Goal: Task Accomplishment & Management: Use online tool/utility

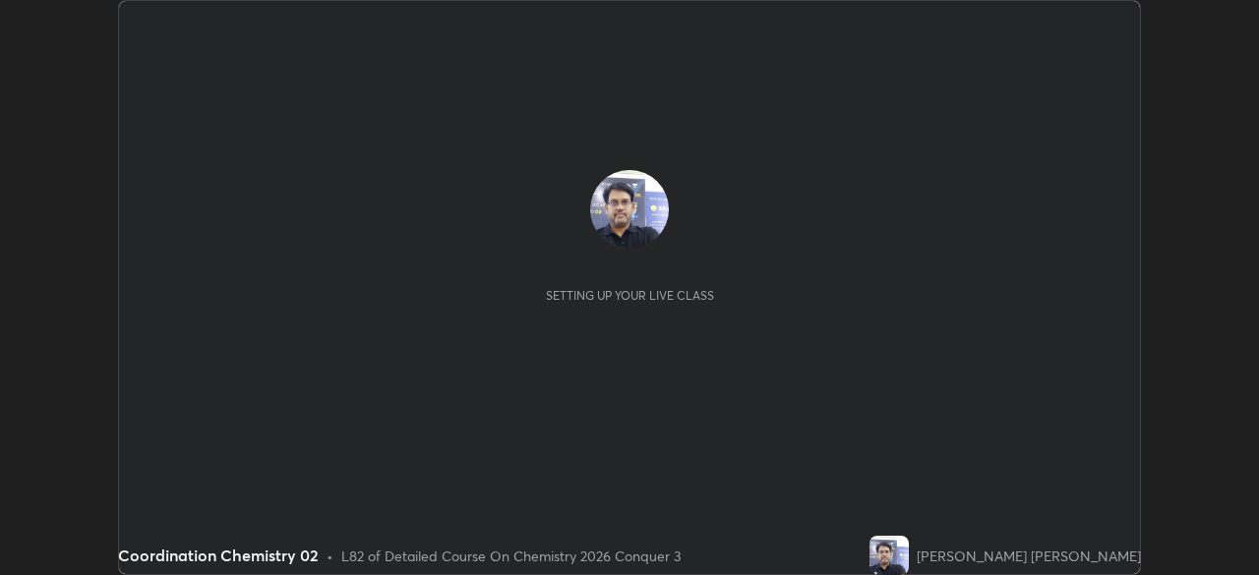
scroll to position [575, 1258]
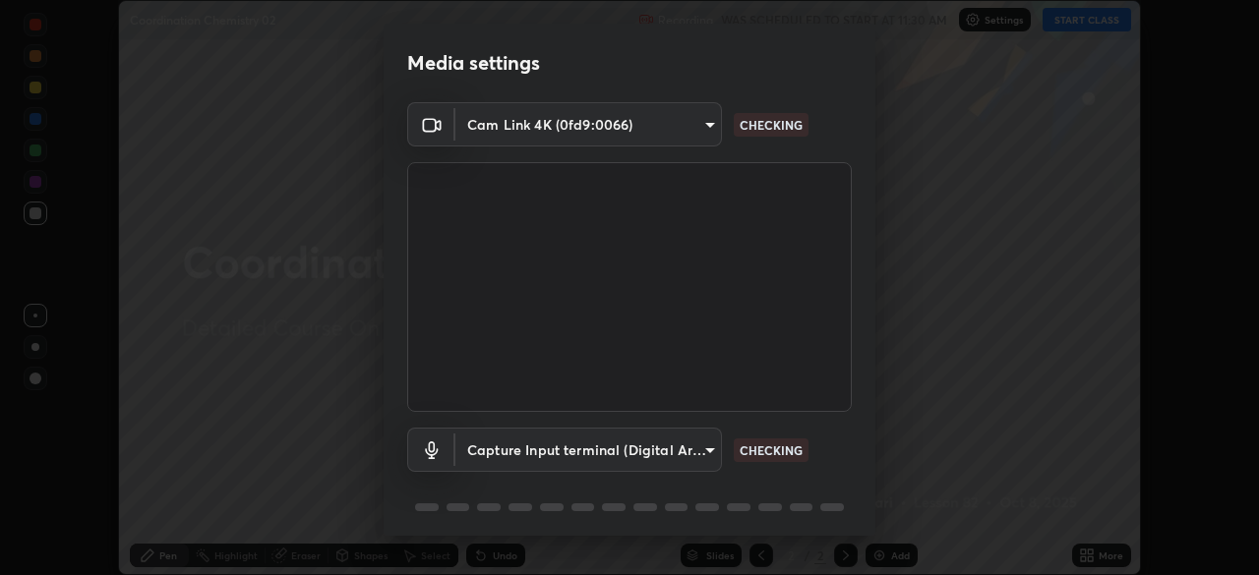
click at [1077, 433] on div "Media settings Cam Link 4K (0fd9:0066) 4b691561e7a653ff76c4e48a590a0ea4b729d386…" at bounding box center [629, 287] width 1259 height 575
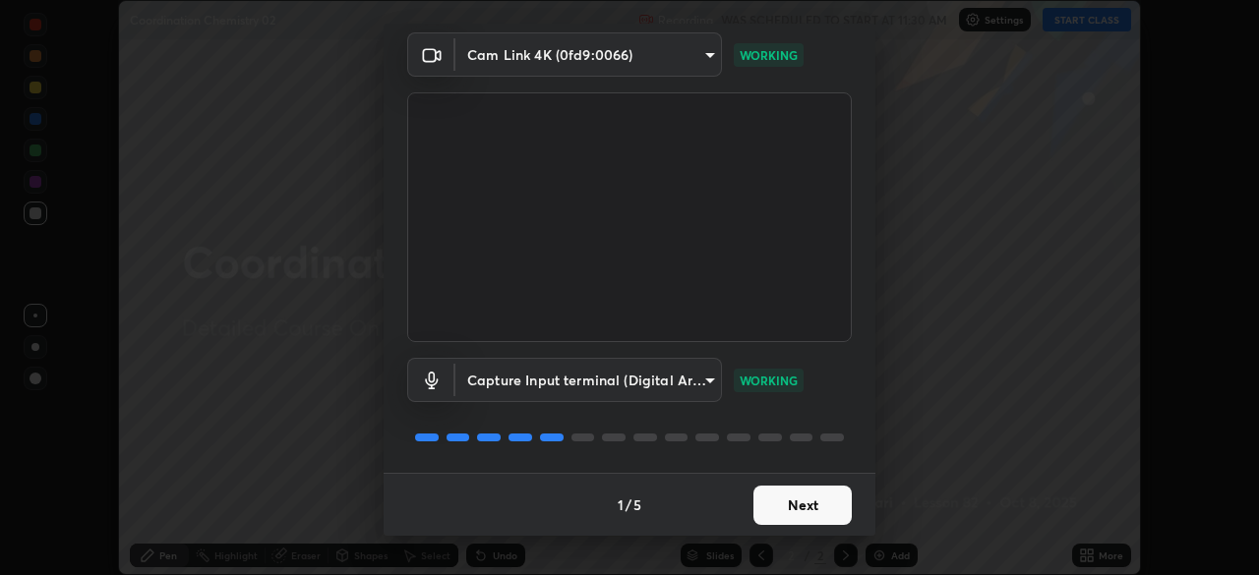
click at [801, 508] on button "Next" at bounding box center [802, 505] width 98 height 39
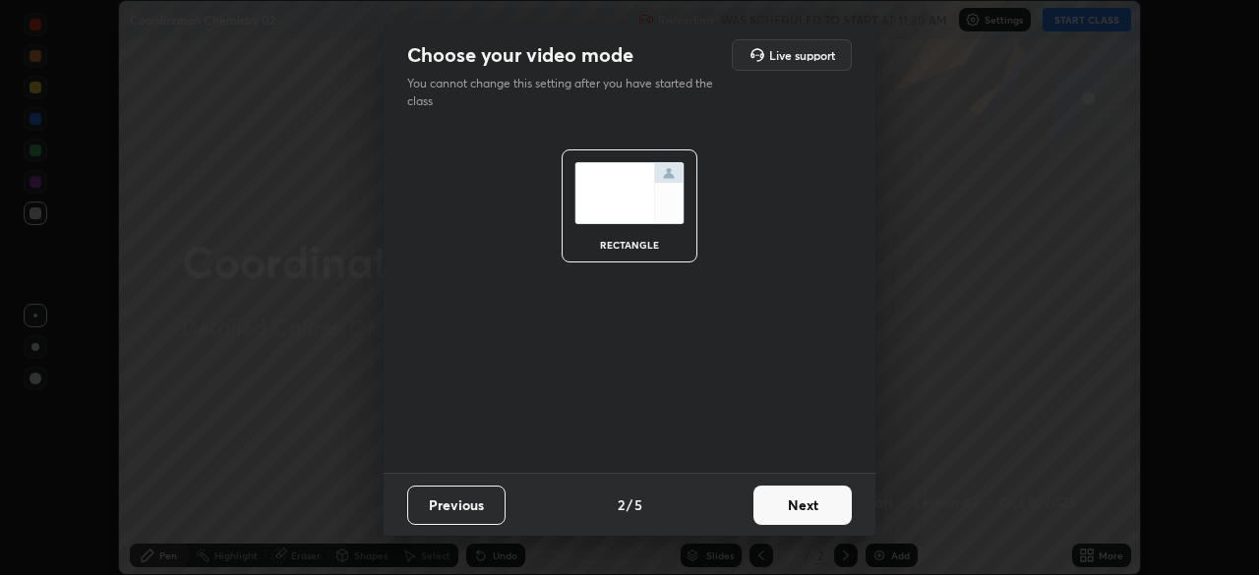
scroll to position [0, 0]
click at [821, 505] on button "Next" at bounding box center [802, 505] width 98 height 39
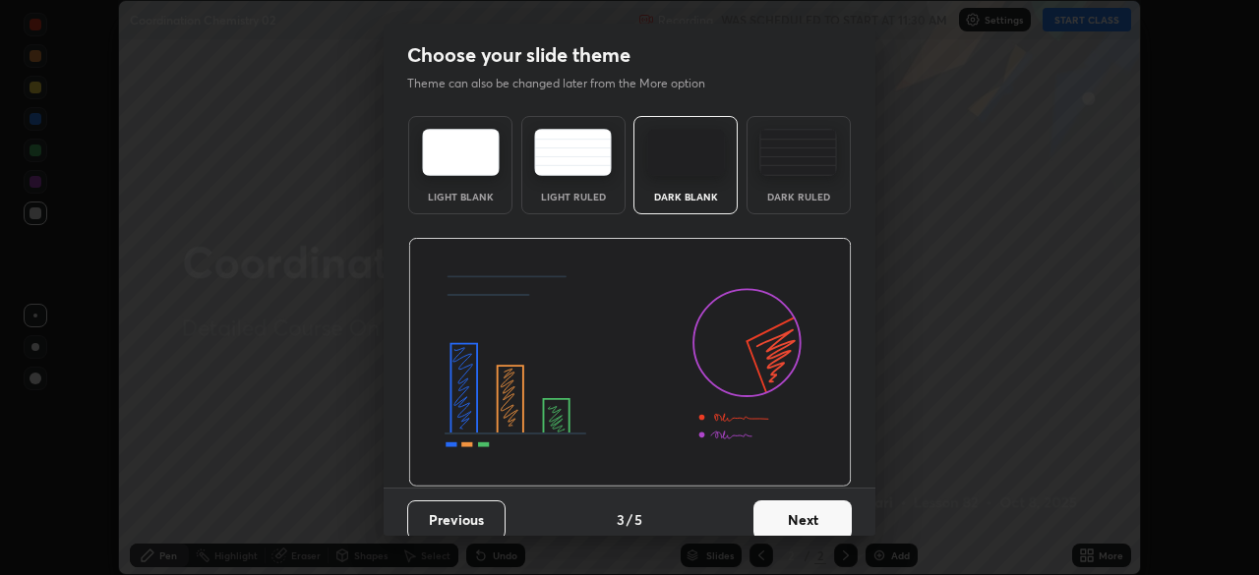
click at [815, 521] on button "Next" at bounding box center [802, 520] width 98 height 39
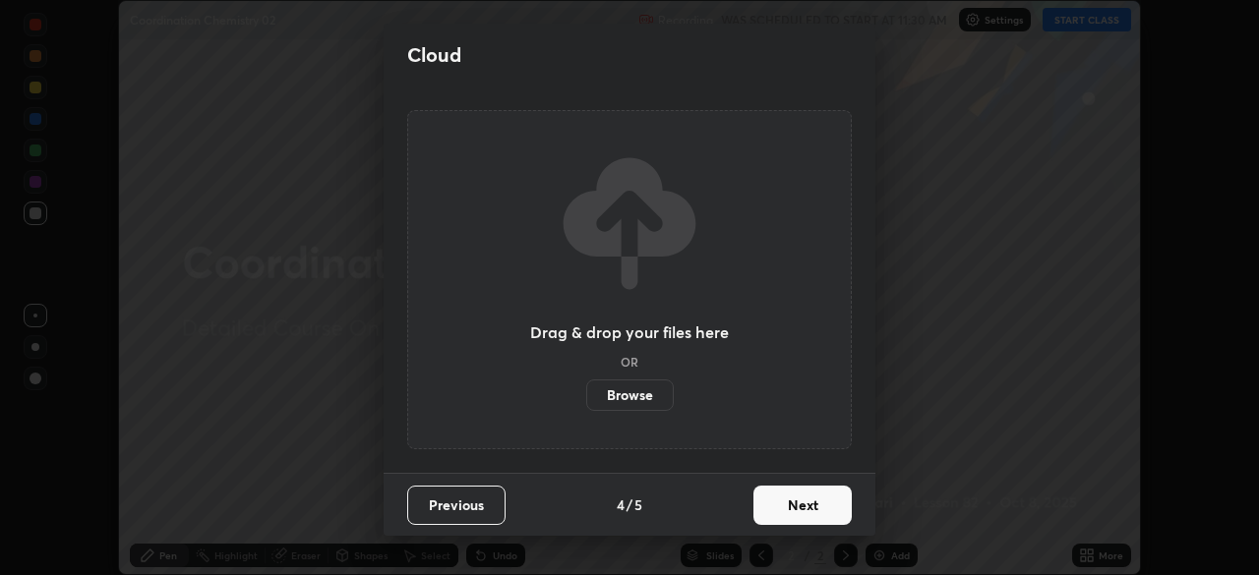
click at [815, 507] on button "Next" at bounding box center [802, 505] width 98 height 39
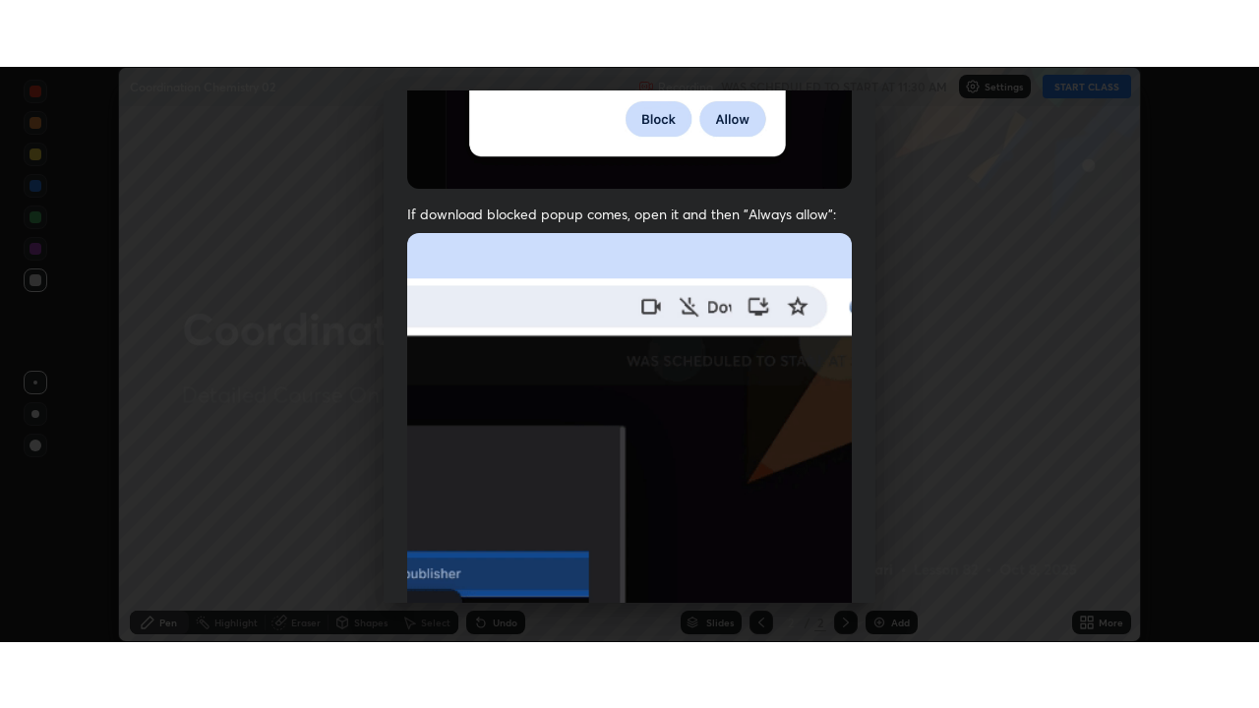
scroll to position [471, 0]
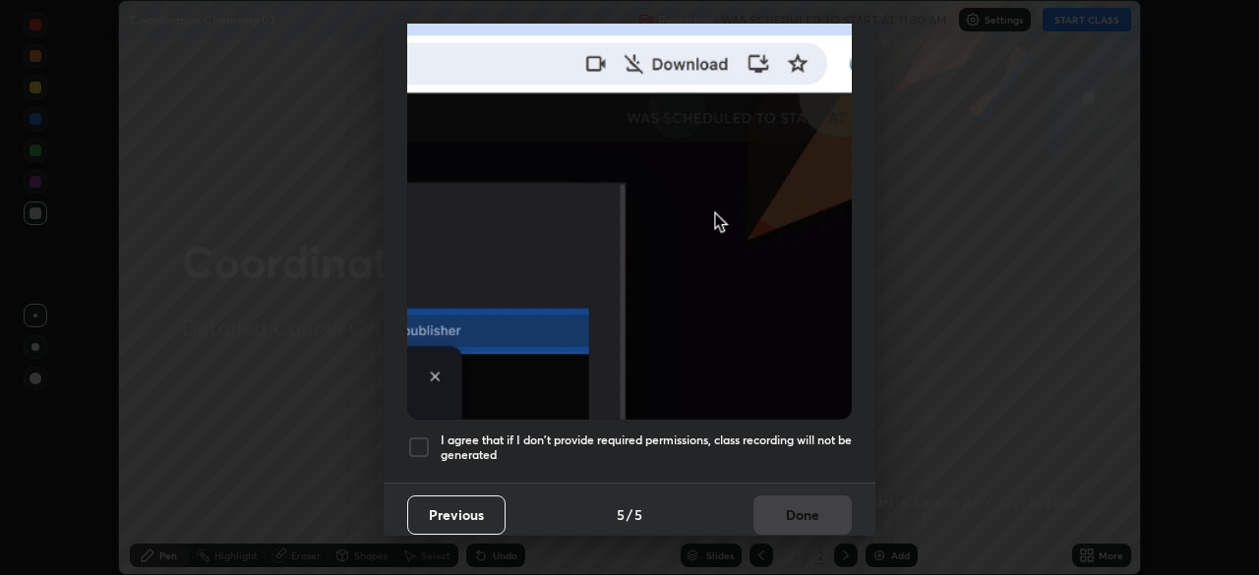
click at [426, 437] on div at bounding box center [419, 448] width 24 height 24
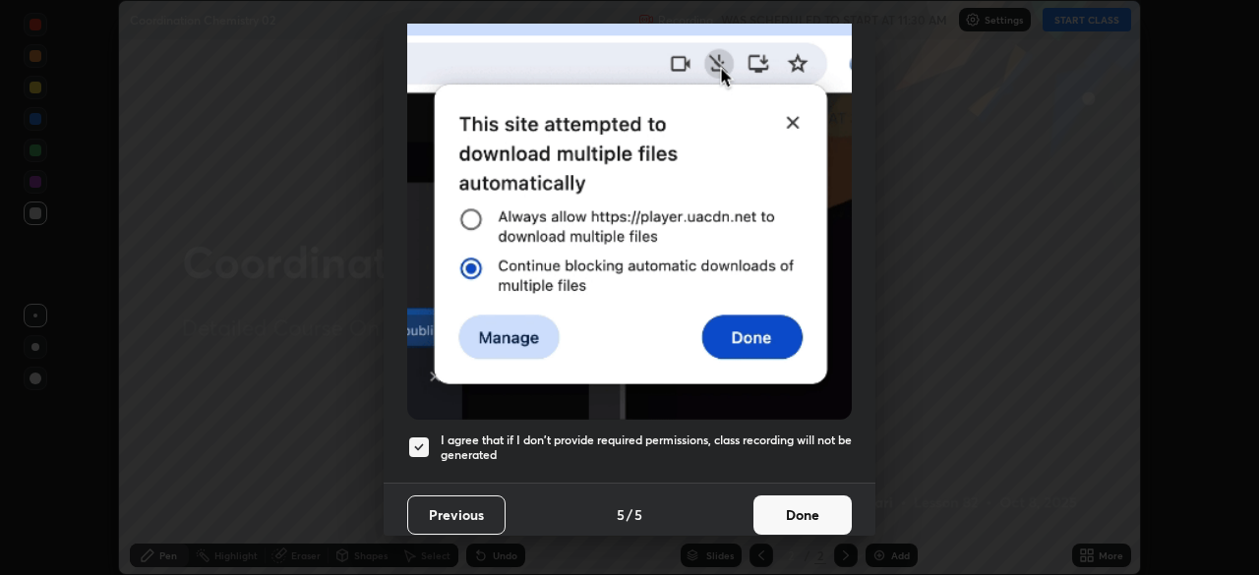
click at [796, 509] on button "Done" at bounding box center [802, 515] width 98 height 39
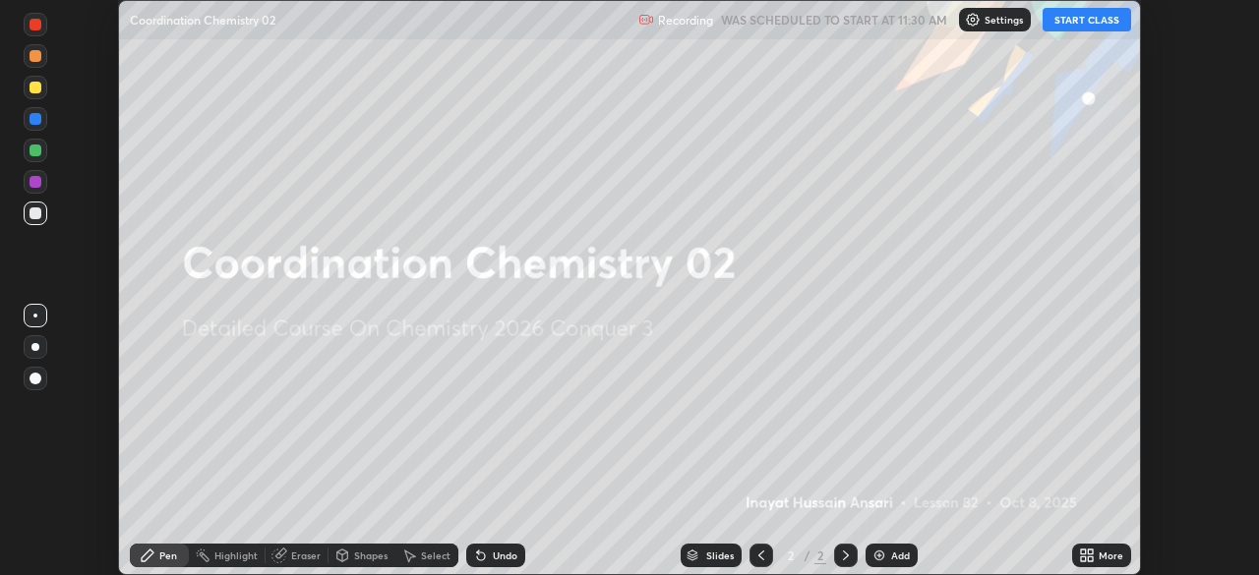
click at [1096, 23] on button "START CLASS" at bounding box center [1087, 20] width 89 height 24
click at [1087, 556] on icon at bounding box center [1087, 556] width 16 height 16
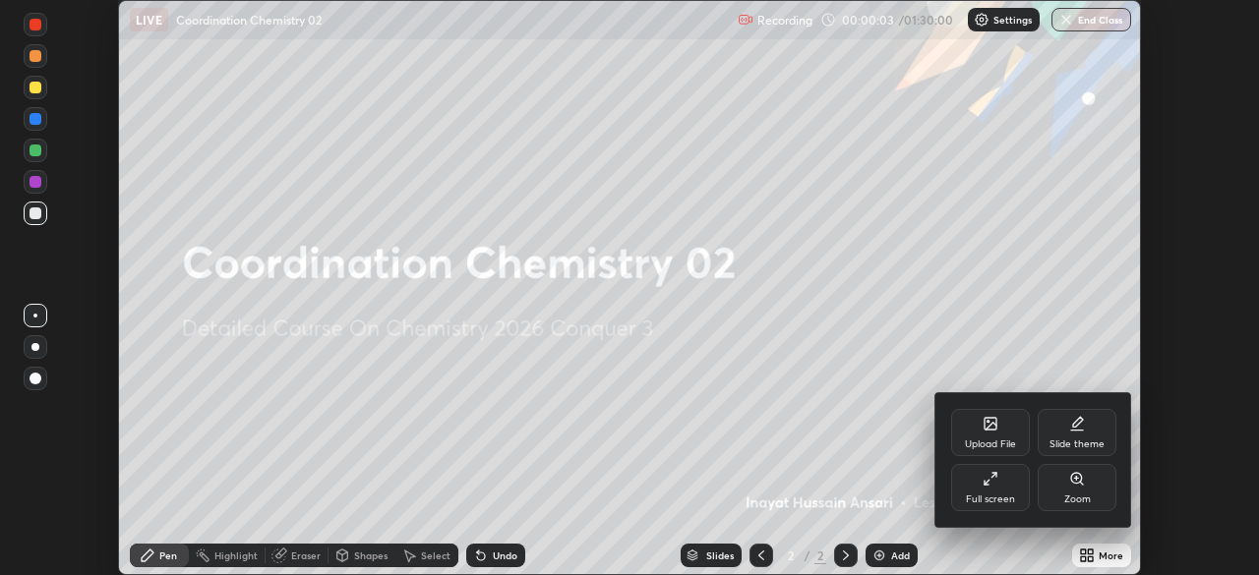
click at [1087, 491] on div "Zoom" at bounding box center [1077, 487] width 79 height 47
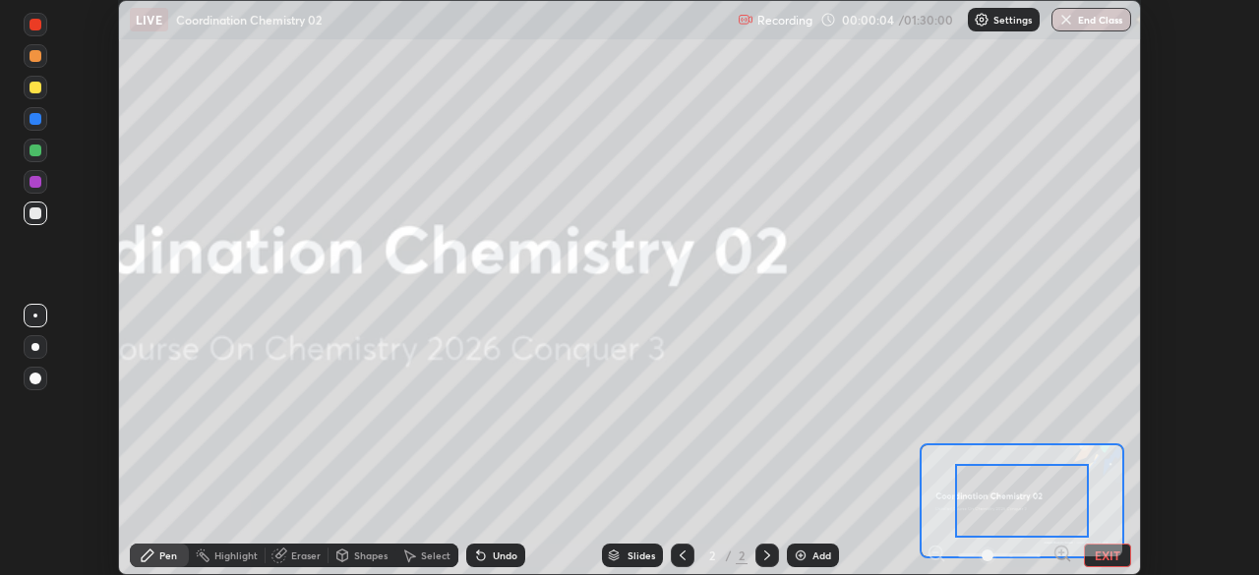
click at [1105, 557] on button "EXIT" at bounding box center [1107, 556] width 47 height 24
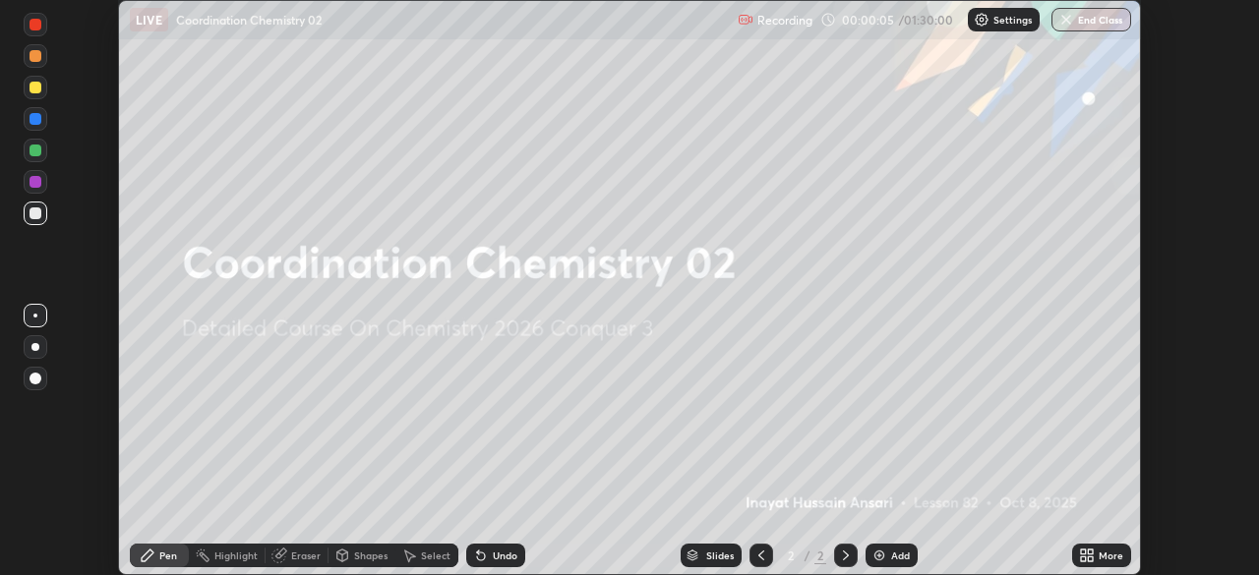
click at [1088, 556] on icon at bounding box center [1087, 556] width 16 height 16
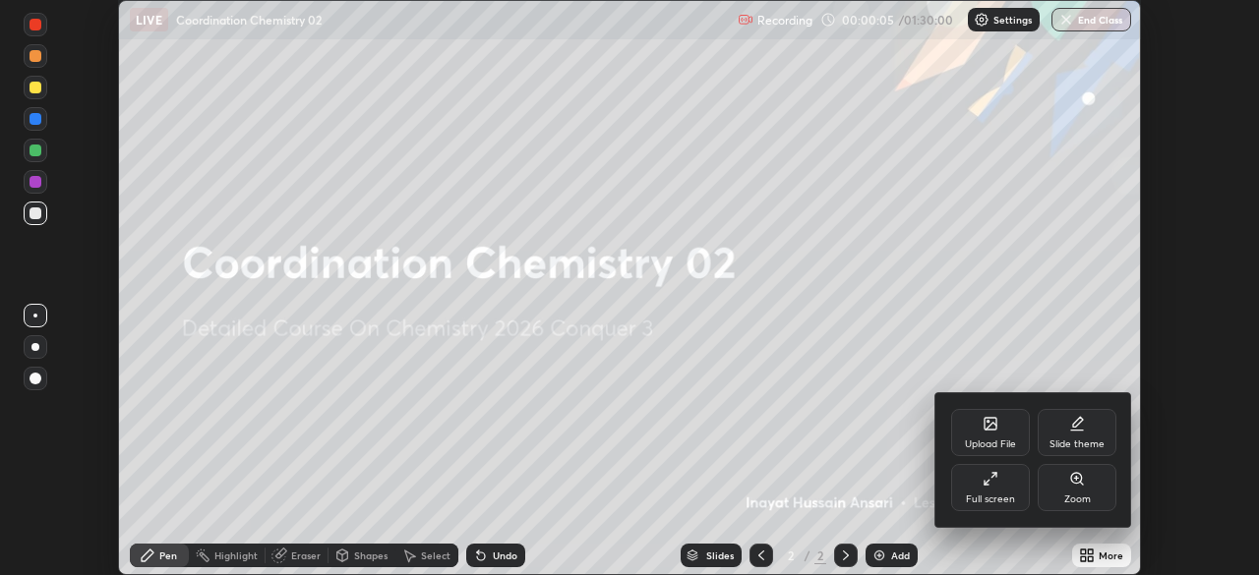
click at [1003, 495] on div "Full screen" at bounding box center [990, 500] width 49 height 10
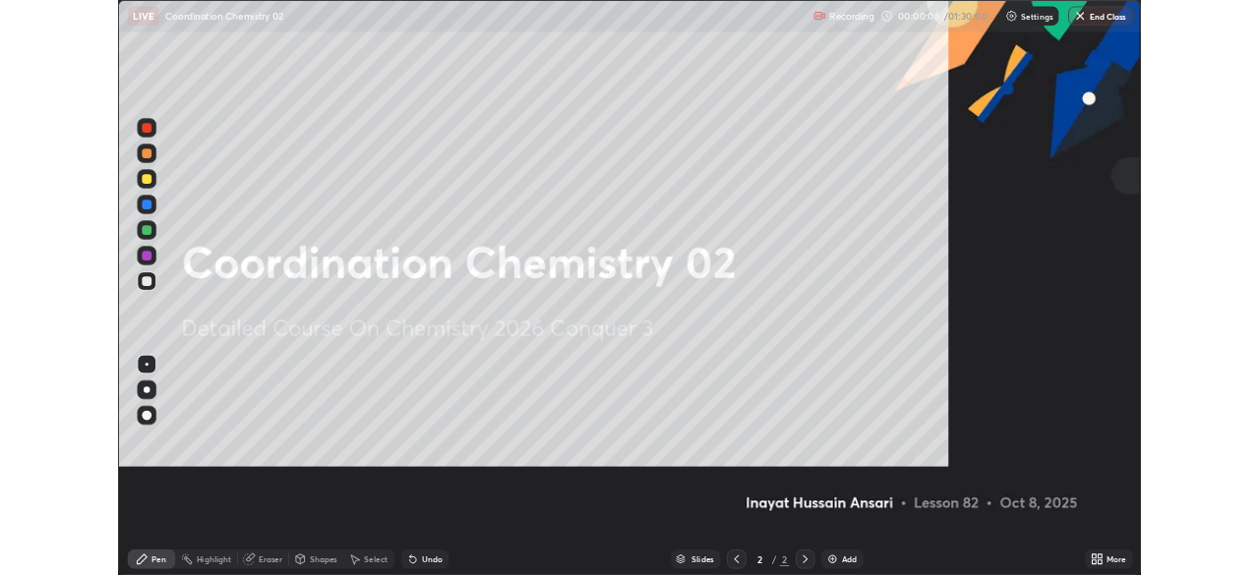
scroll to position [708, 1259]
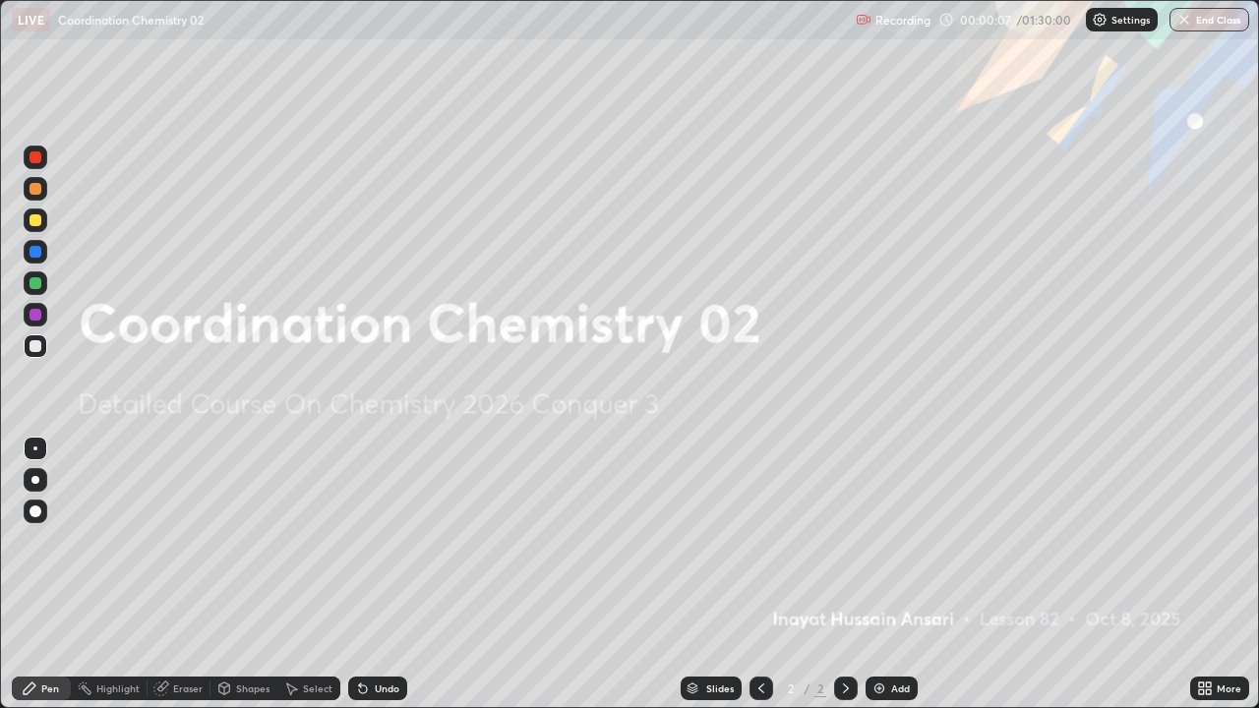
click at [1206, 574] on icon at bounding box center [1208, 691] width 5 height 5
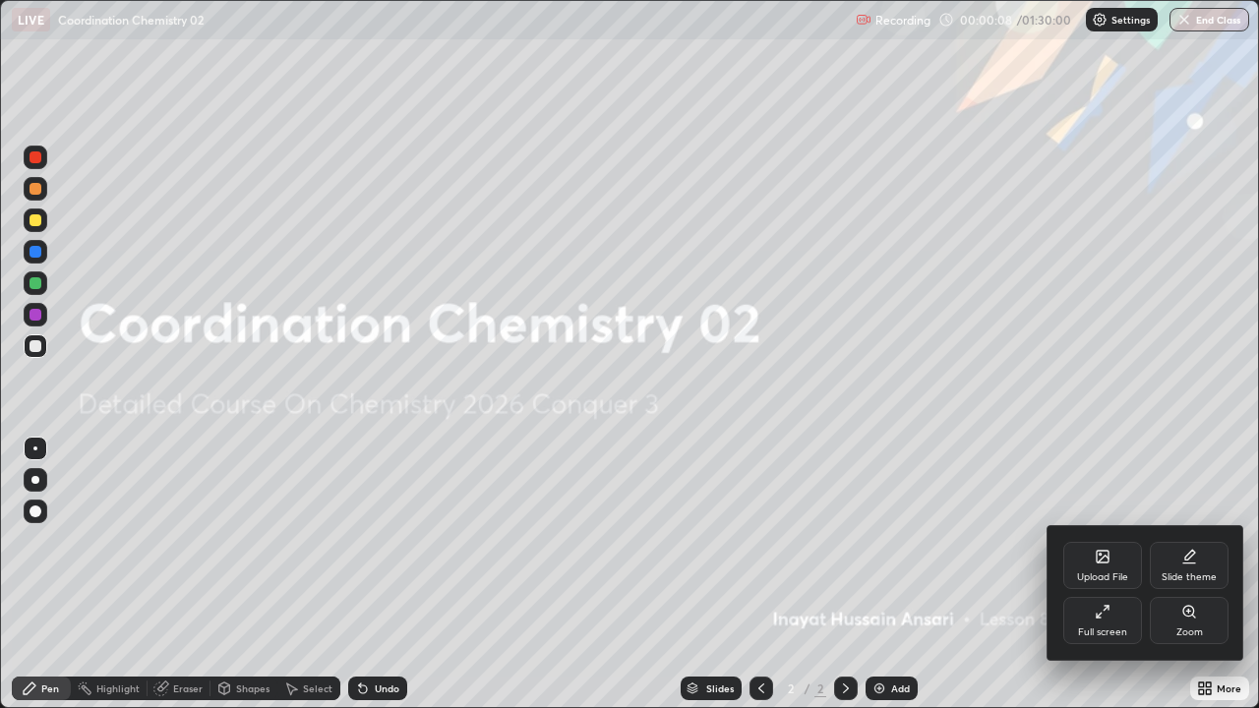
click at [1192, 572] on div "Slide theme" at bounding box center [1189, 577] width 55 height 10
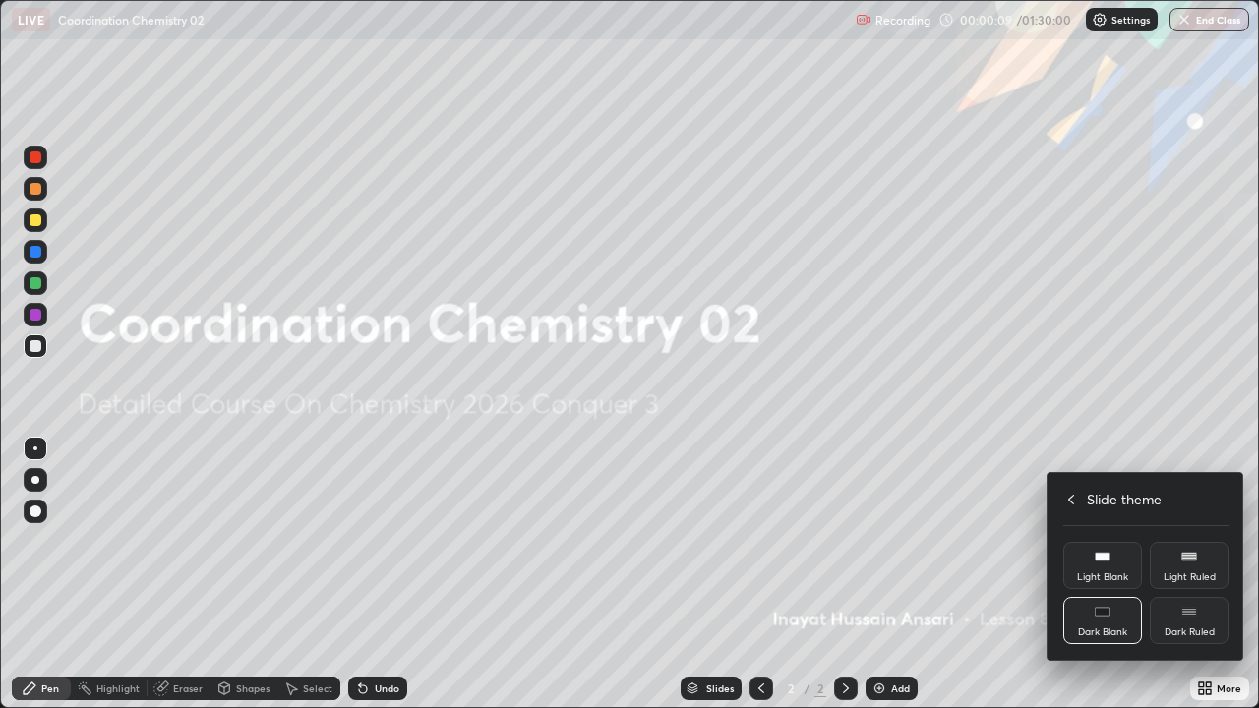
click at [1186, 574] on div "Dark Ruled" at bounding box center [1189, 620] width 79 height 47
click at [1030, 574] on div at bounding box center [629, 354] width 1259 height 708
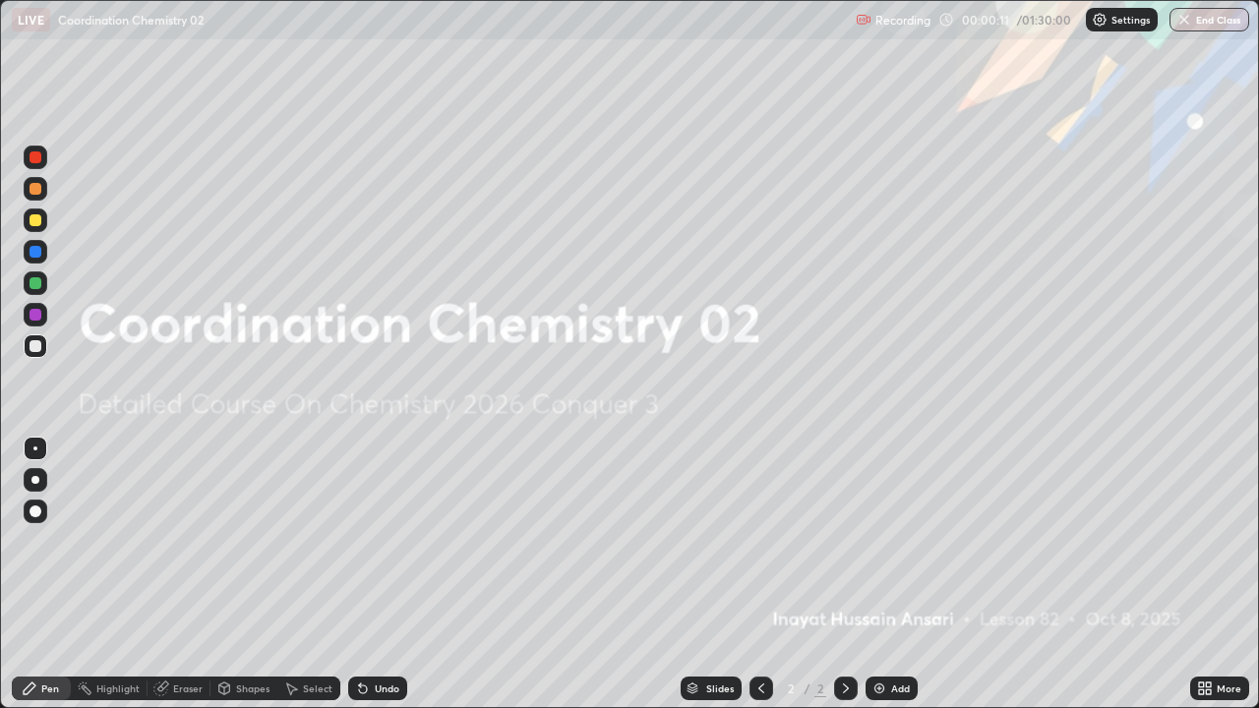
click at [876, 574] on img at bounding box center [879, 689] width 16 height 16
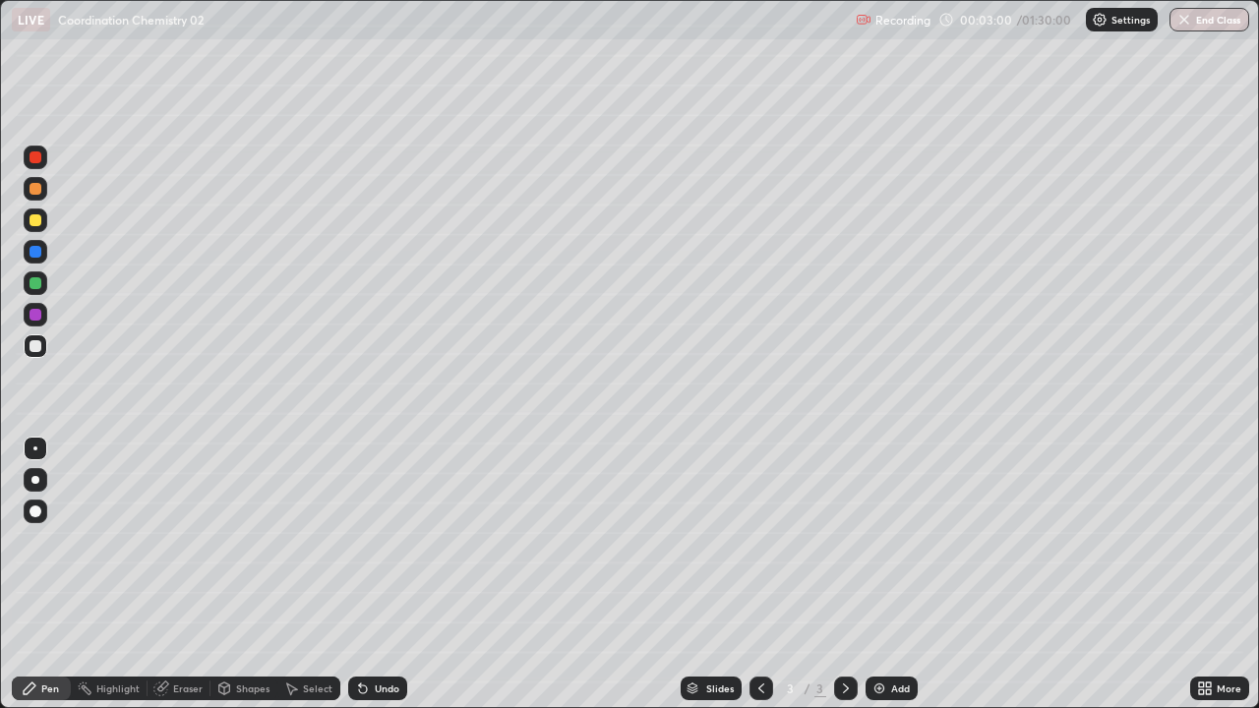
click at [176, 574] on div "Eraser" at bounding box center [188, 689] width 30 height 10
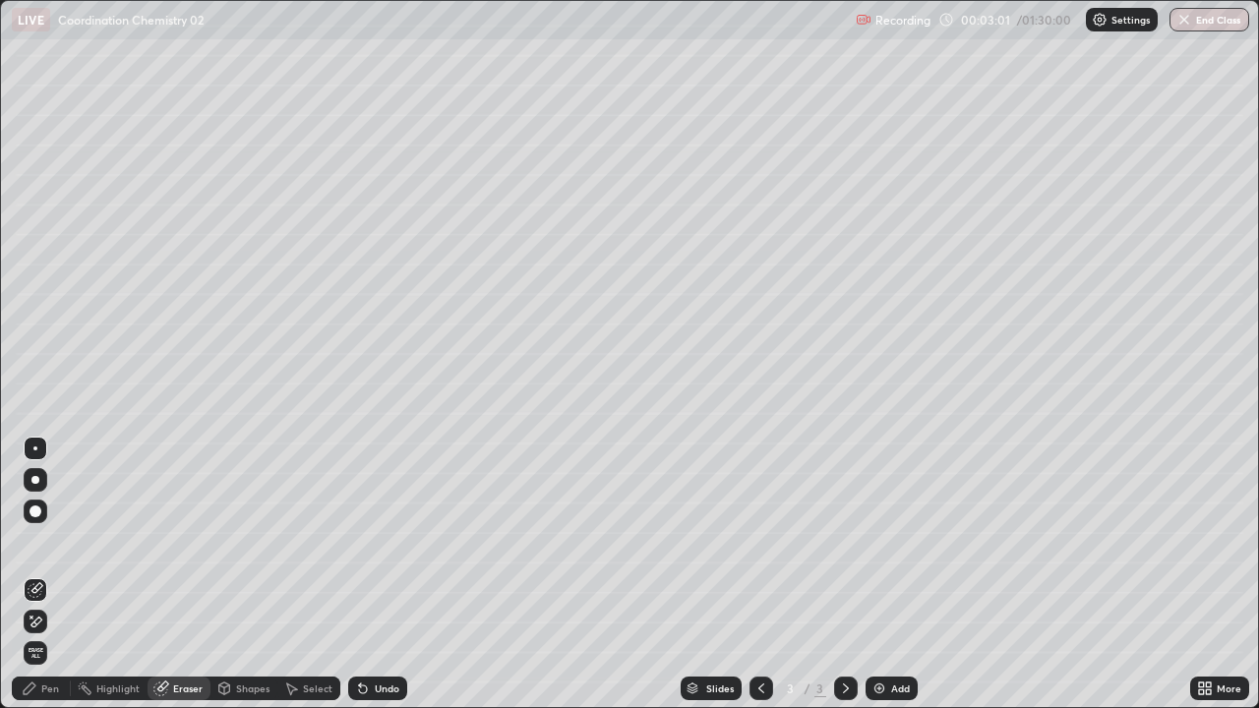
click at [57, 574] on div "Pen" at bounding box center [50, 689] width 18 height 10
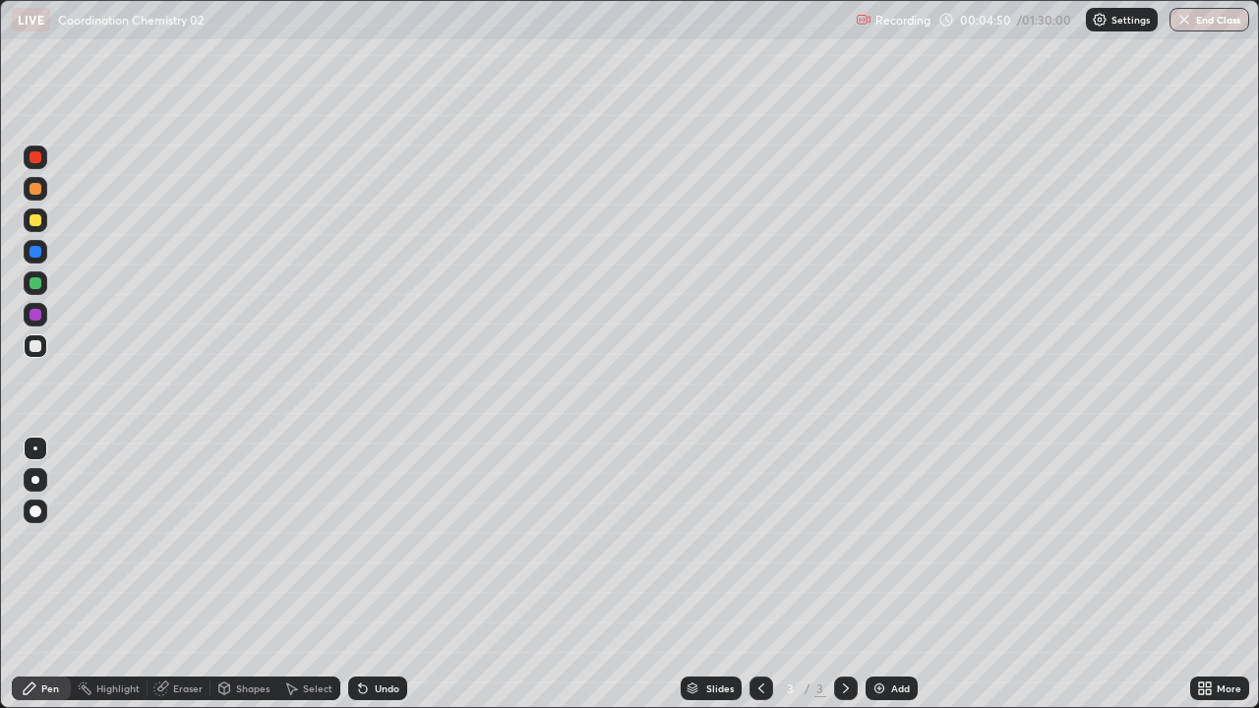
click at [871, 574] on img at bounding box center [879, 689] width 16 height 16
click at [759, 574] on icon at bounding box center [761, 689] width 16 height 16
click at [874, 574] on img at bounding box center [879, 689] width 16 height 16
click at [197, 574] on div "Eraser" at bounding box center [188, 689] width 30 height 10
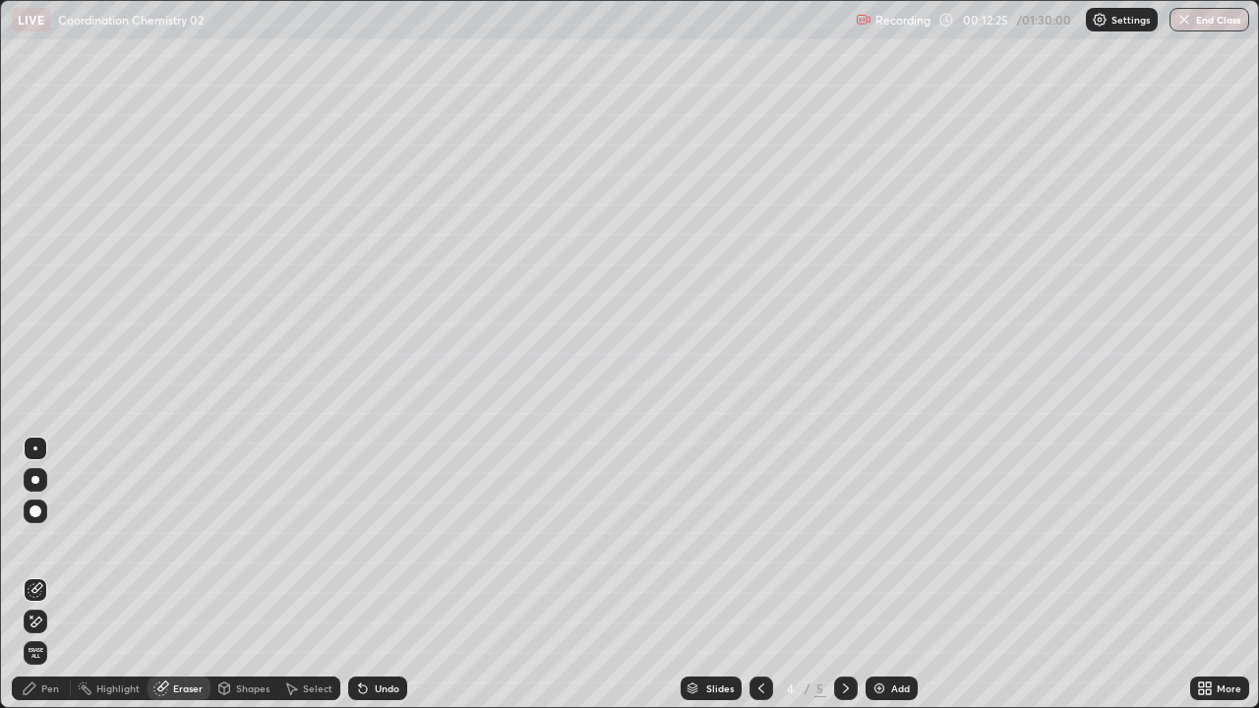
click at [59, 574] on div "Pen" at bounding box center [41, 689] width 59 height 24
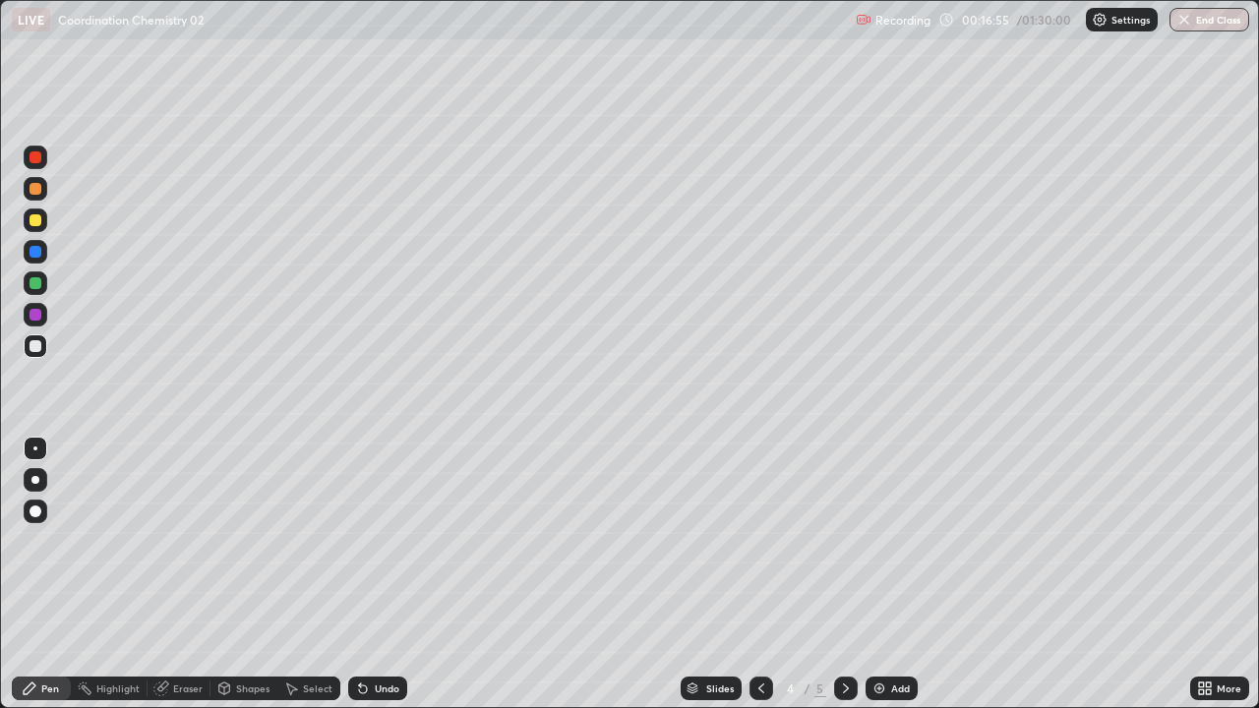
click at [874, 574] on img at bounding box center [879, 689] width 16 height 16
click at [1201, 574] on icon at bounding box center [1201, 685] width 5 height 5
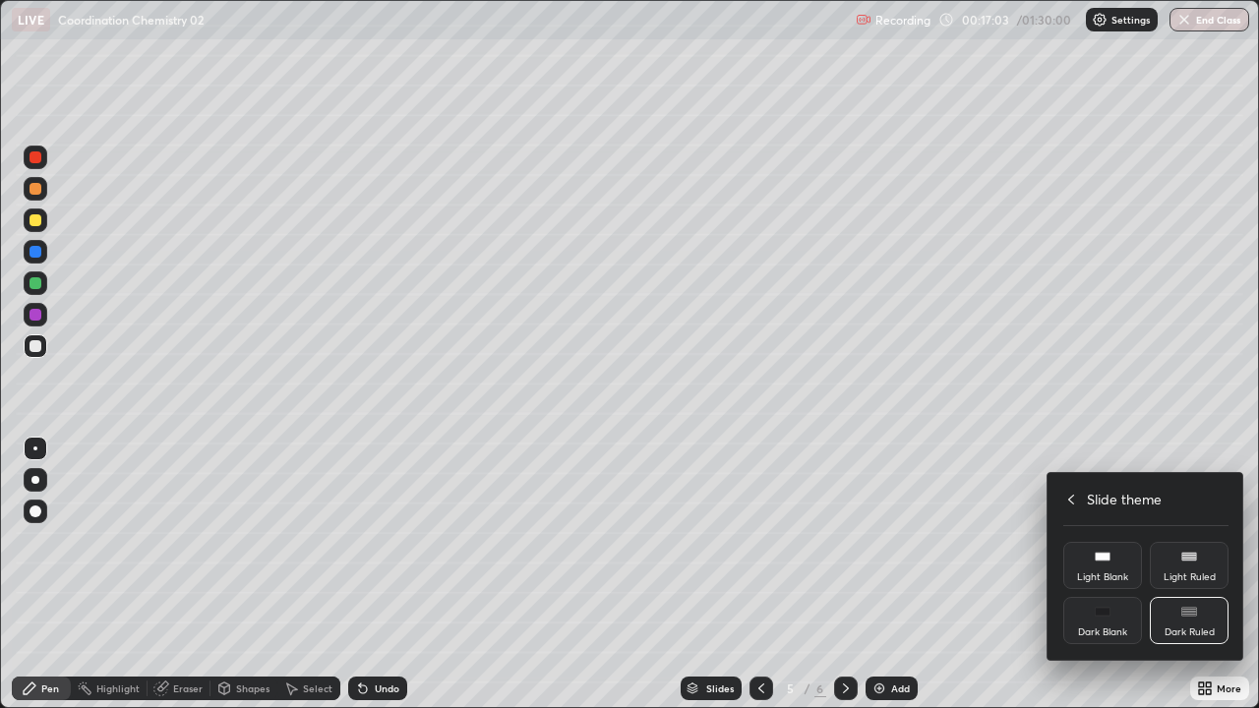
click at [1071, 499] on icon at bounding box center [1071, 500] width 16 height 16
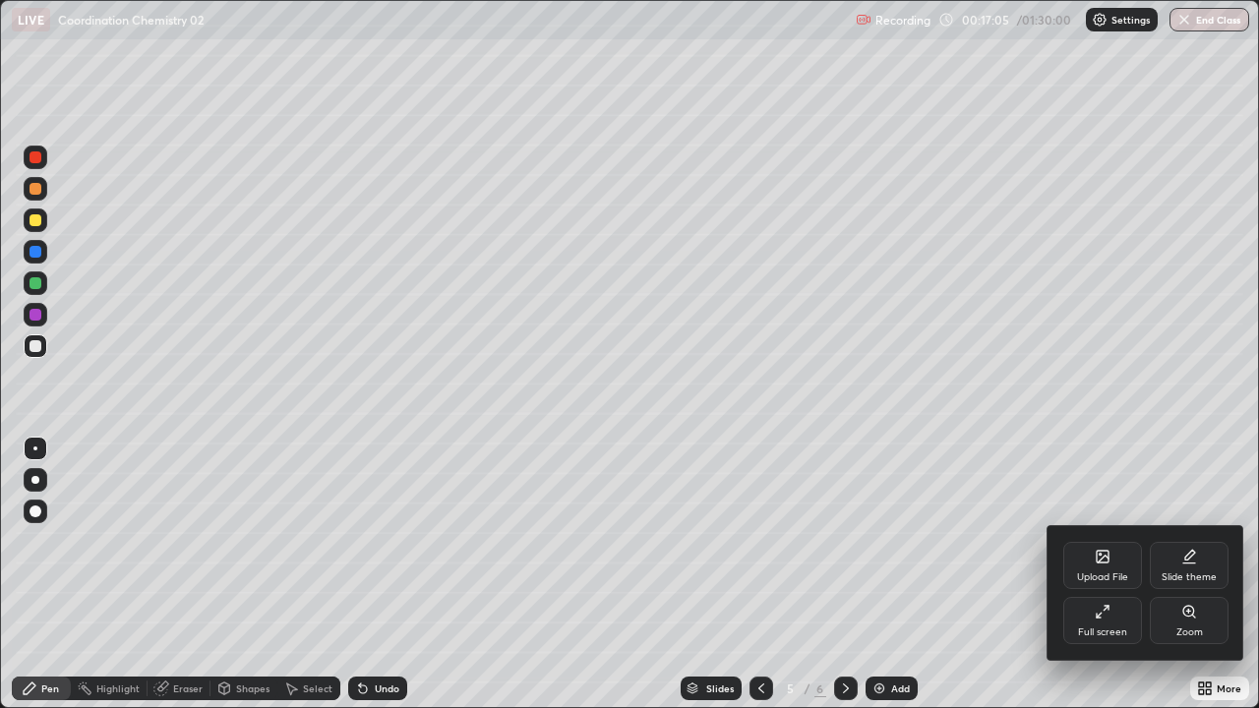
click at [1097, 574] on div "Upload File" at bounding box center [1102, 577] width 51 height 10
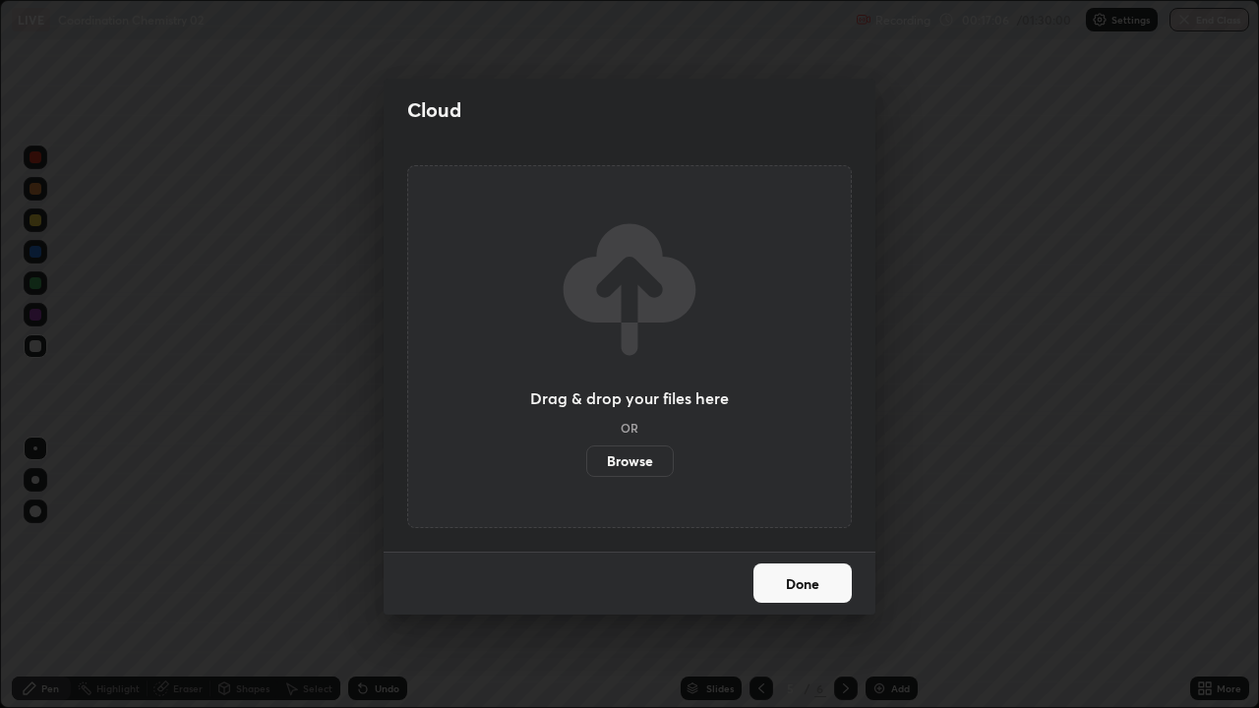
click at [795, 574] on button "Done" at bounding box center [802, 583] width 98 height 39
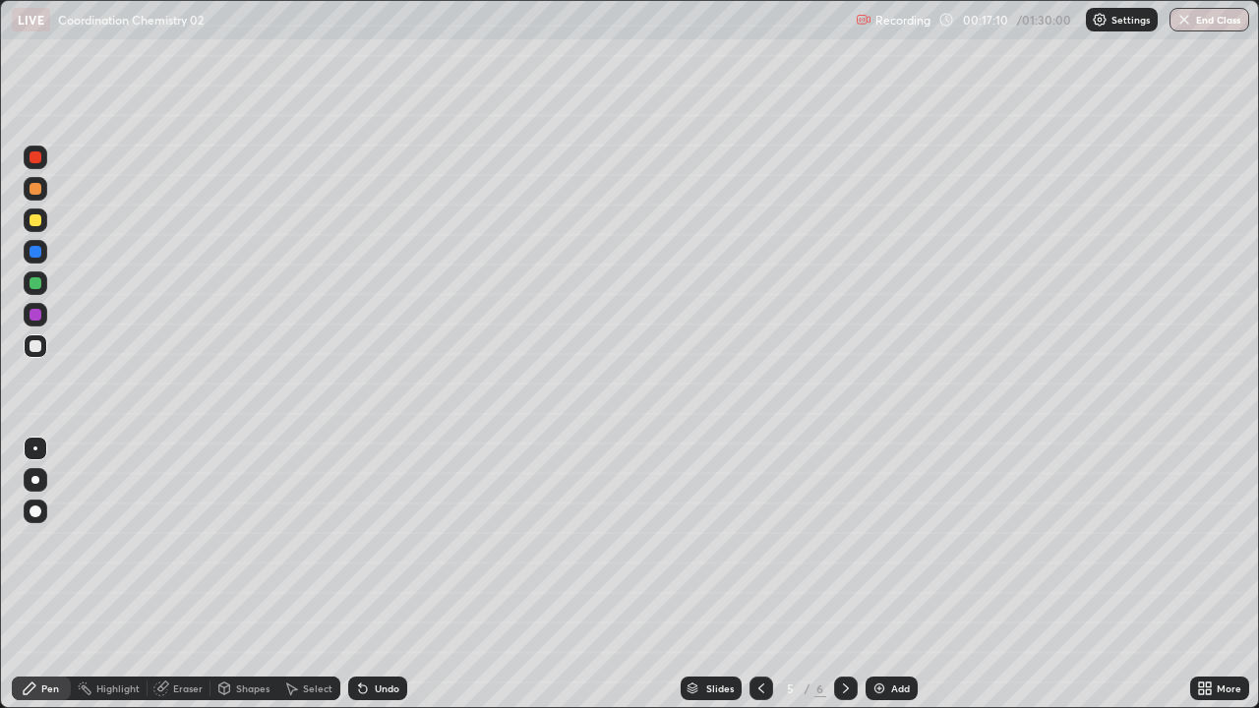
click at [1201, 574] on icon at bounding box center [1201, 691] width 5 height 5
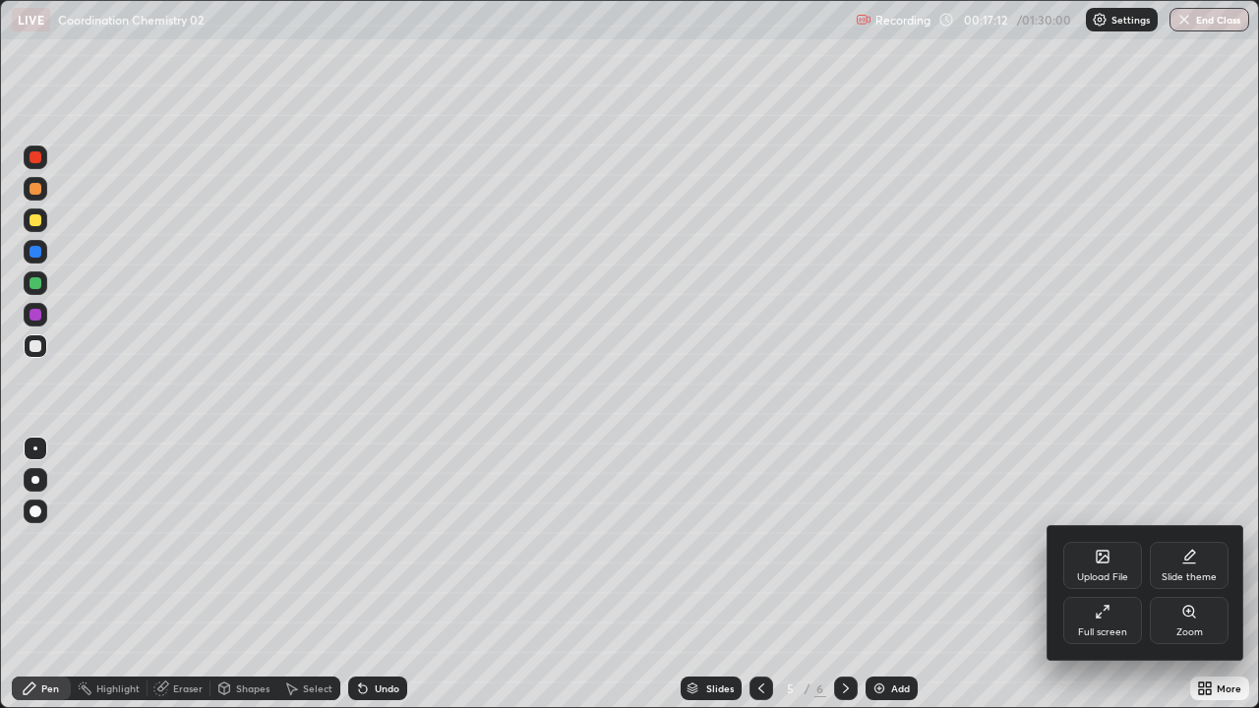
click at [1095, 574] on div "Upload File" at bounding box center [1102, 577] width 51 height 10
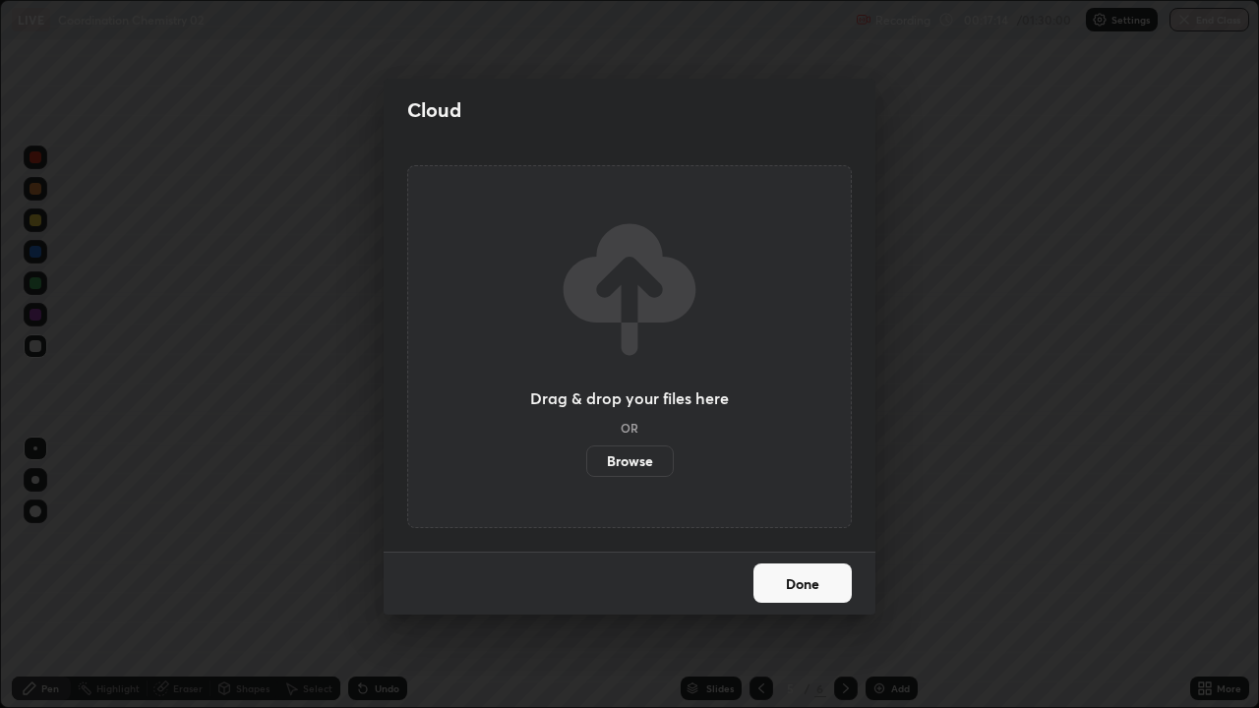
click at [641, 462] on label "Browse" at bounding box center [630, 461] width 88 height 31
click at [586, 462] on input "Browse" at bounding box center [586, 461] width 0 height 31
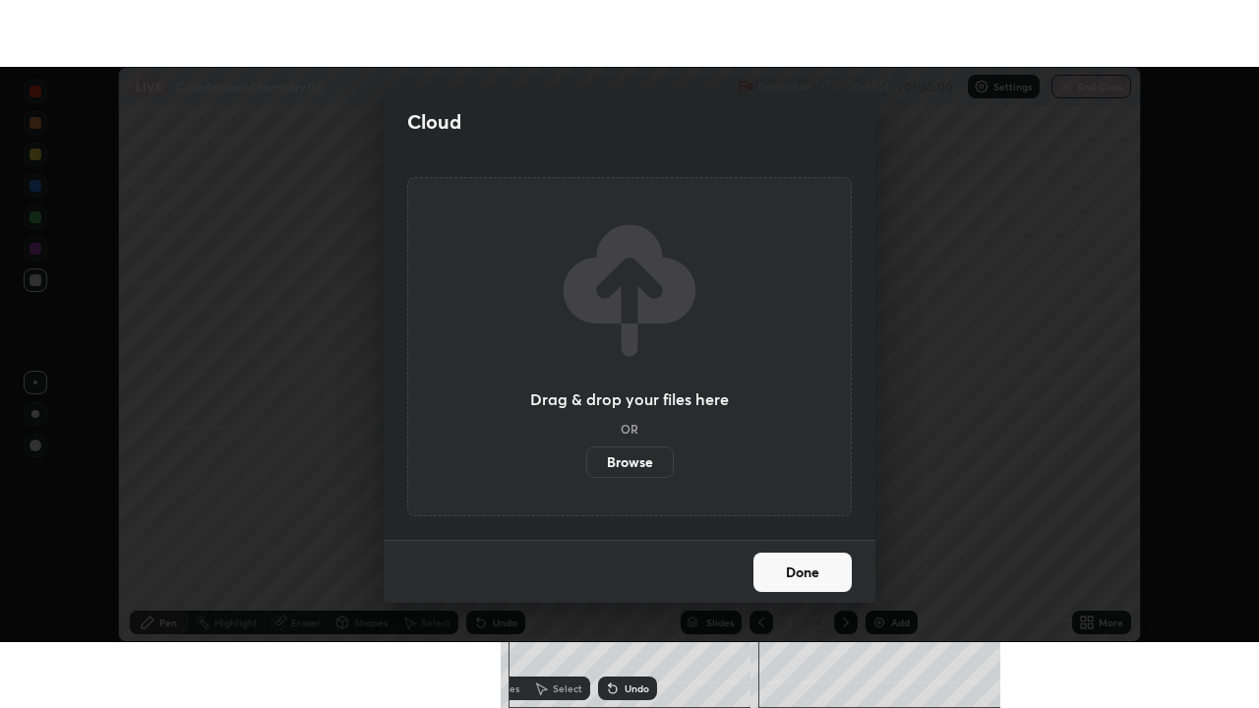
scroll to position [97778, 97095]
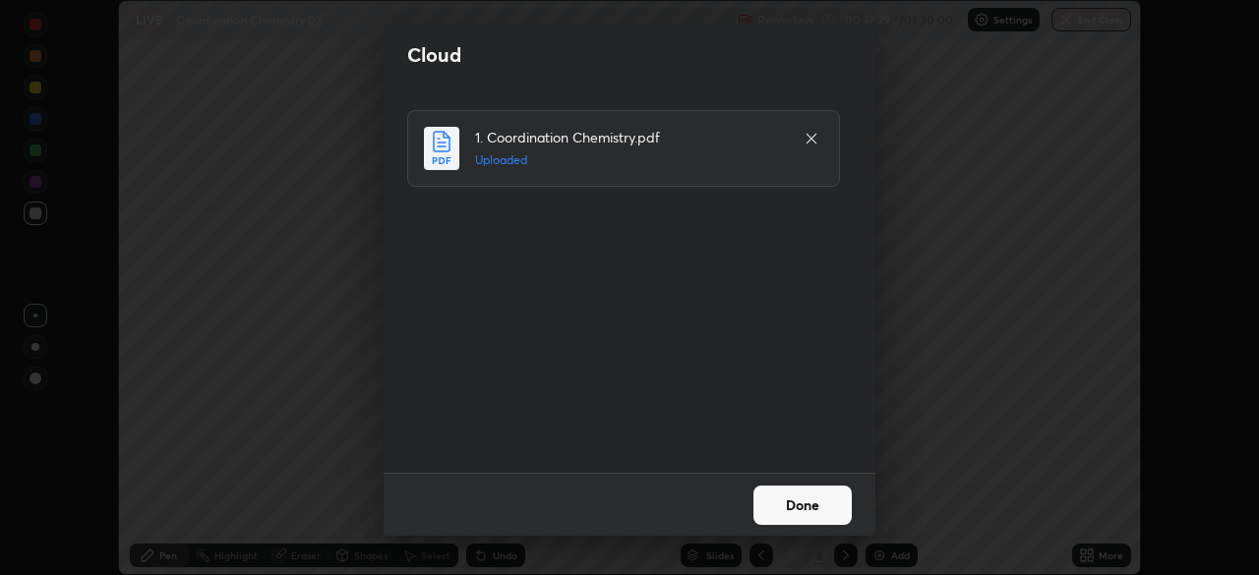
click at [790, 511] on button "Done" at bounding box center [802, 505] width 98 height 39
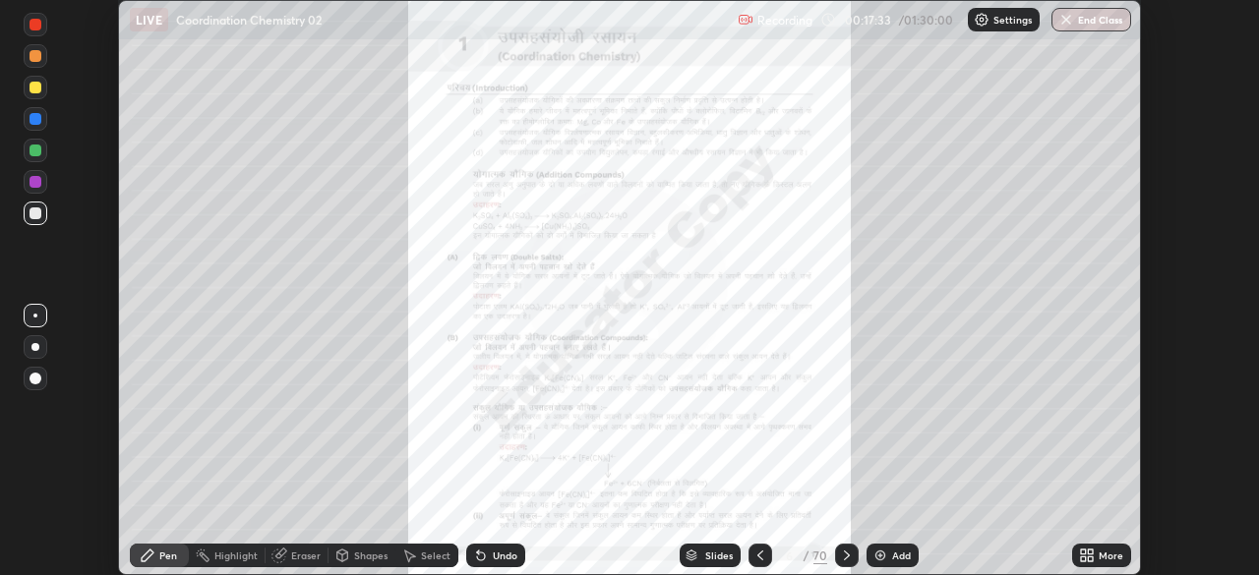
click at [1081, 551] on icon at bounding box center [1083, 552] width 5 height 5
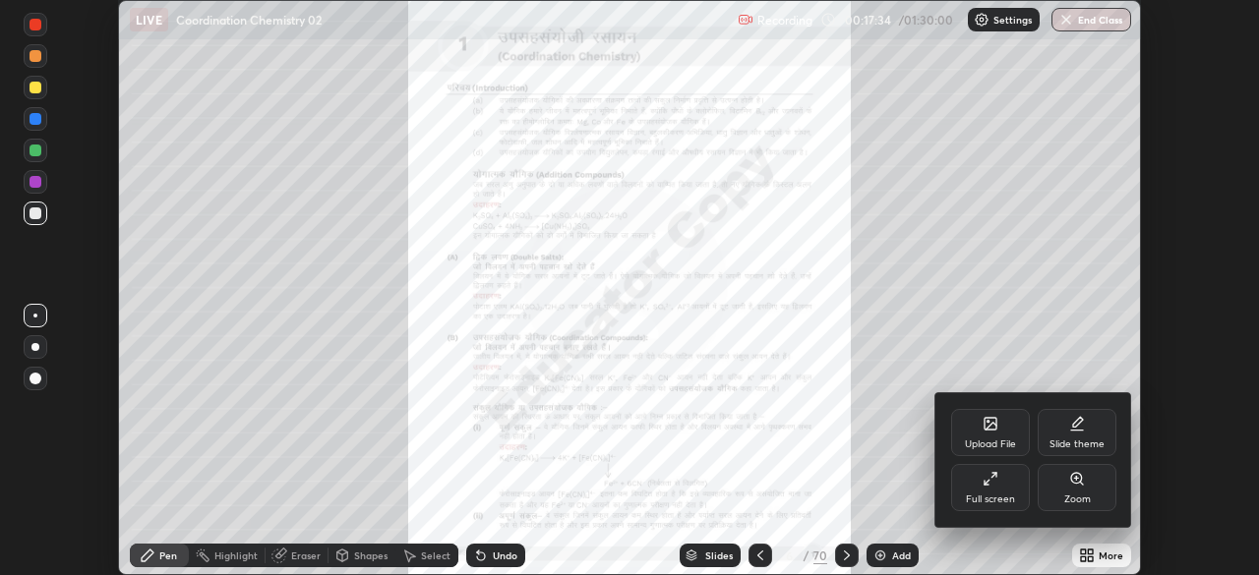
click at [988, 497] on div "Full screen" at bounding box center [990, 500] width 49 height 10
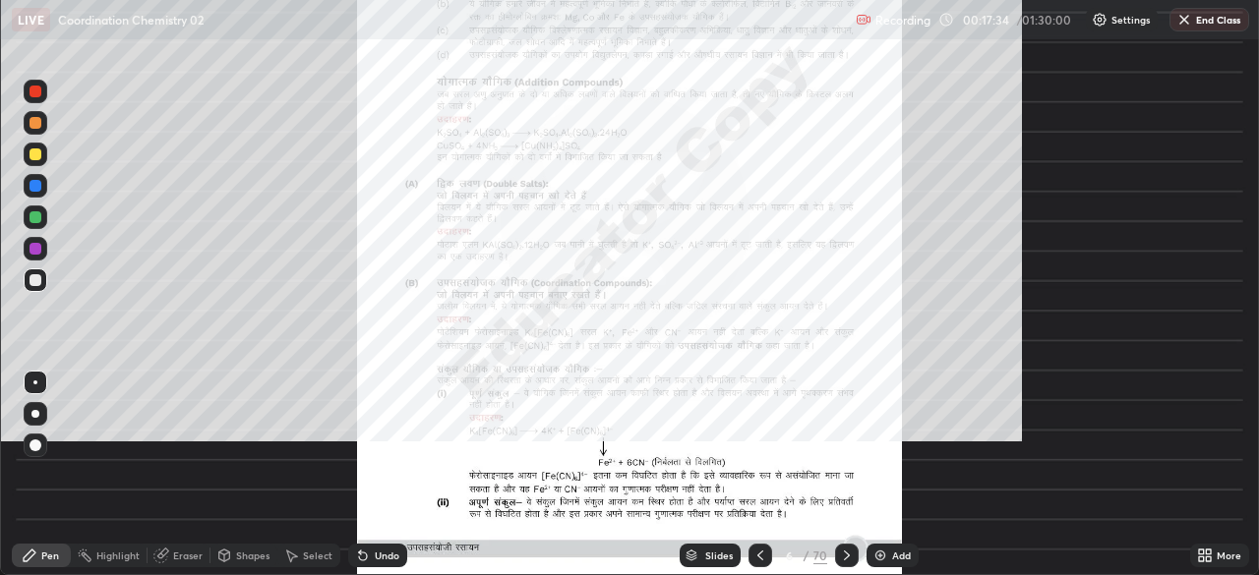
scroll to position [708, 1259]
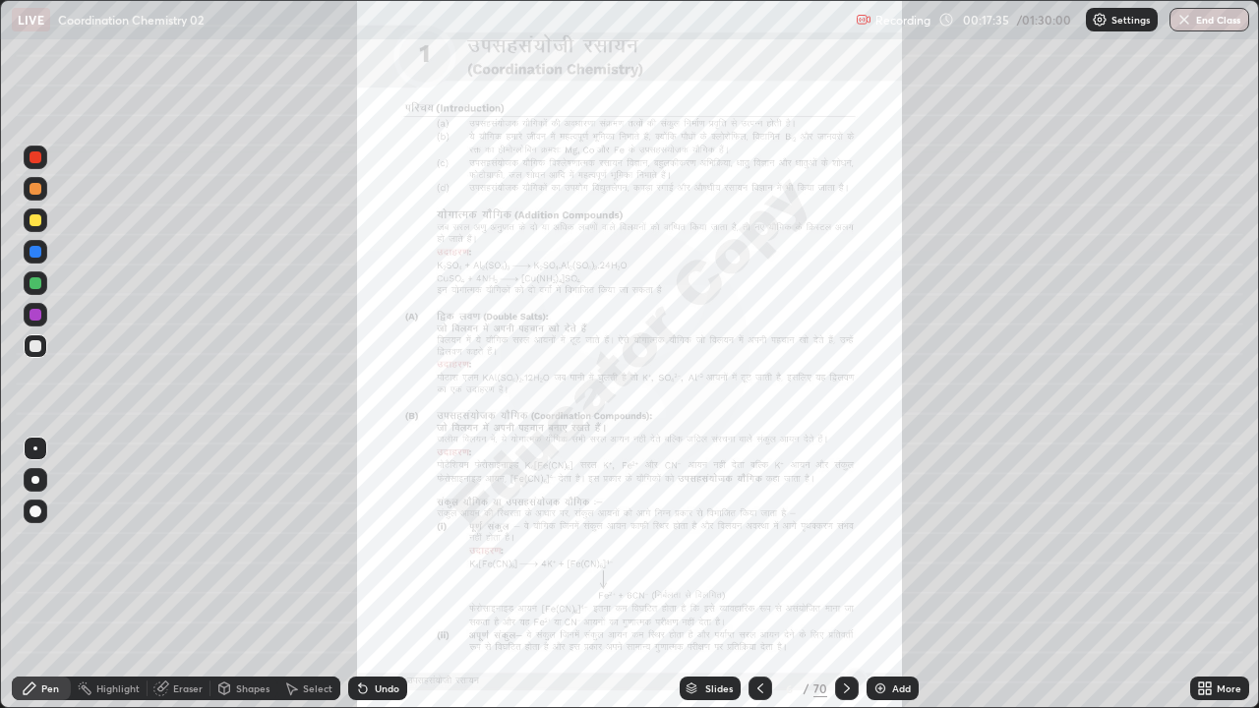
click at [1201, 574] on icon at bounding box center [1201, 685] width 5 height 5
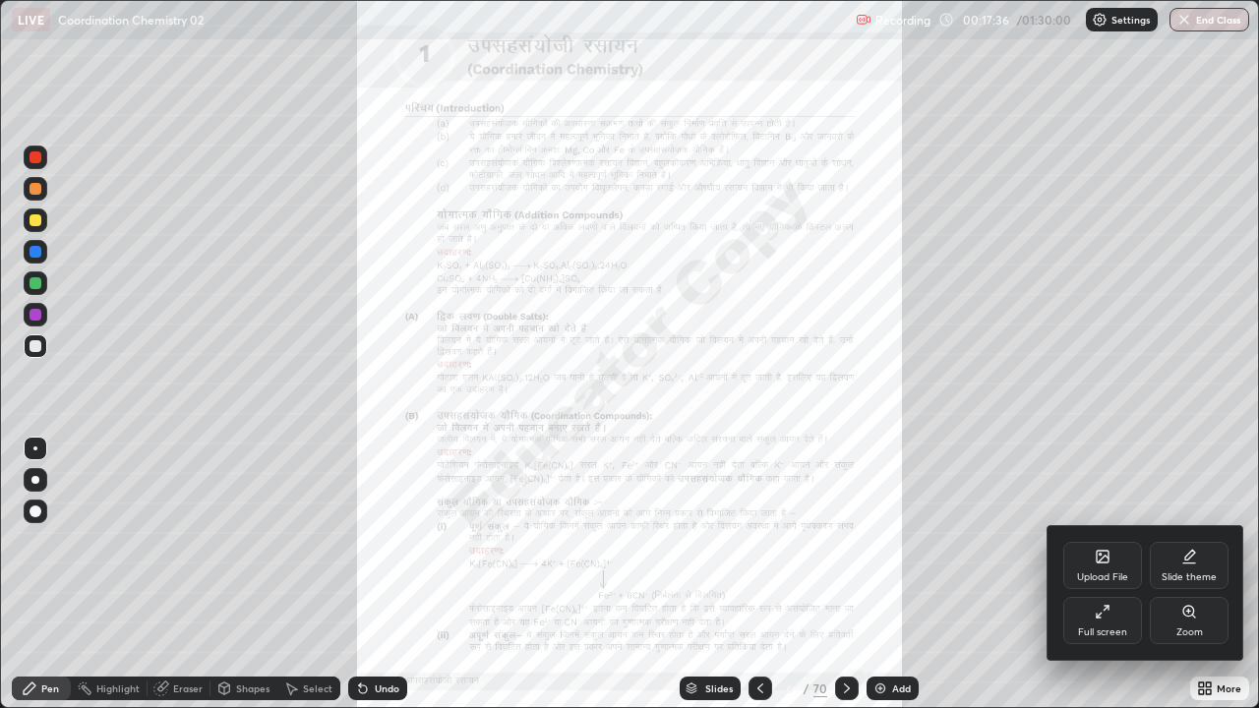
click at [1186, 574] on div "Zoom" at bounding box center [1189, 632] width 27 height 10
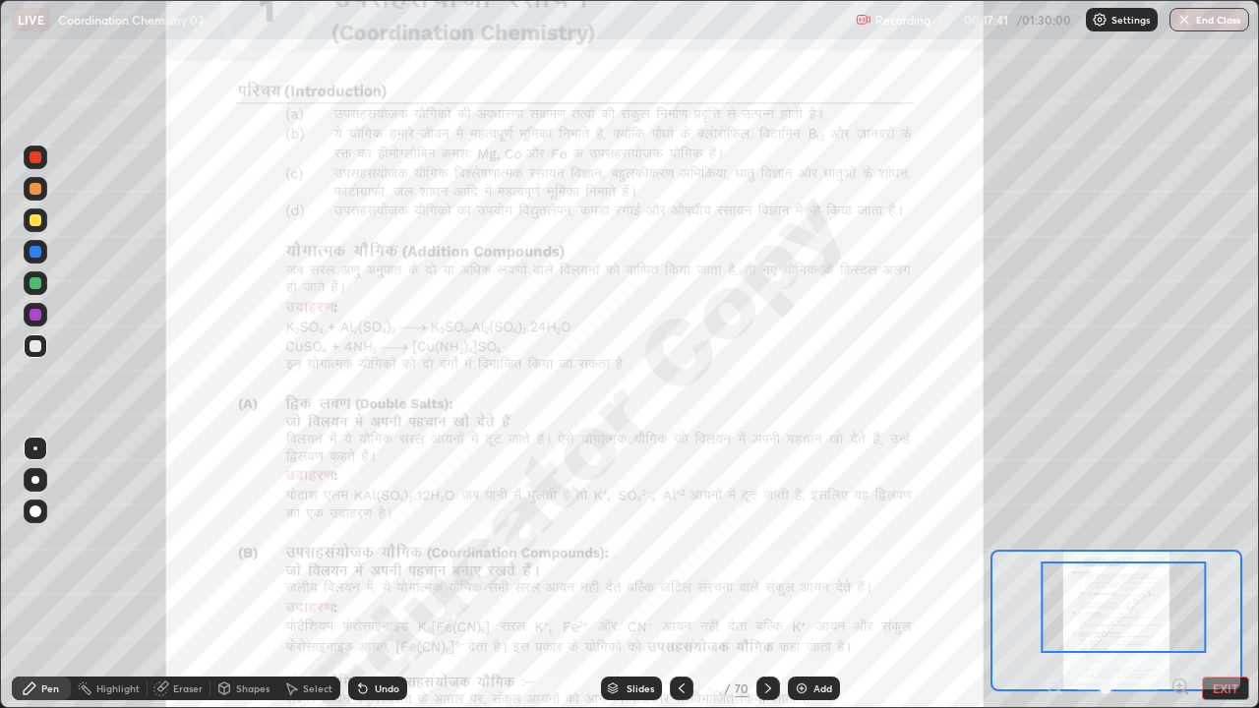
click at [1219, 574] on button "EXIT" at bounding box center [1225, 689] width 47 height 24
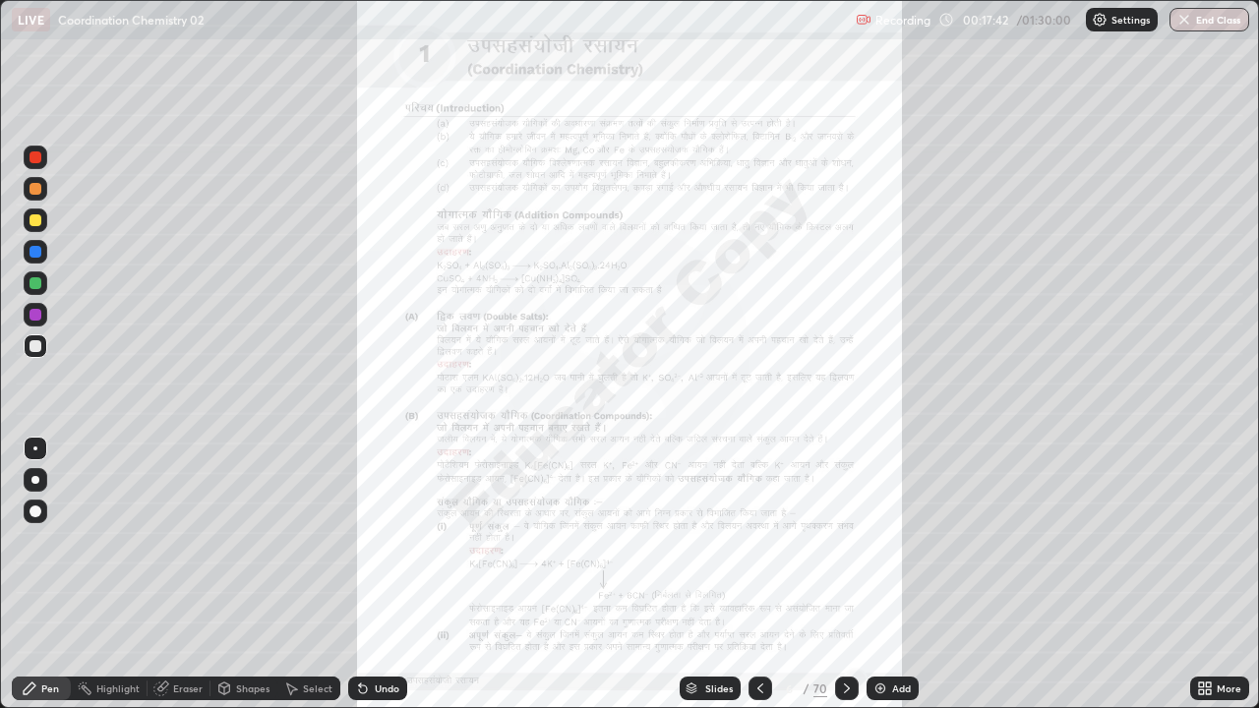
click at [846, 574] on icon at bounding box center [847, 689] width 16 height 16
click at [843, 574] on icon at bounding box center [847, 689] width 16 height 16
click at [1201, 574] on icon at bounding box center [1201, 685] width 5 height 5
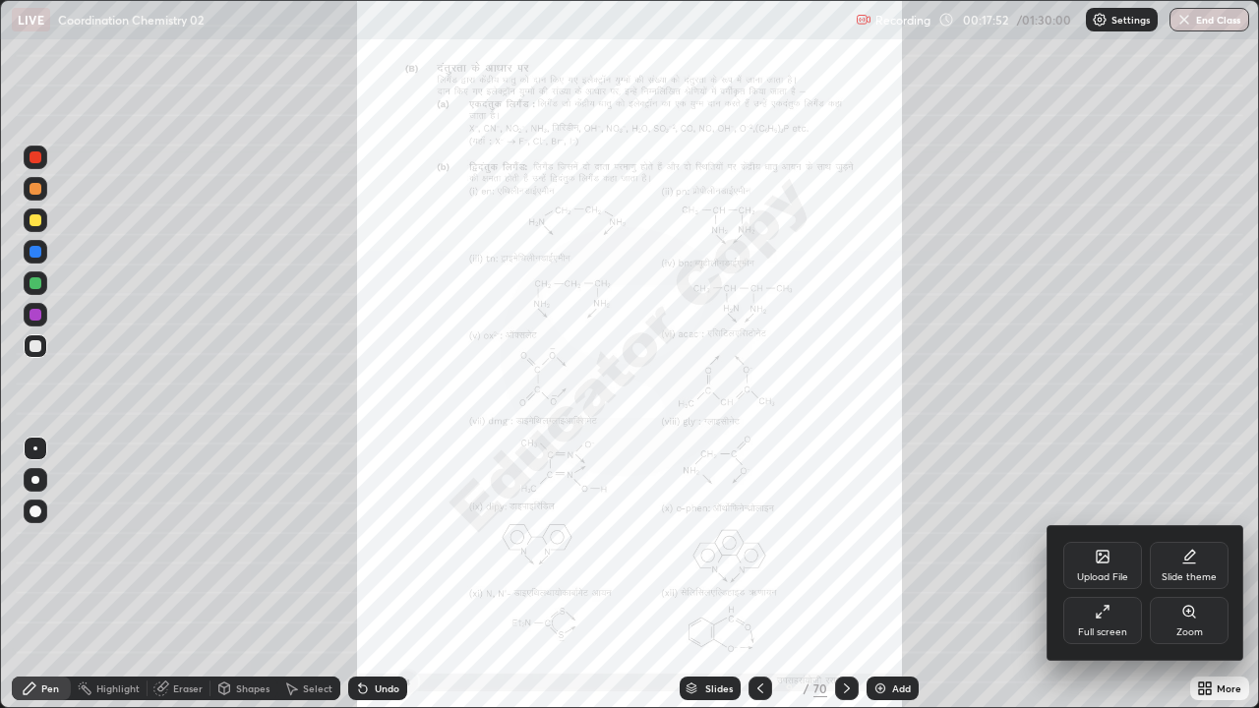
click at [1171, 574] on div "Zoom" at bounding box center [1189, 620] width 79 height 47
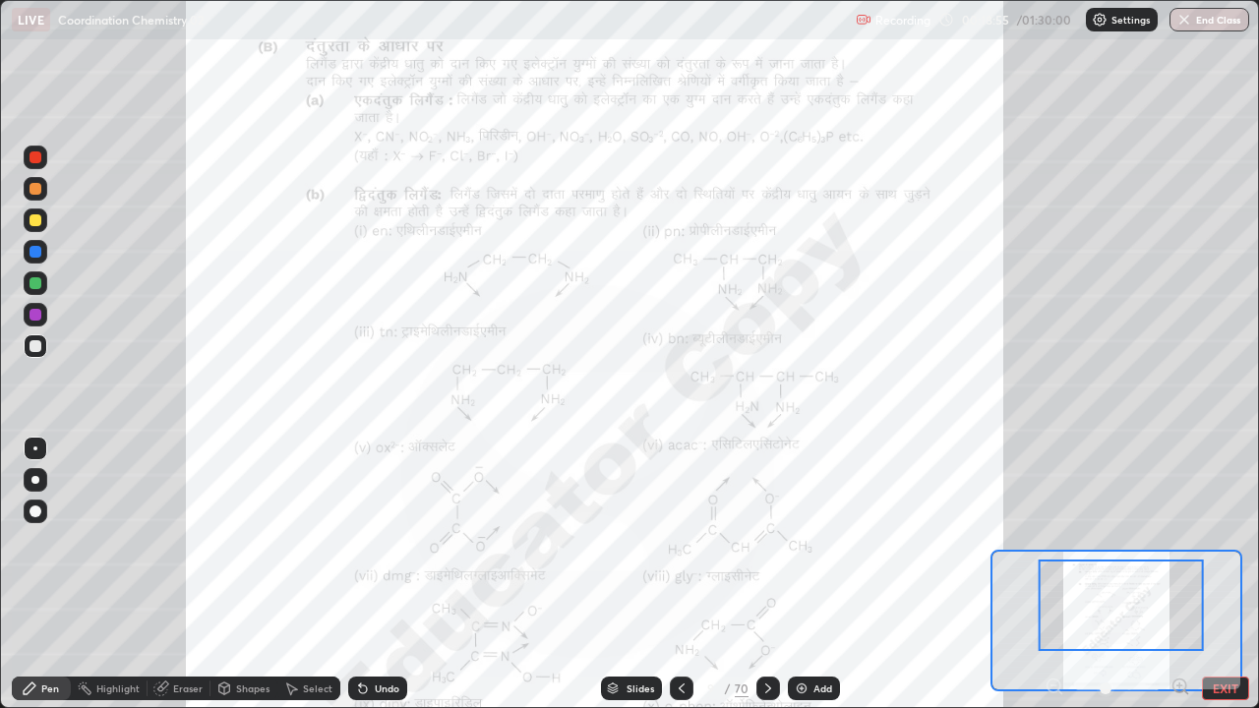
click at [1052, 569] on div at bounding box center [1121, 605] width 165 height 91
click at [37, 223] on div at bounding box center [36, 220] width 12 height 12
click at [185, 574] on div "Eraser" at bounding box center [188, 689] width 30 height 10
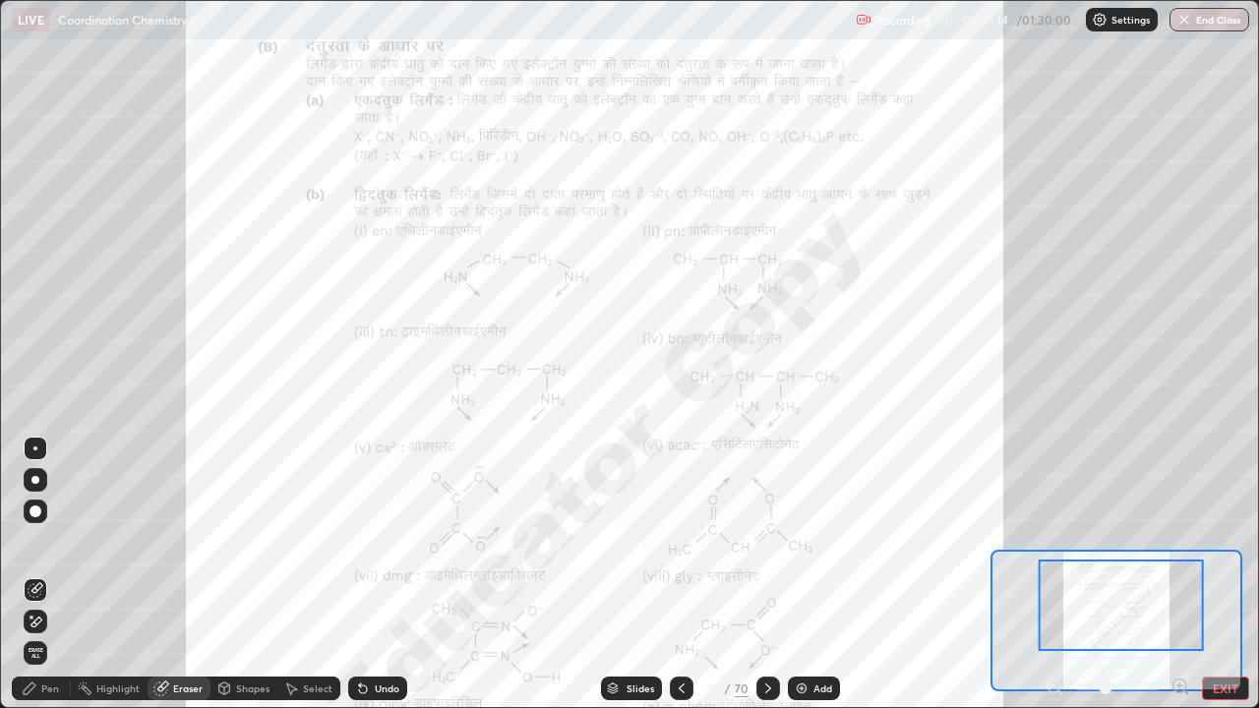
click at [61, 574] on div "Pen" at bounding box center [41, 689] width 59 height 24
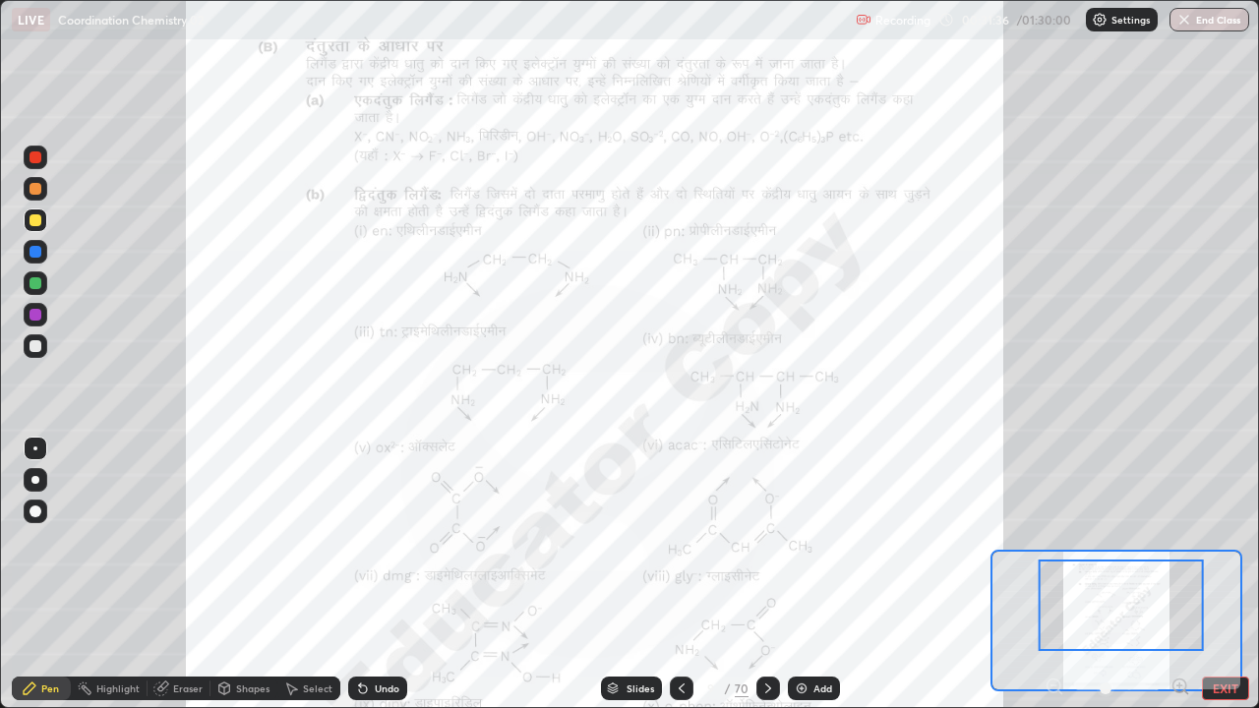
click at [39, 287] on div at bounding box center [36, 283] width 12 height 12
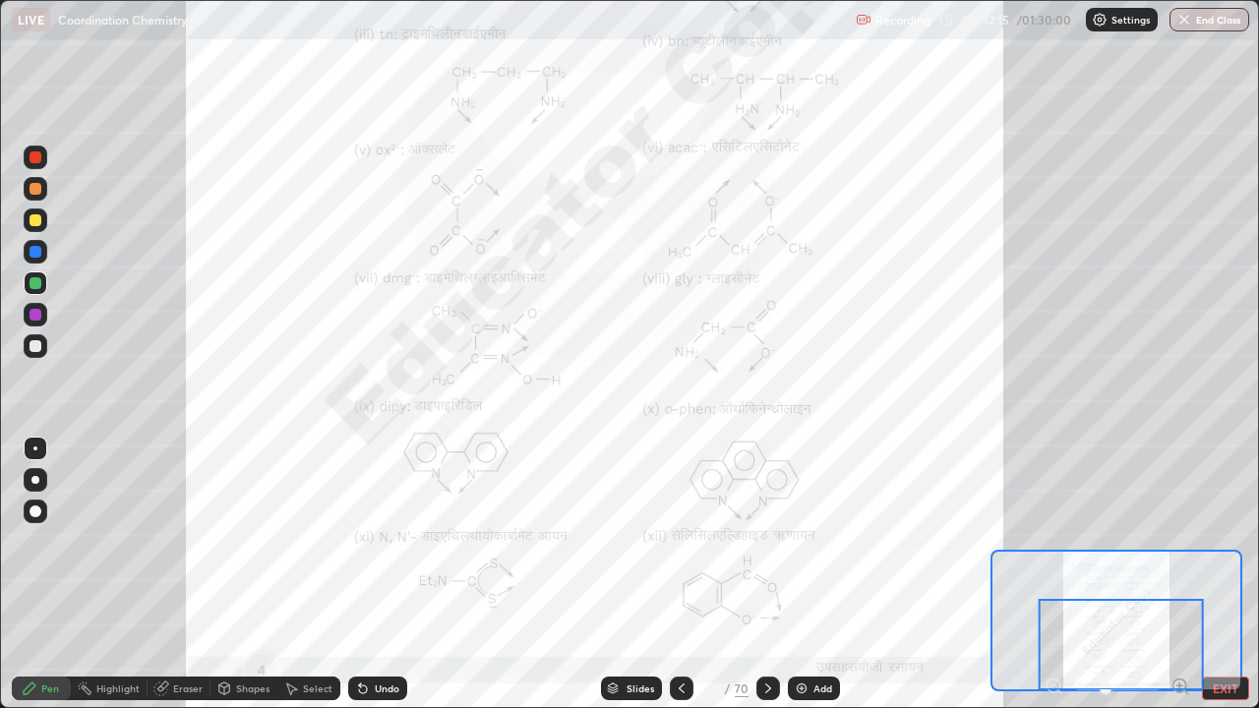
click at [1218, 574] on button "EXIT" at bounding box center [1225, 689] width 47 height 24
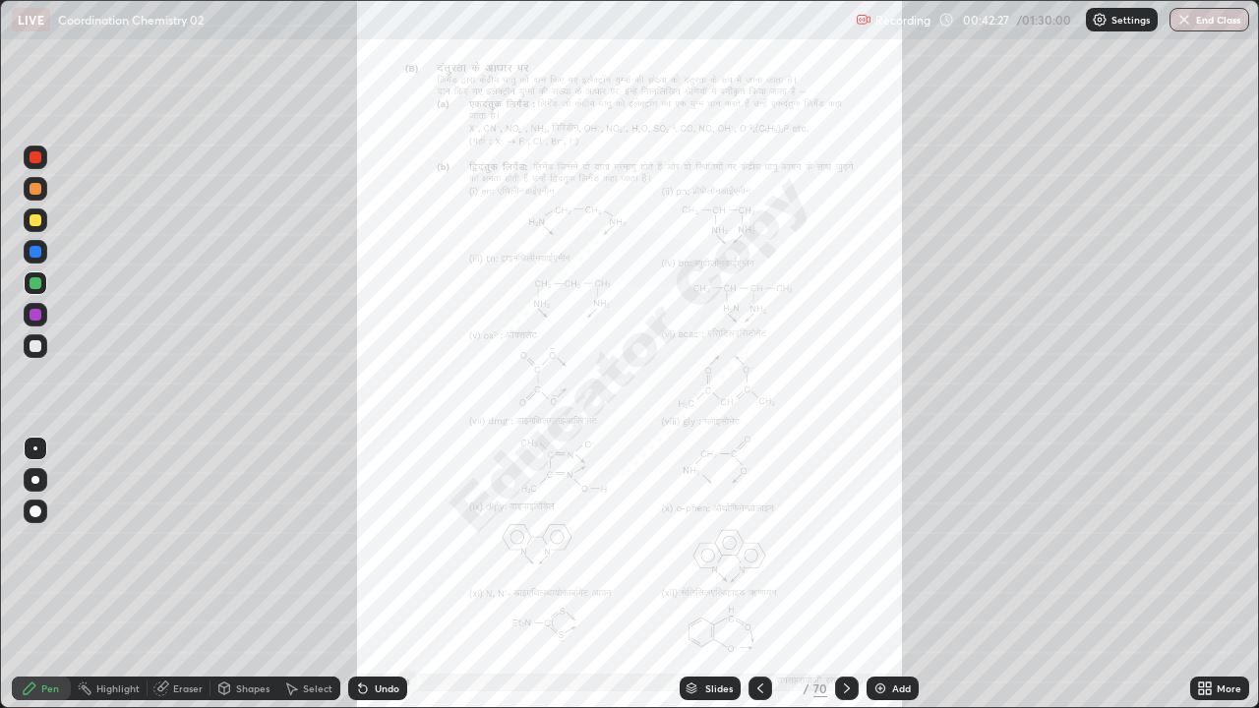
click at [844, 574] on icon at bounding box center [847, 689] width 16 height 16
click at [1201, 574] on icon at bounding box center [1201, 685] width 5 height 5
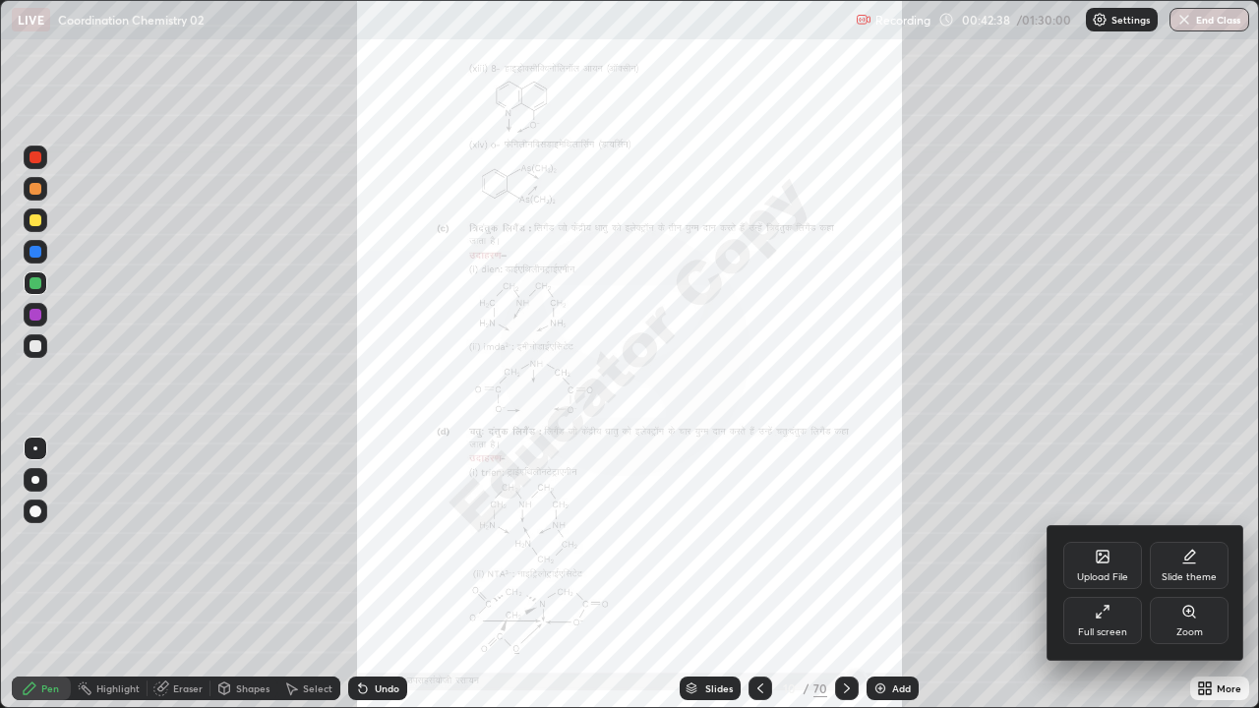
click at [1100, 574] on div "Full screen" at bounding box center [1102, 632] width 49 height 10
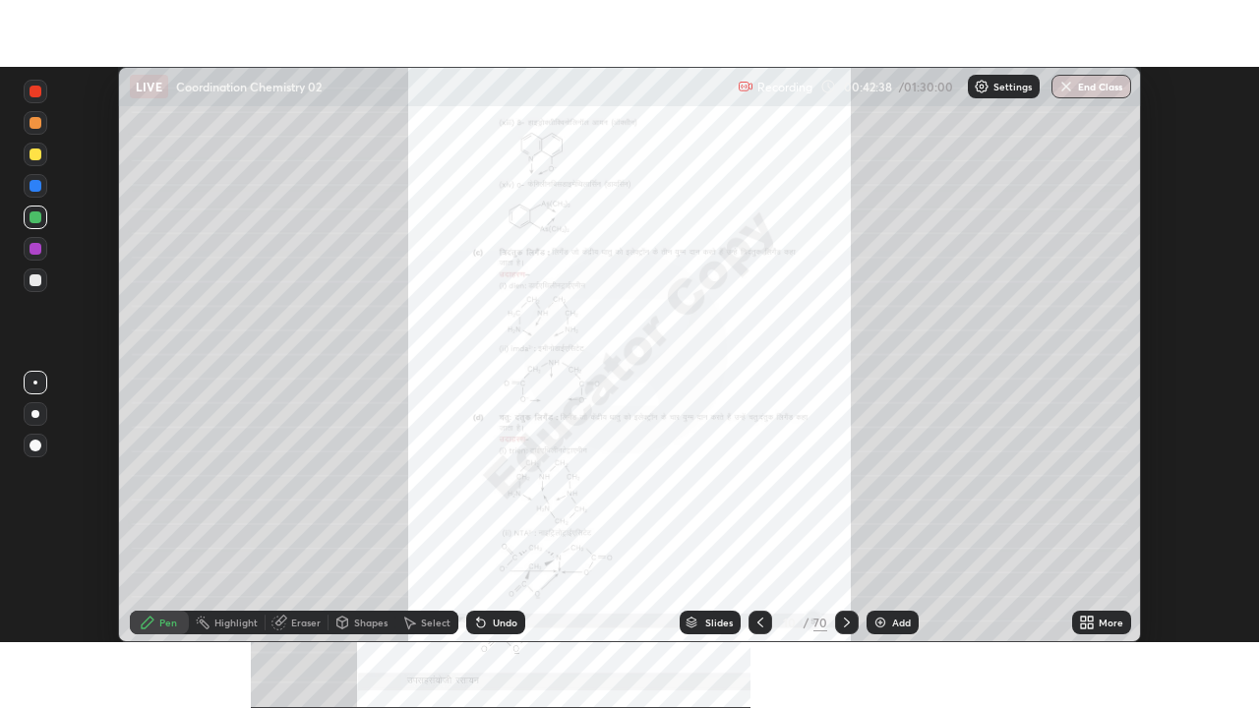
scroll to position [97778, 97095]
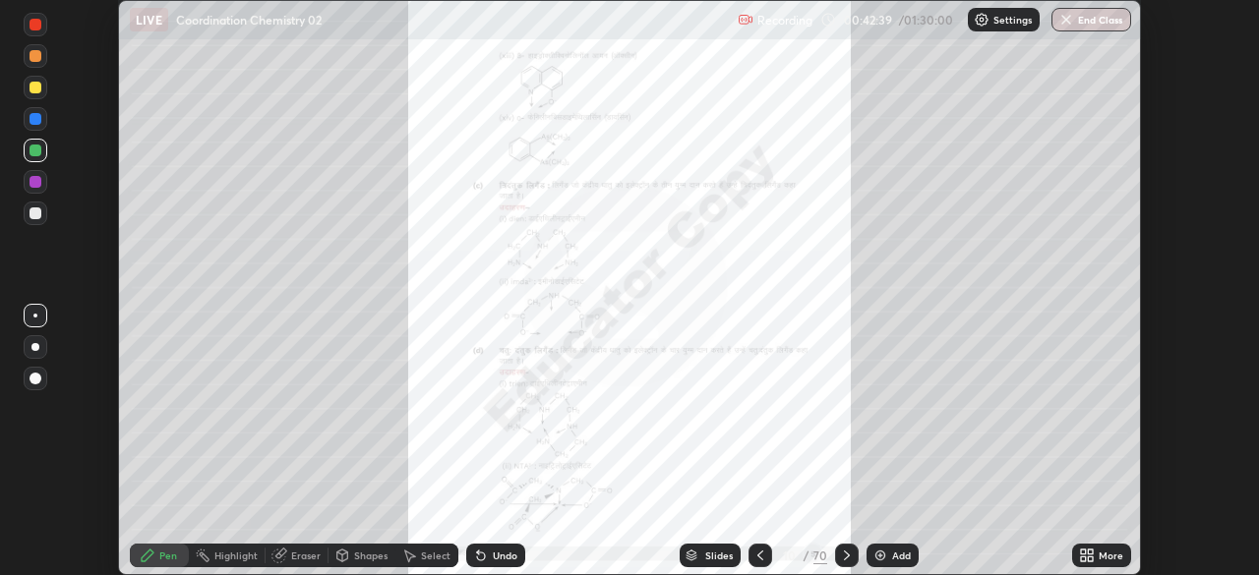
click at [1083, 559] on icon at bounding box center [1083, 559] width 5 height 5
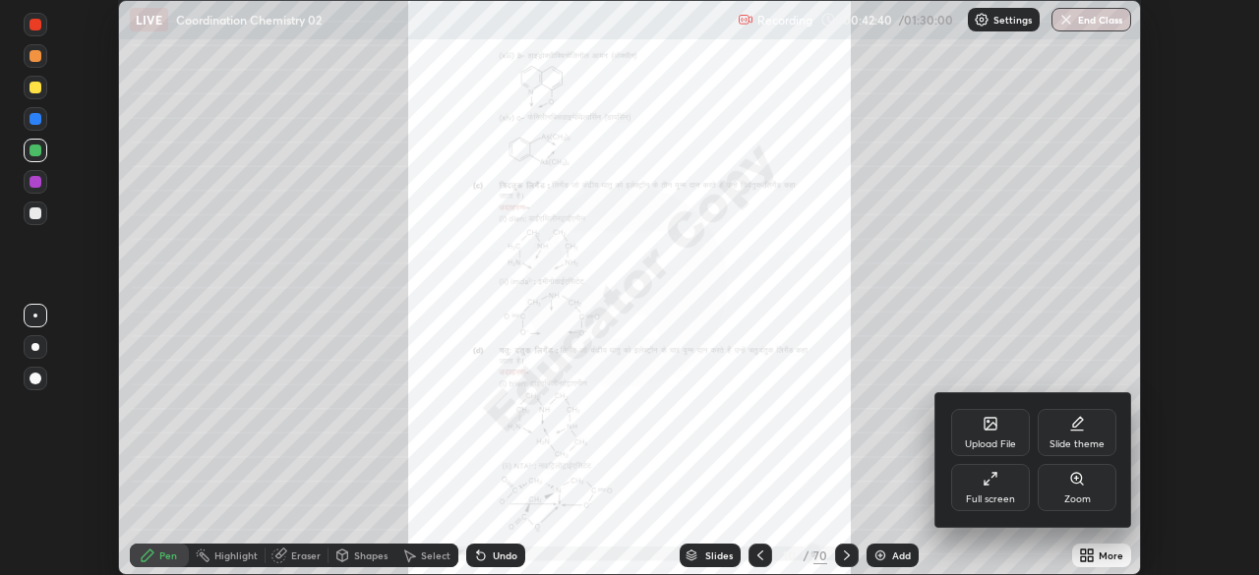
click at [986, 500] on div "Full screen" at bounding box center [990, 500] width 49 height 10
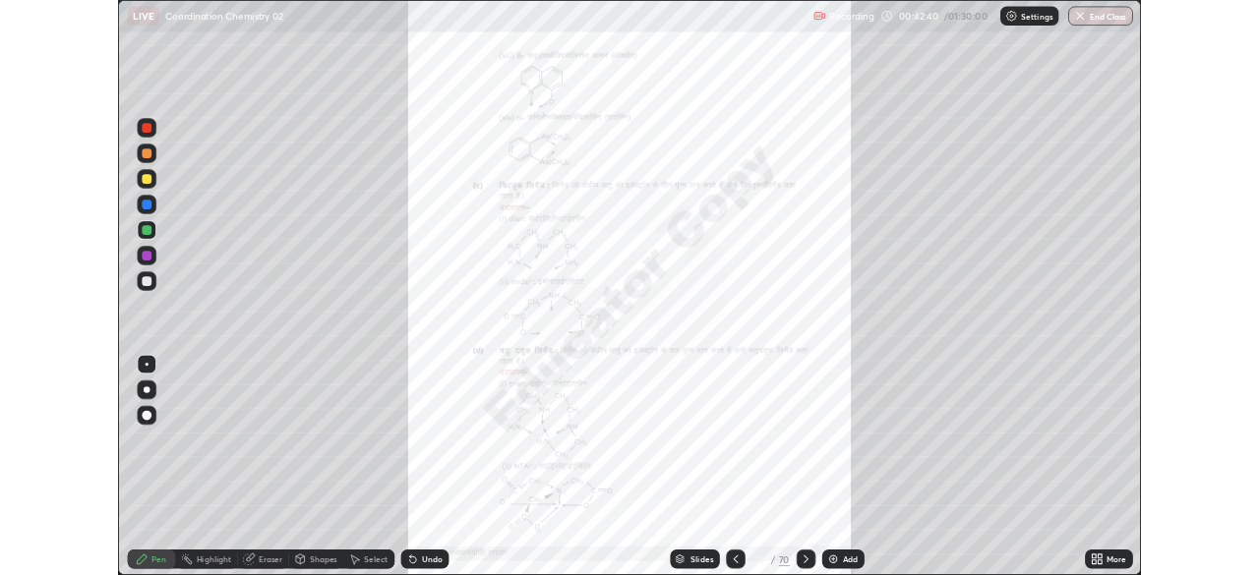
scroll to position [708, 1259]
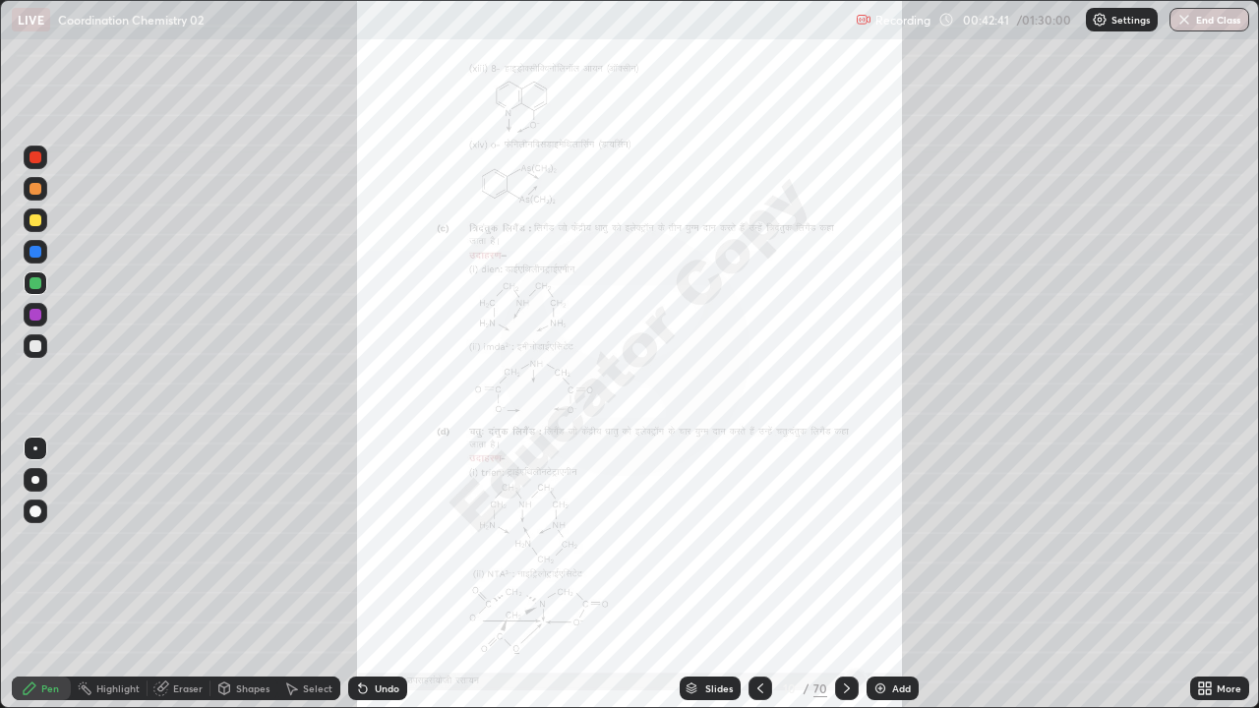
click at [1201, 574] on icon at bounding box center [1201, 685] width 5 height 5
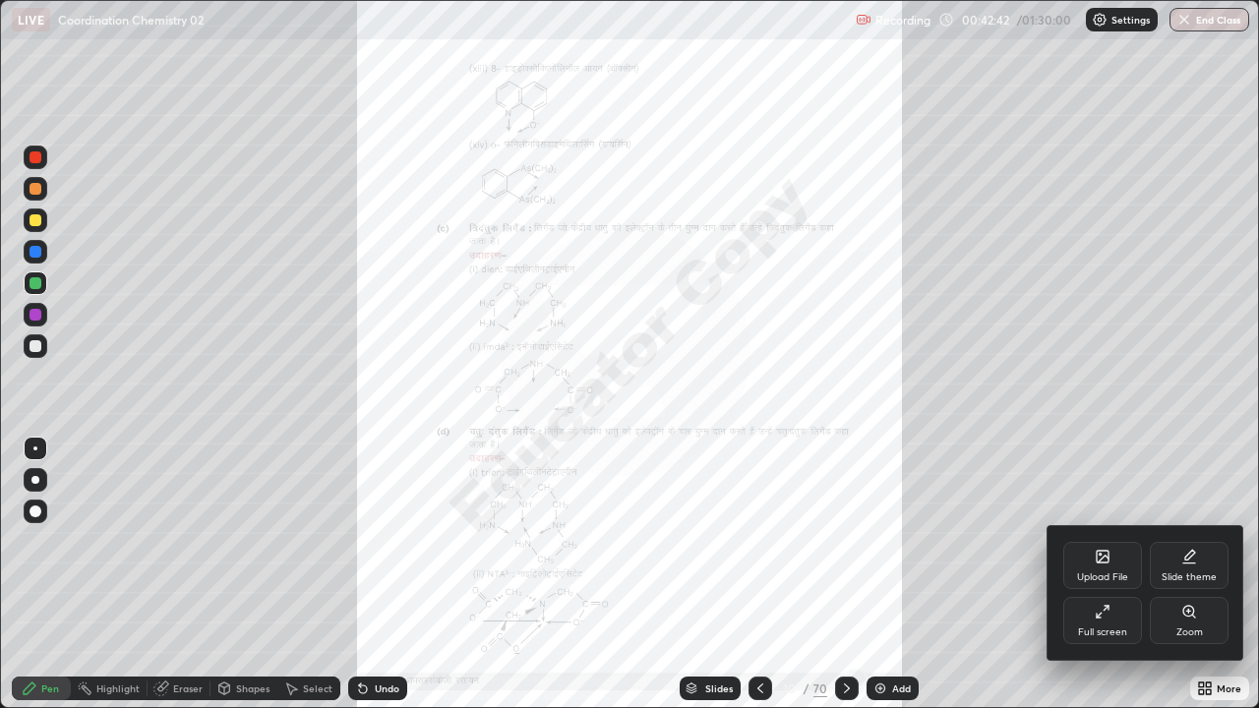
click at [1189, 574] on div "Zoom" at bounding box center [1189, 632] width 27 height 10
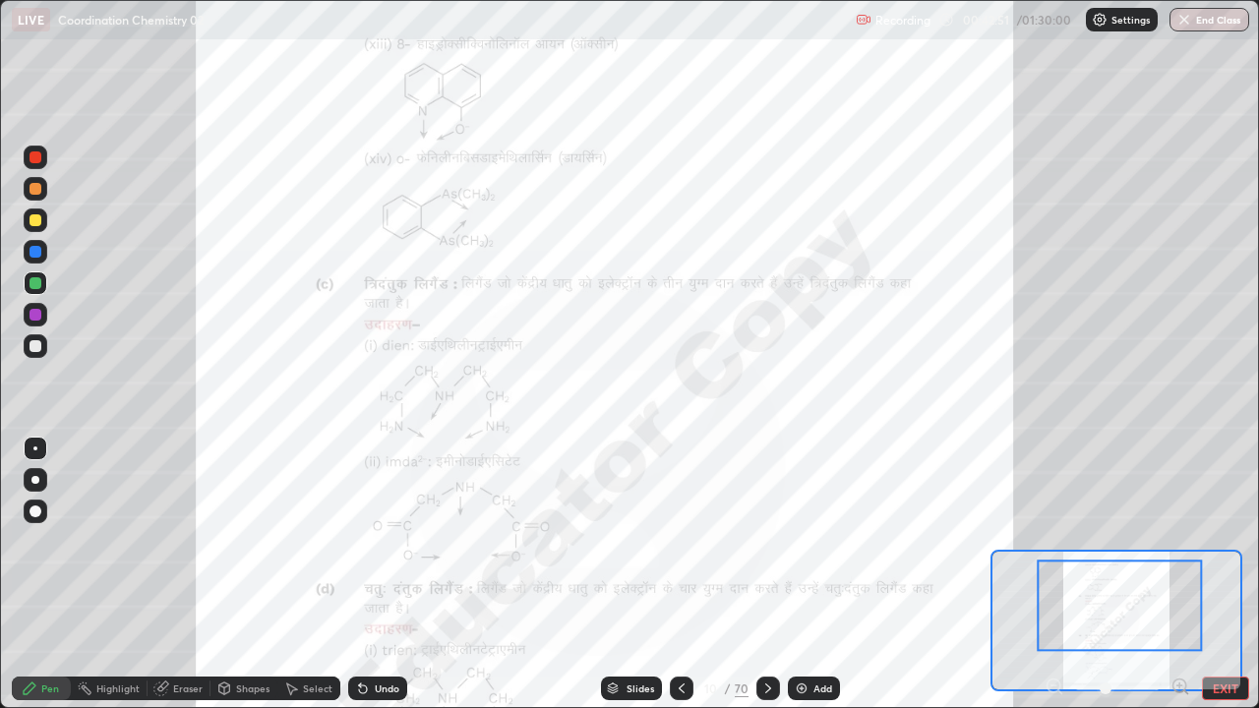
click at [38, 225] on div at bounding box center [36, 220] width 12 height 12
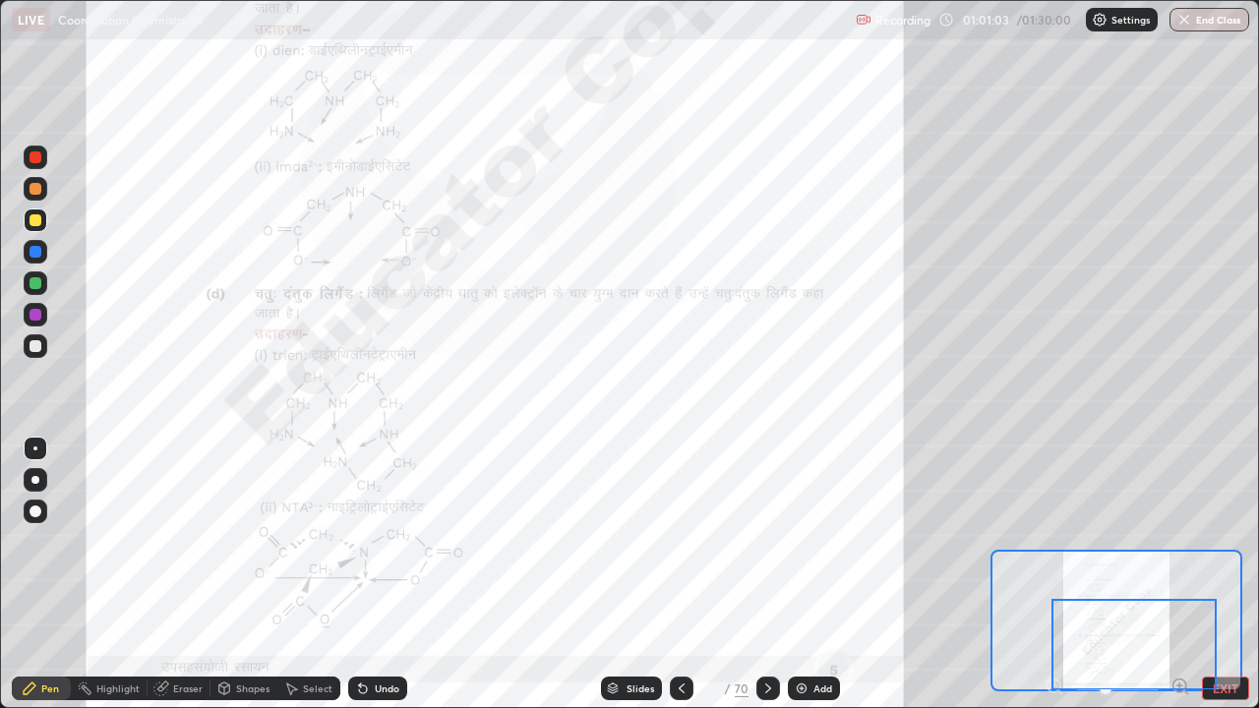
click at [1216, 574] on div at bounding box center [1133, 644] width 165 height 91
click at [1214, 574] on div at bounding box center [1133, 644] width 165 height 91
click at [1218, 574] on button "EXIT" at bounding box center [1225, 689] width 47 height 24
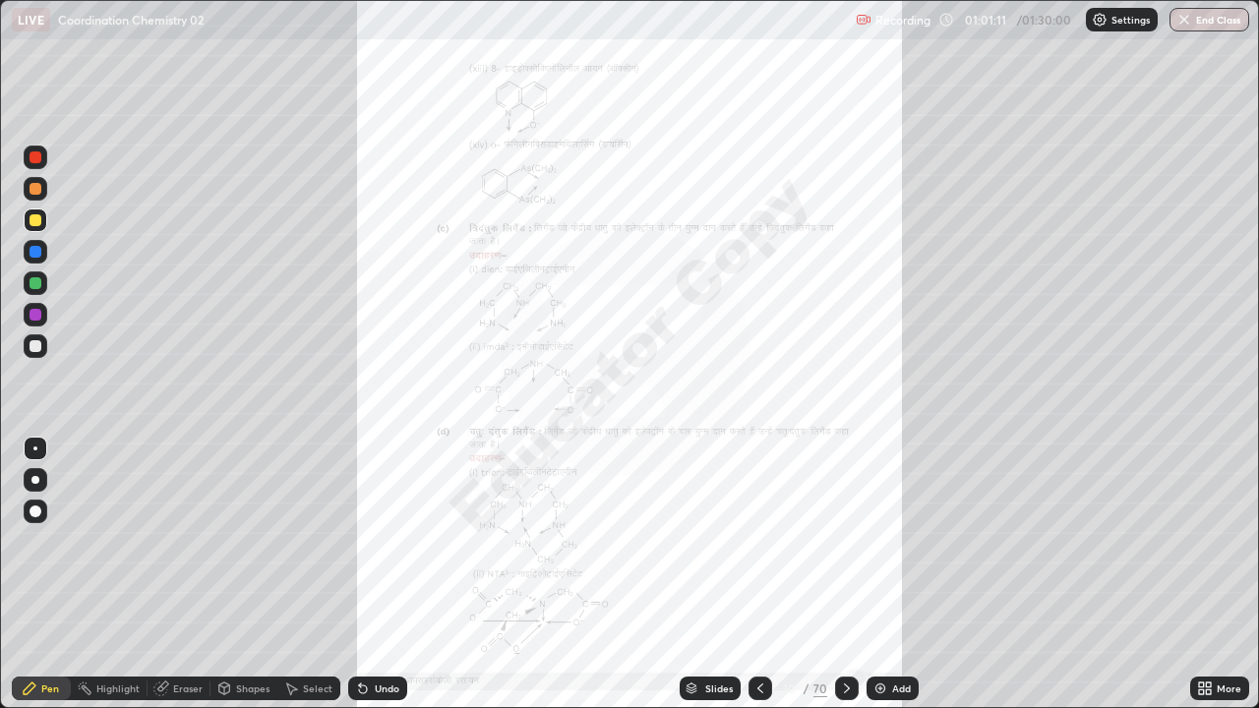
click at [844, 574] on icon at bounding box center [847, 689] width 16 height 16
click at [761, 574] on icon at bounding box center [760, 689] width 6 height 10
click at [845, 574] on icon at bounding box center [847, 689] width 6 height 10
click at [756, 574] on icon at bounding box center [760, 689] width 16 height 16
click at [844, 574] on icon at bounding box center [847, 689] width 16 height 16
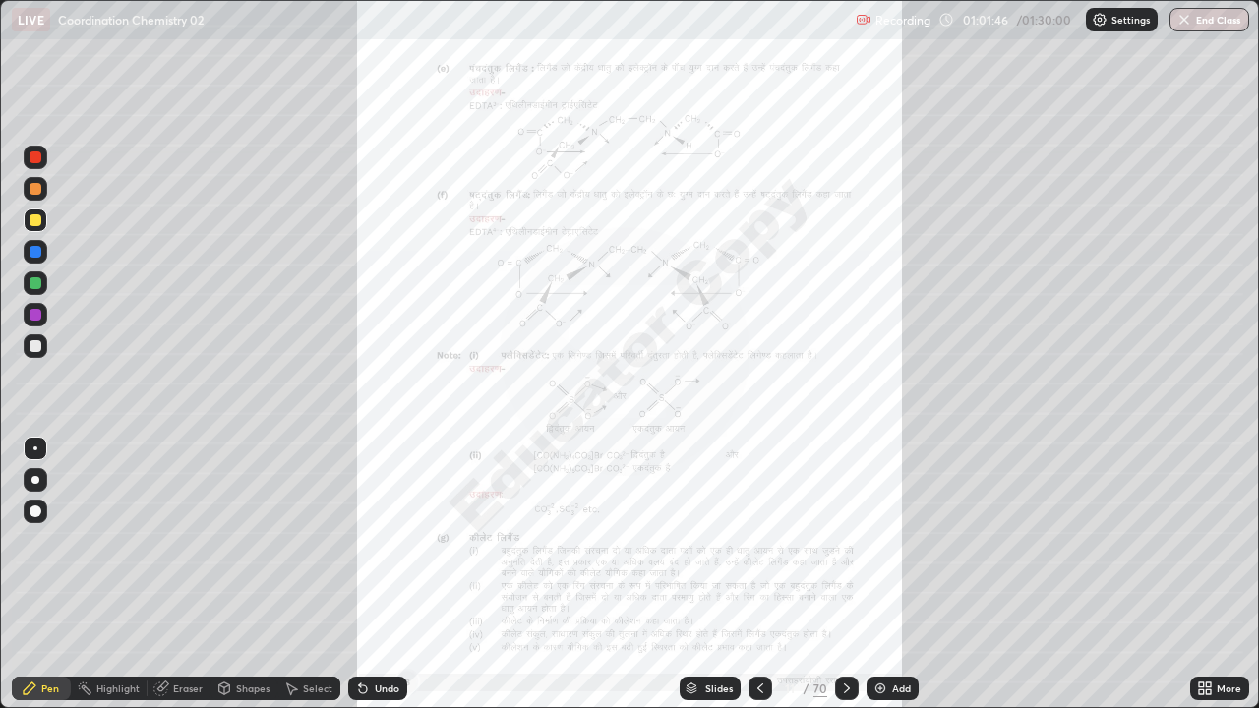
click at [1202, 574] on icon at bounding box center [1201, 691] width 5 height 5
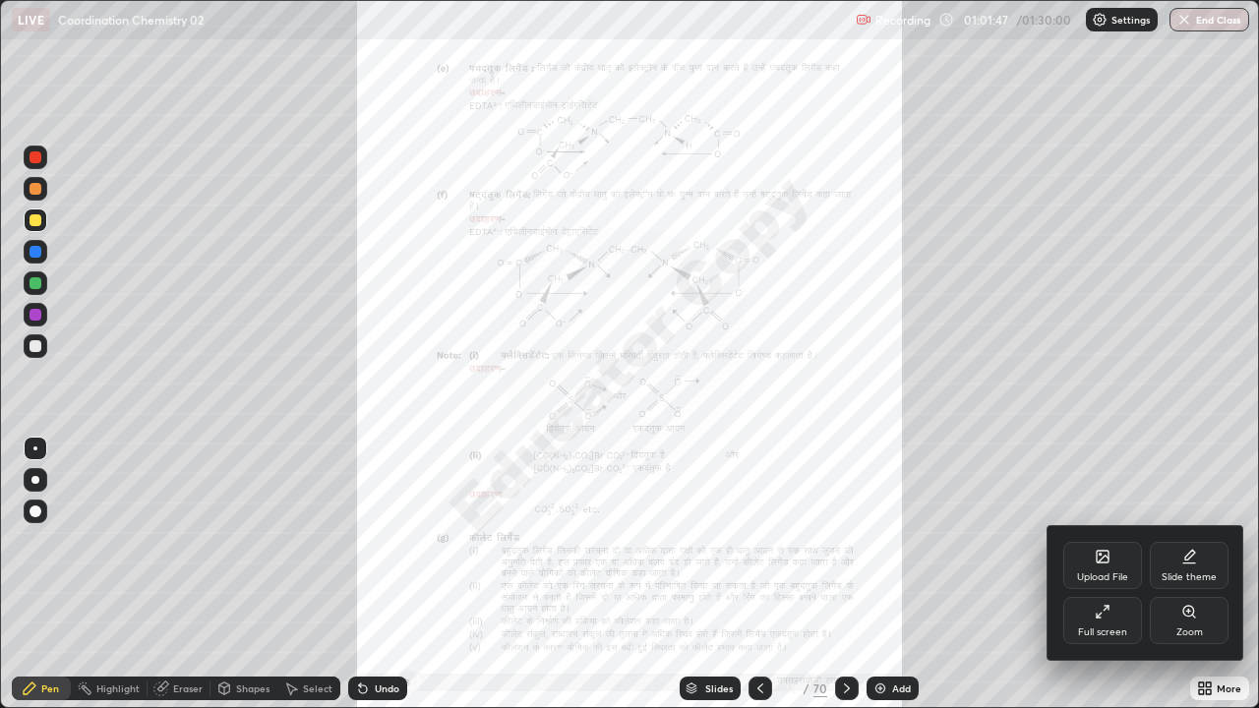
click at [1117, 574] on div "Full screen" at bounding box center [1102, 620] width 79 height 47
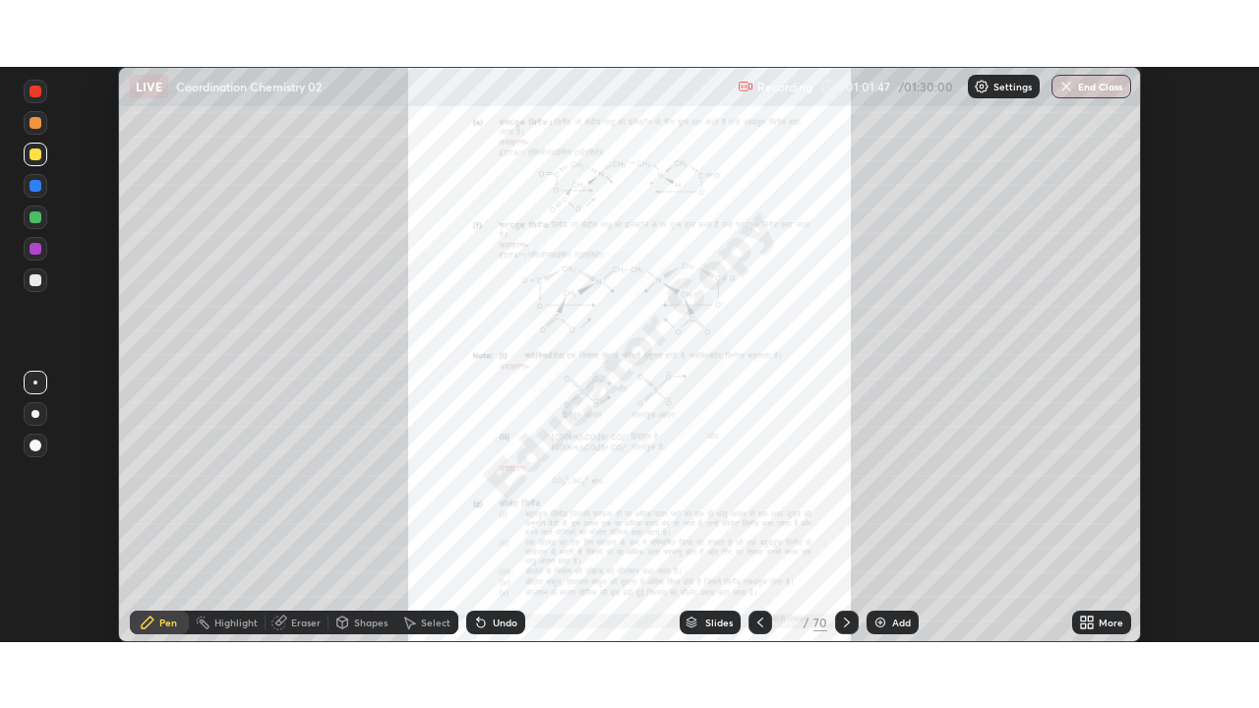
scroll to position [97778, 97095]
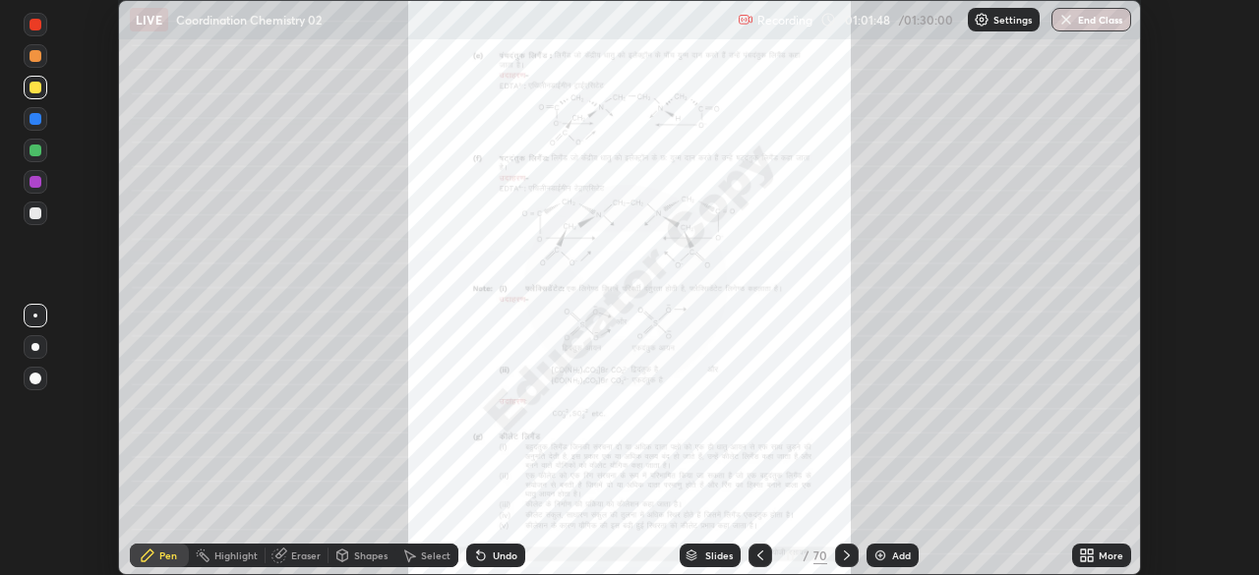
click at [1090, 559] on icon at bounding box center [1090, 559] width 5 height 5
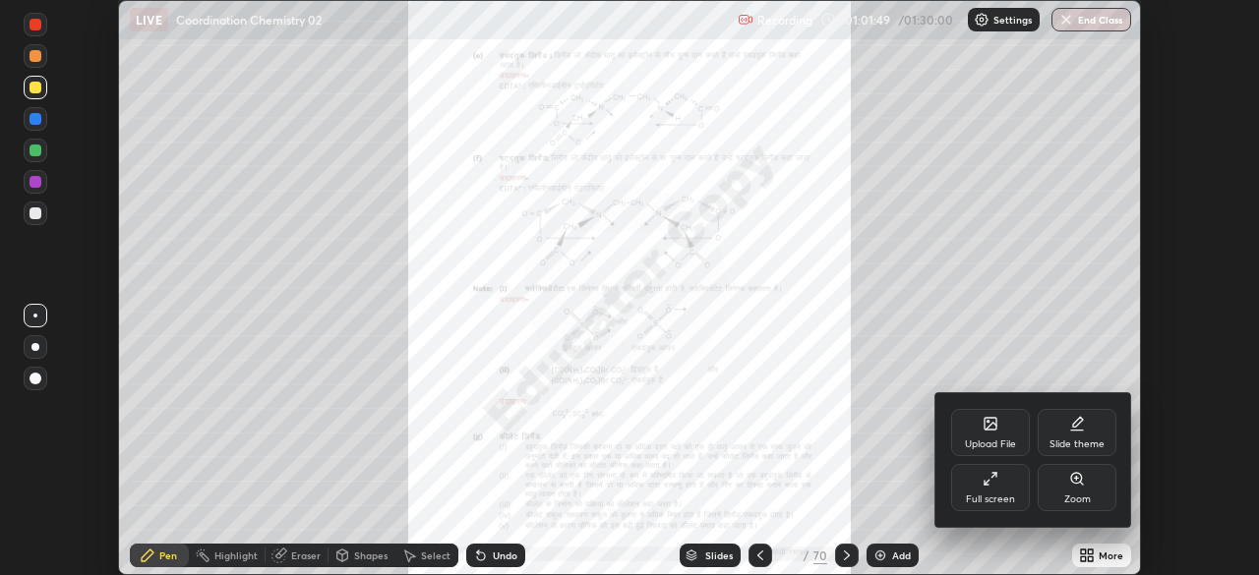
click at [1008, 488] on div "Full screen" at bounding box center [990, 487] width 79 height 47
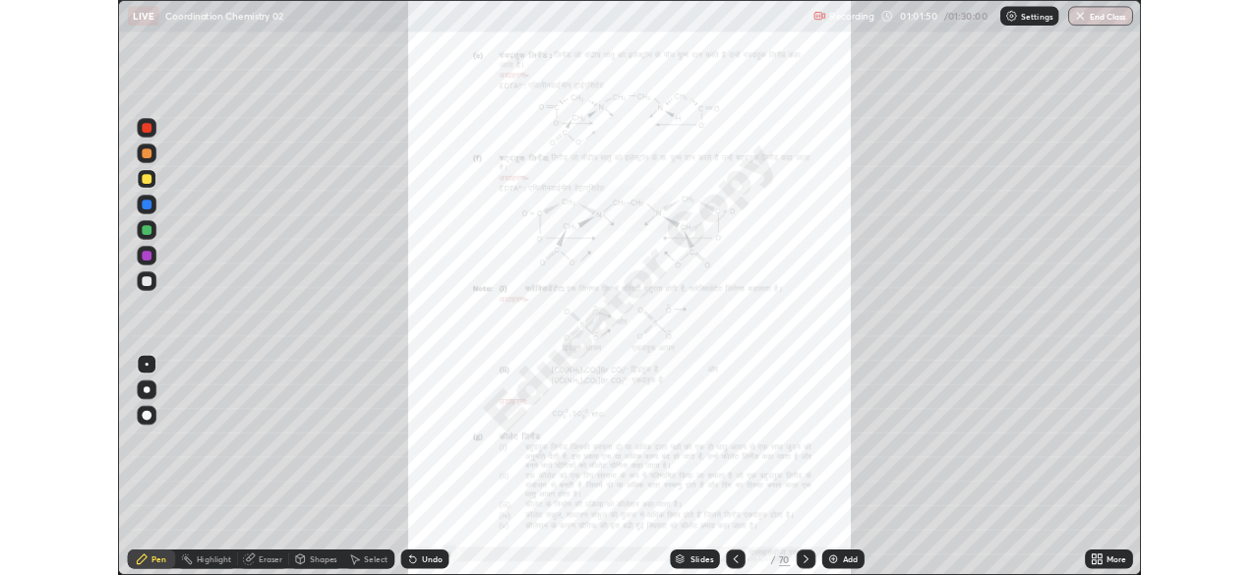
scroll to position [708, 1259]
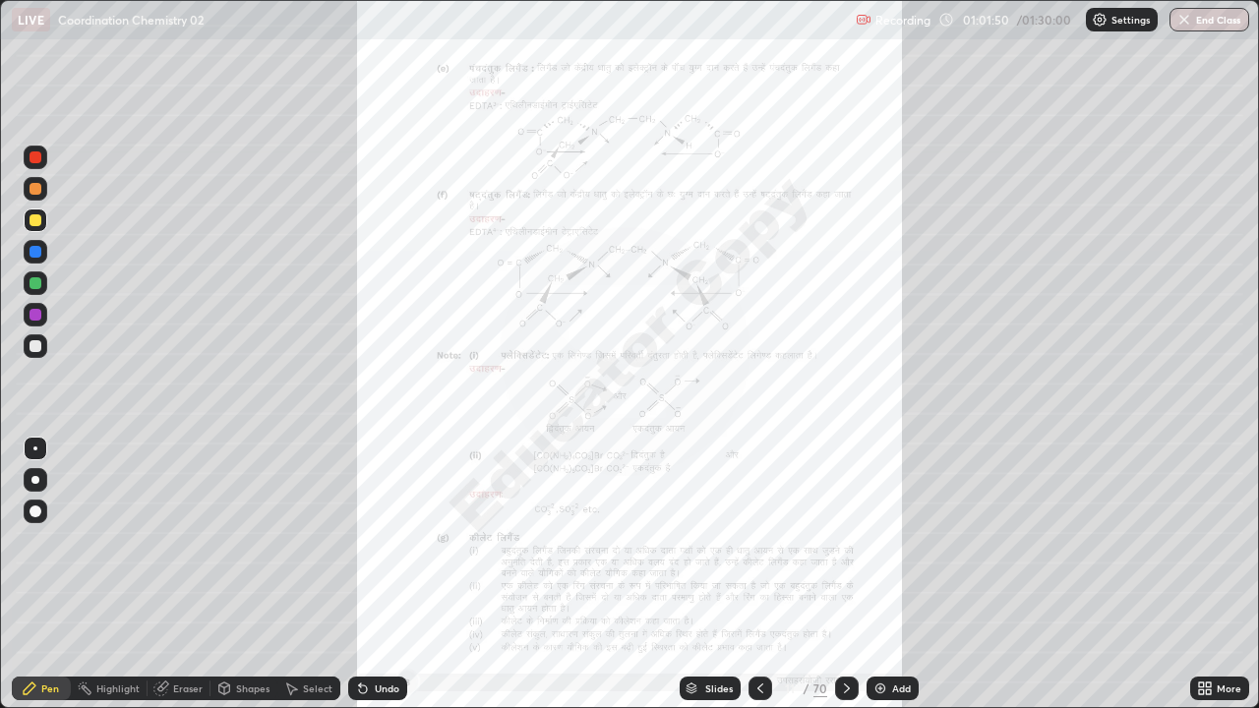
click at [1207, 574] on icon at bounding box center [1205, 689] width 16 height 16
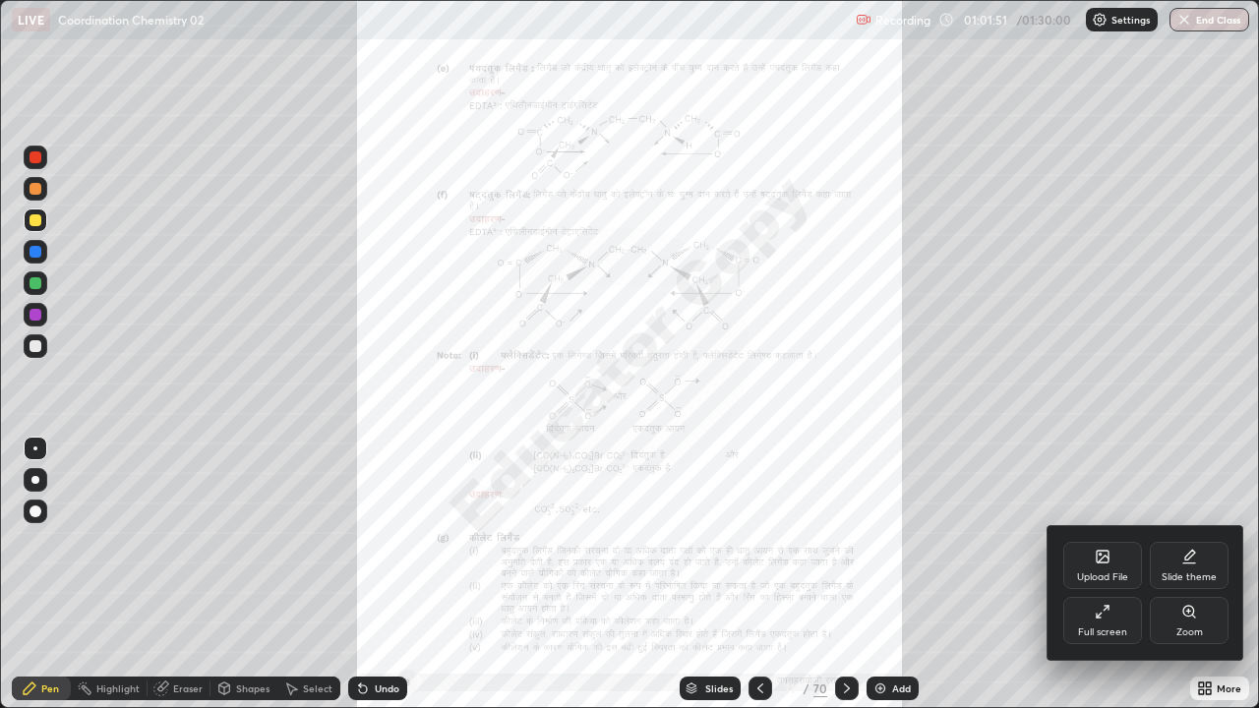
click at [1191, 574] on div "Zoom" at bounding box center [1189, 632] width 27 height 10
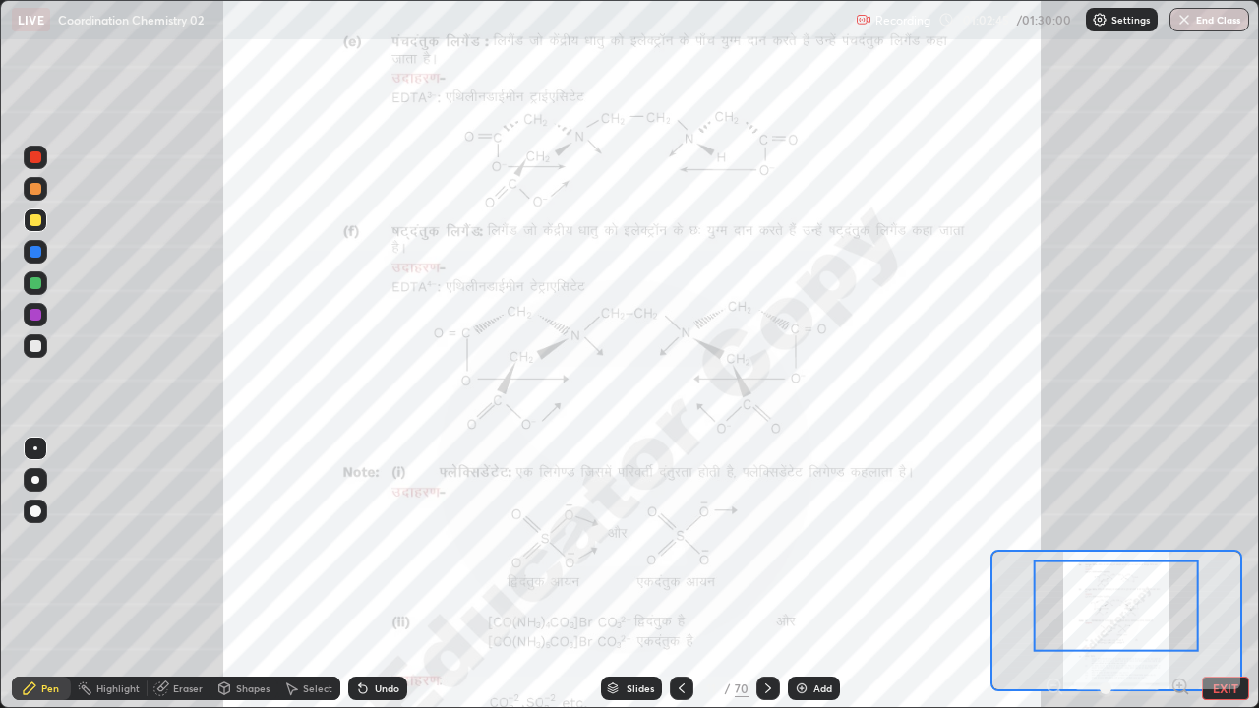
click at [185, 574] on div "Eraser" at bounding box center [188, 689] width 30 height 10
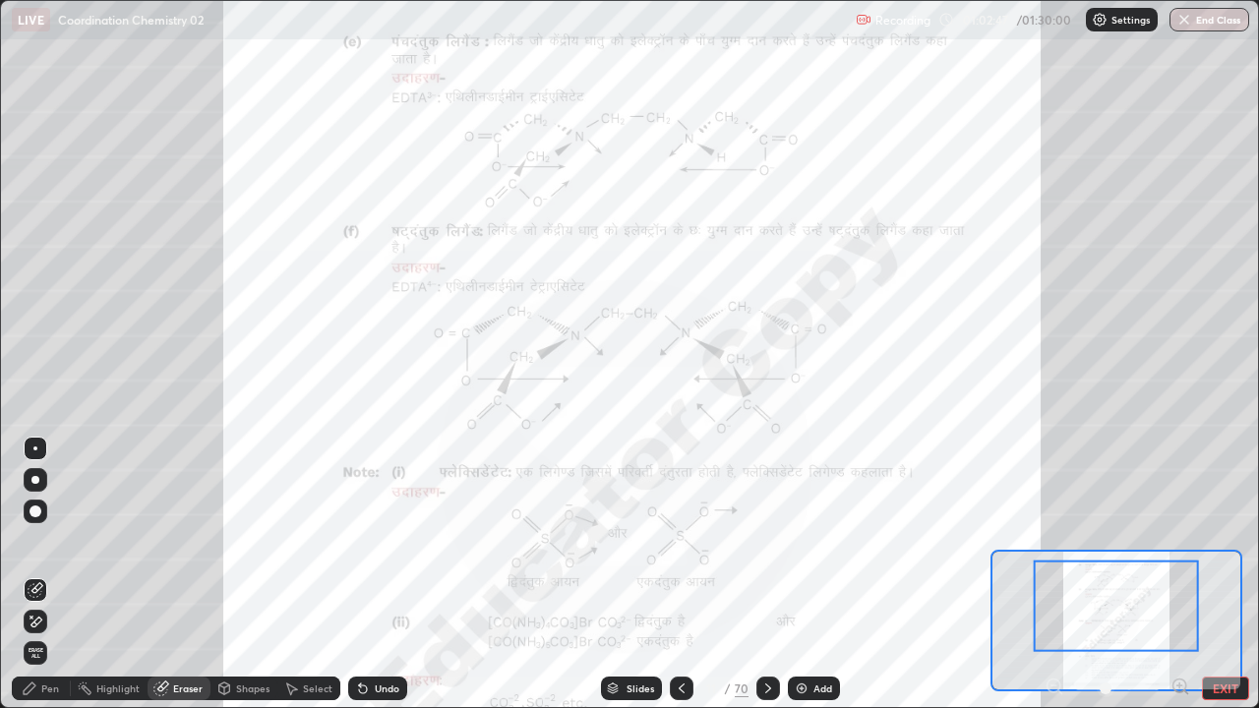
click at [59, 574] on div "Pen" at bounding box center [41, 689] width 59 height 24
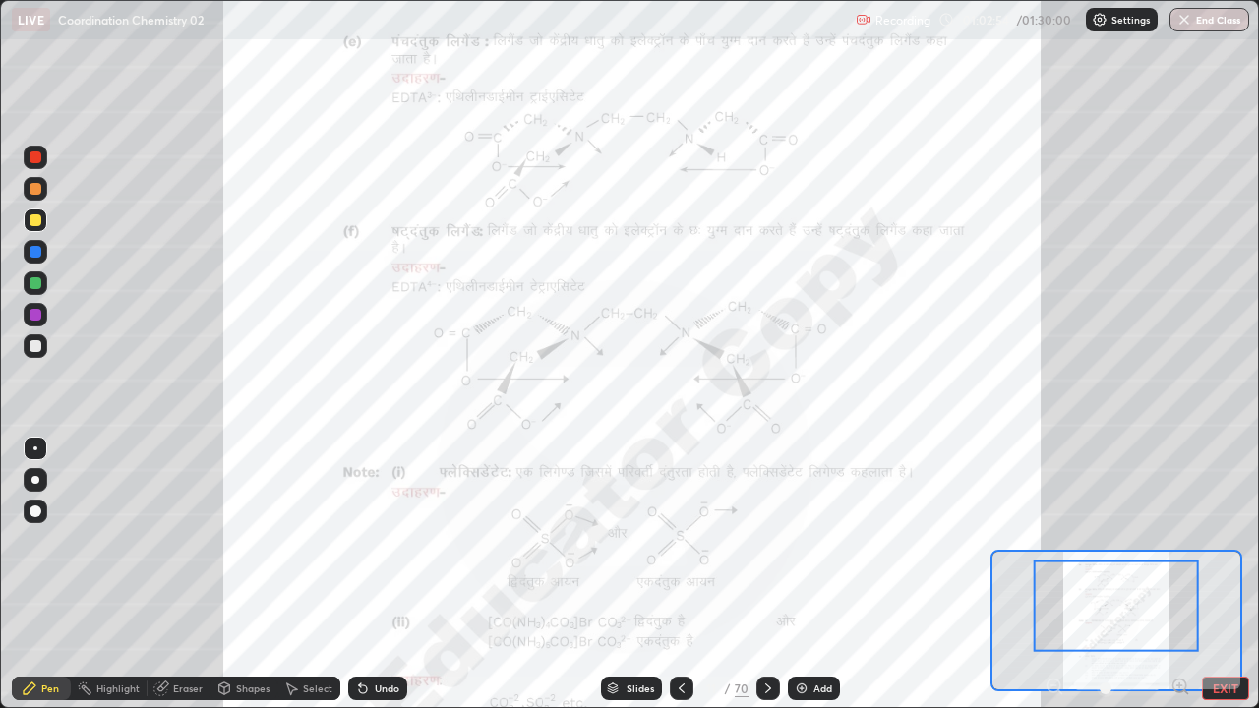
click at [183, 574] on div "Eraser" at bounding box center [188, 689] width 30 height 10
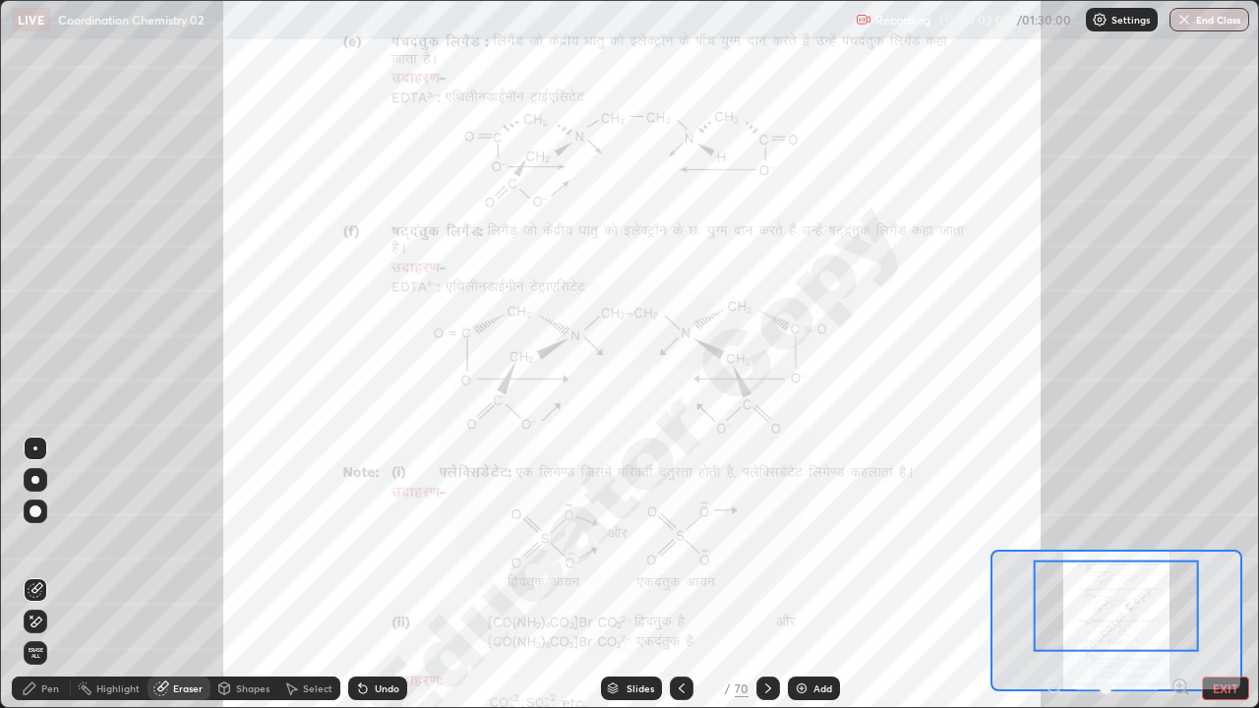
click at [58, 574] on div "Pen" at bounding box center [50, 689] width 18 height 10
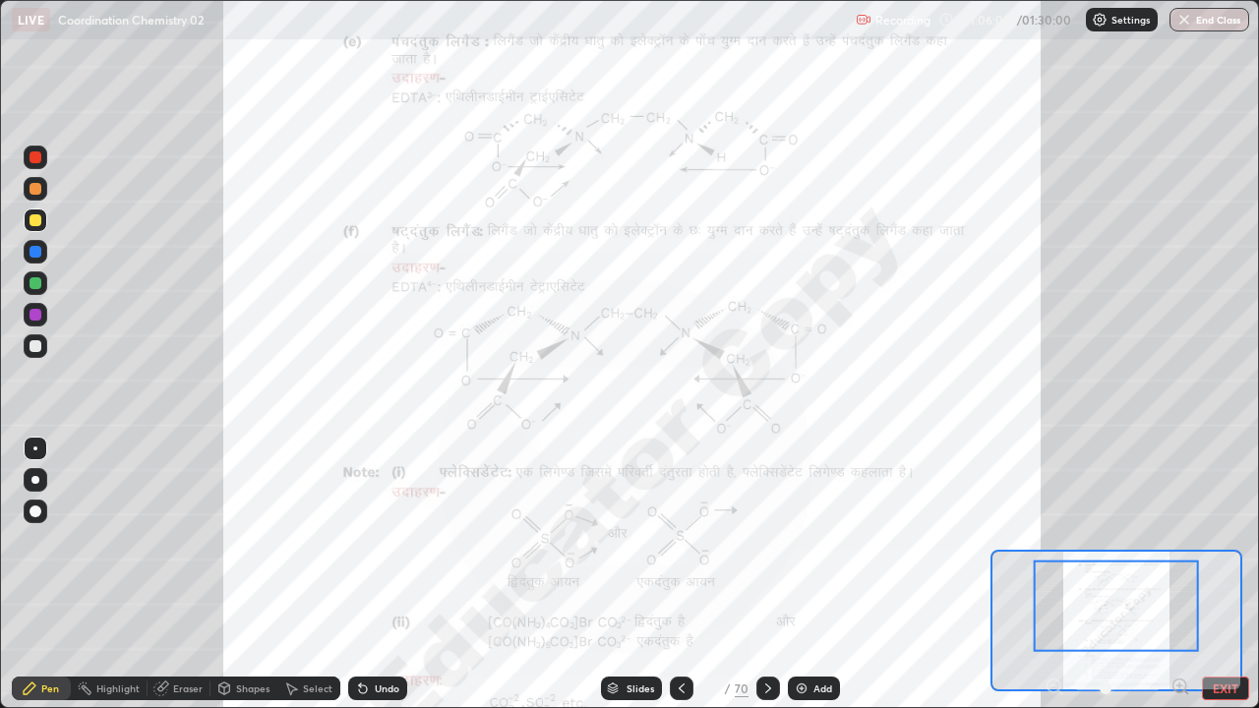
click at [187, 574] on div "Eraser" at bounding box center [188, 689] width 30 height 10
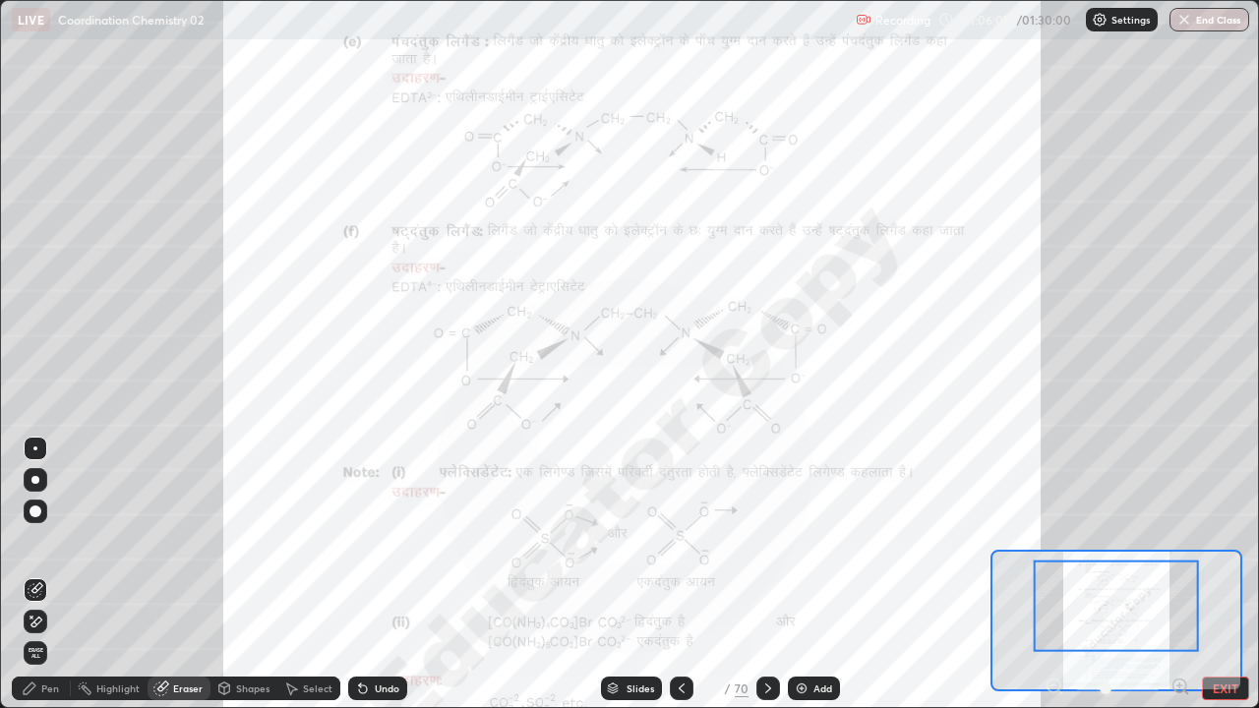
click at [59, 574] on div "Pen" at bounding box center [41, 689] width 59 height 24
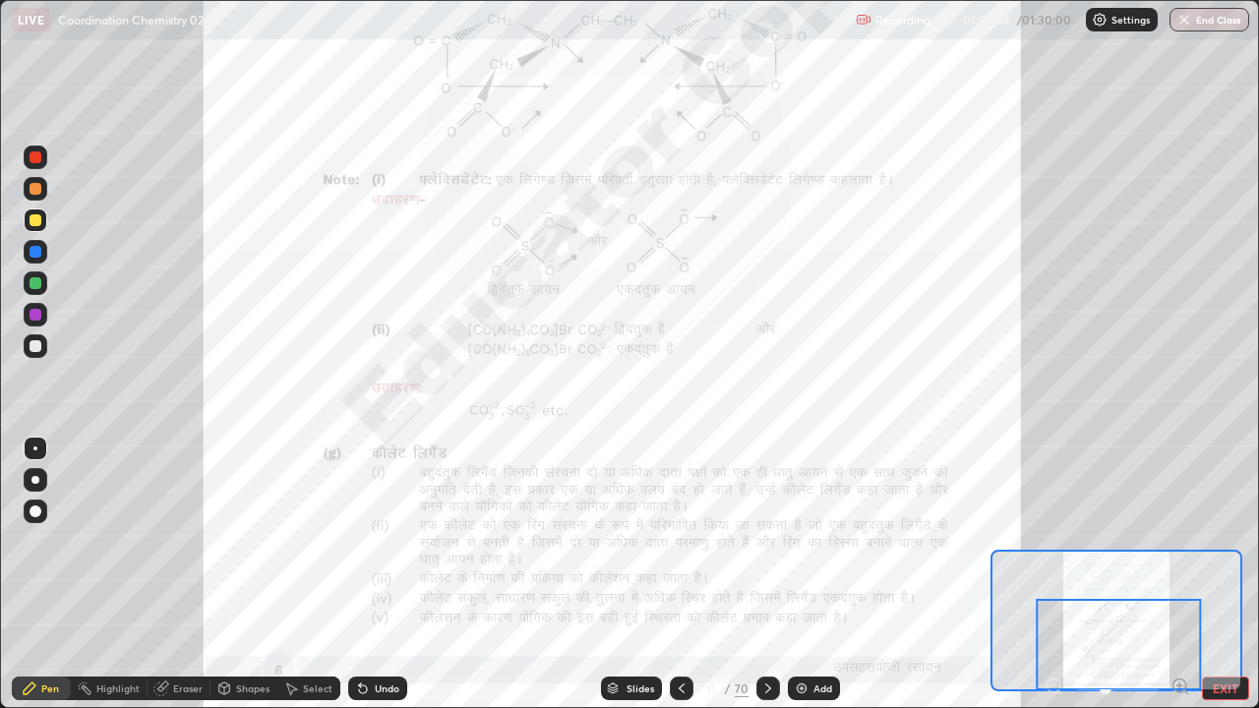
click at [34, 192] on div at bounding box center [36, 189] width 12 height 12
click at [183, 574] on div "Eraser" at bounding box center [188, 689] width 30 height 10
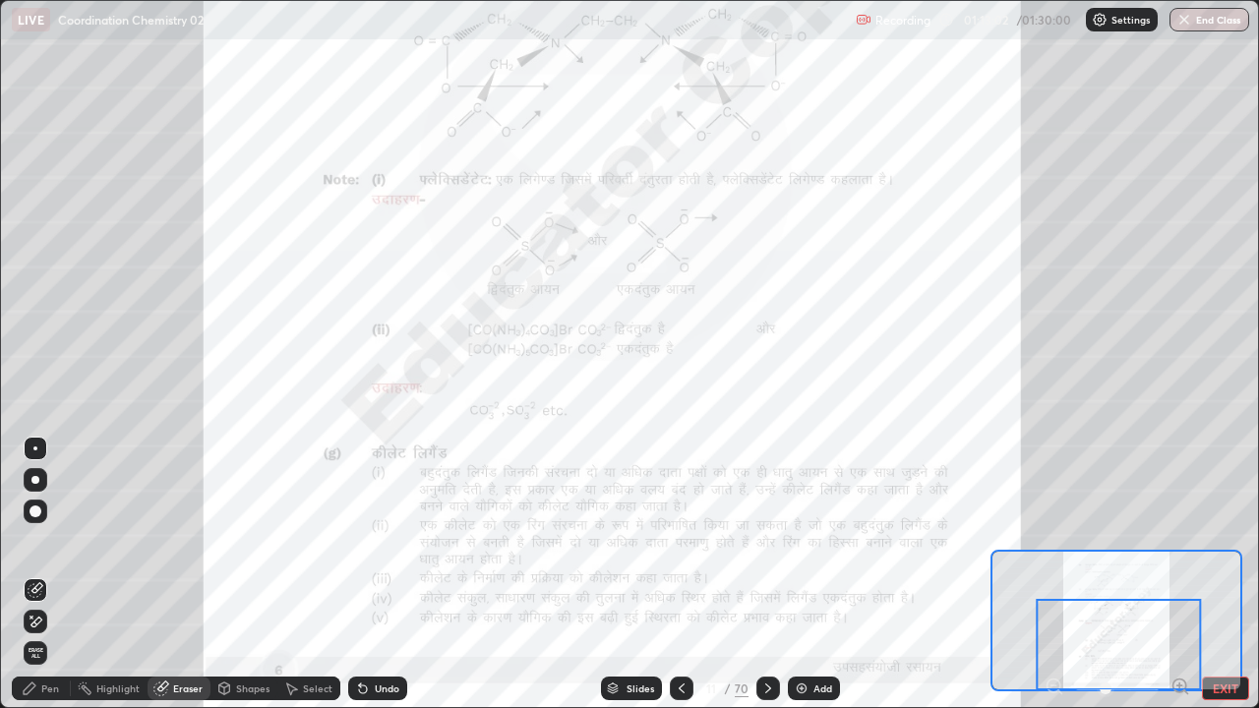
click at [55, 574] on div "Pen" at bounding box center [50, 689] width 18 height 10
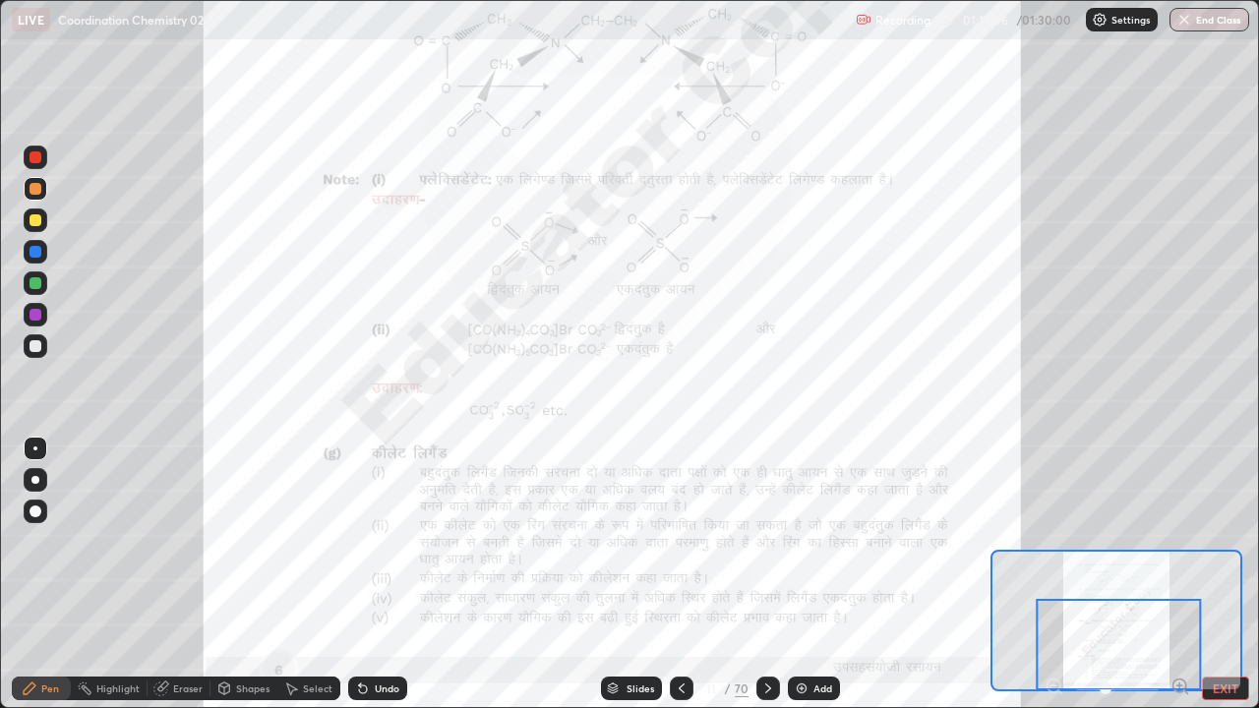
click at [56, 574] on div "Pen" at bounding box center [41, 689] width 59 height 24
click at [191, 574] on div "Eraser" at bounding box center [188, 689] width 30 height 10
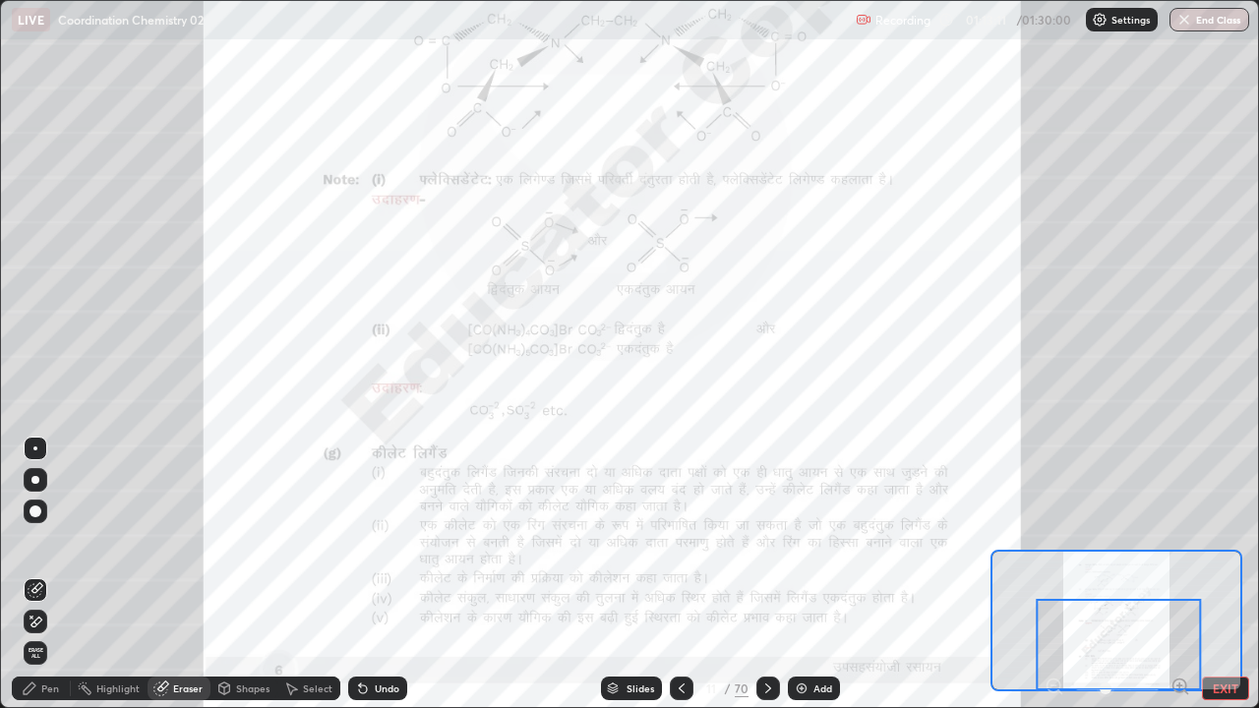
click at [50, 574] on div "Pen" at bounding box center [50, 689] width 18 height 10
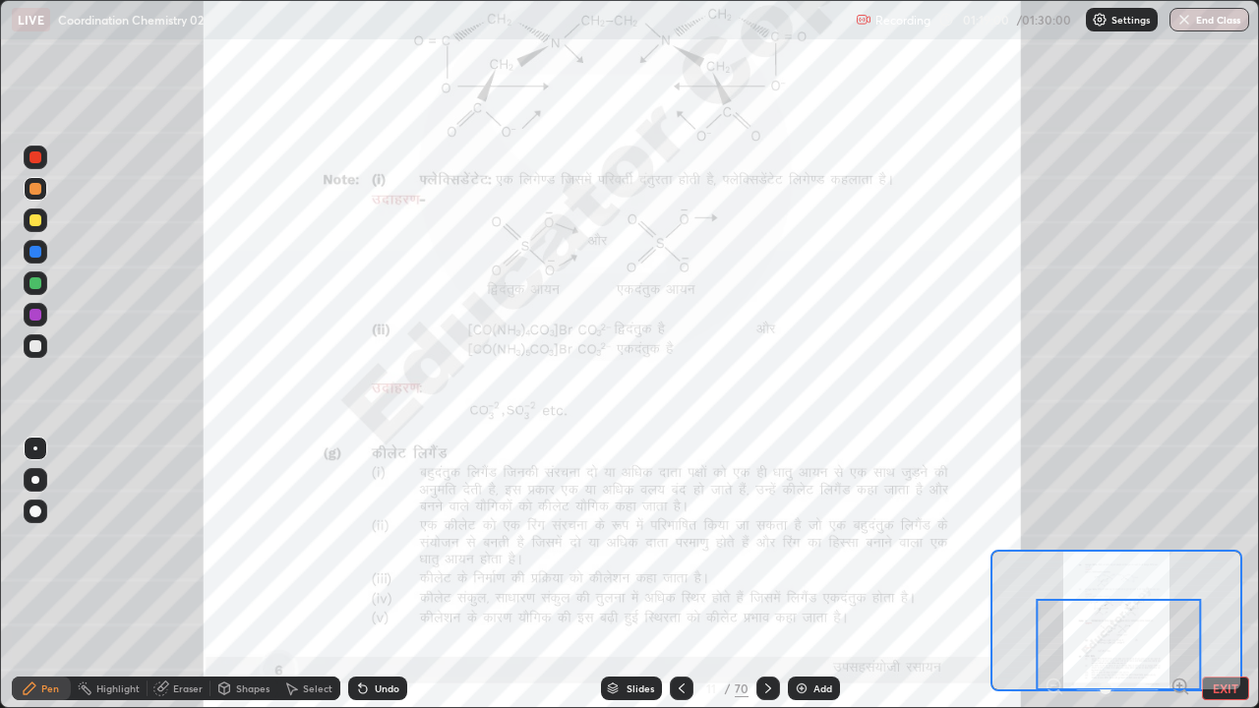
click at [1219, 574] on button "EXIT" at bounding box center [1225, 689] width 47 height 24
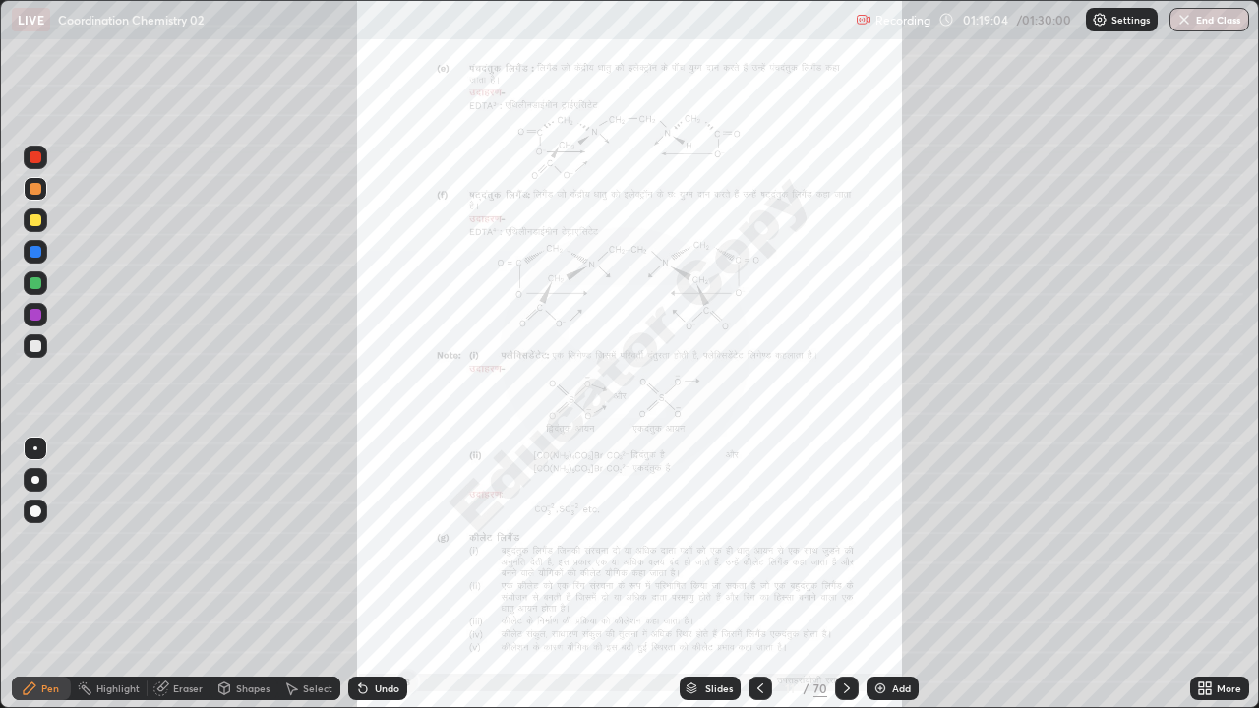
click at [844, 574] on icon at bounding box center [847, 689] width 16 height 16
click at [1201, 574] on icon at bounding box center [1201, 691] width 5 height 5
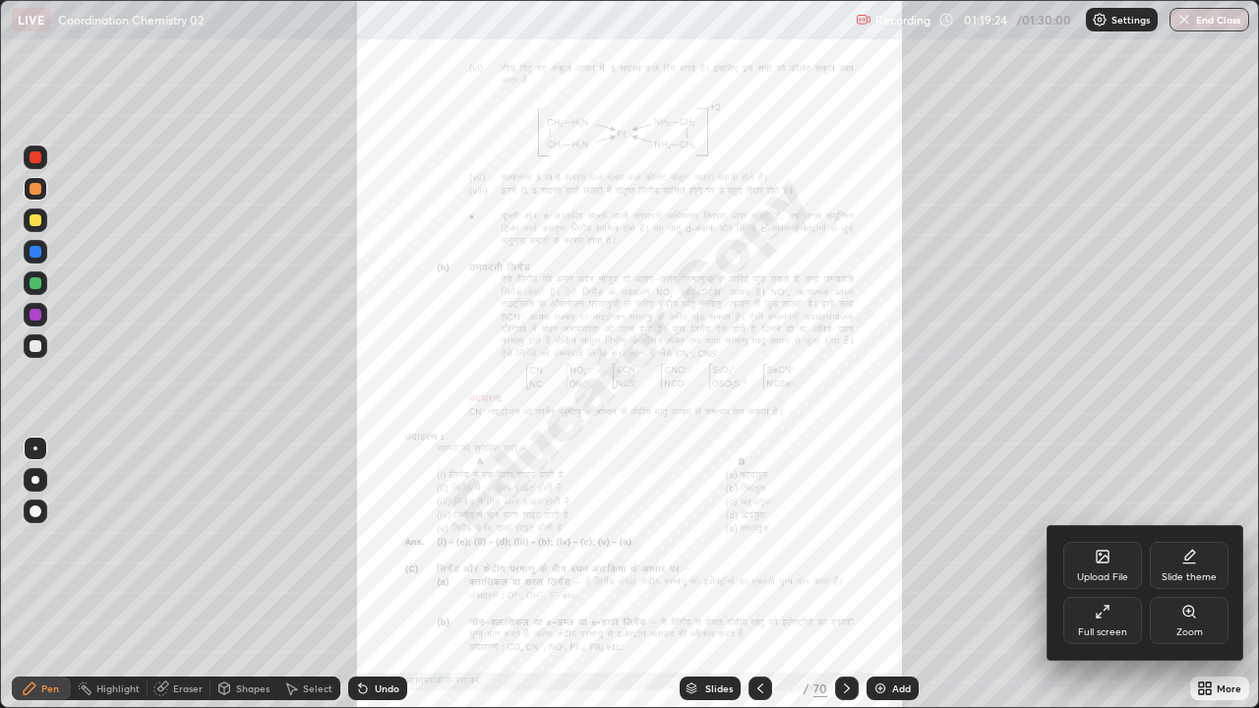
click at [1187, 574] on div "Zoom" at bounding box center [1189, 632] width 27 height 10
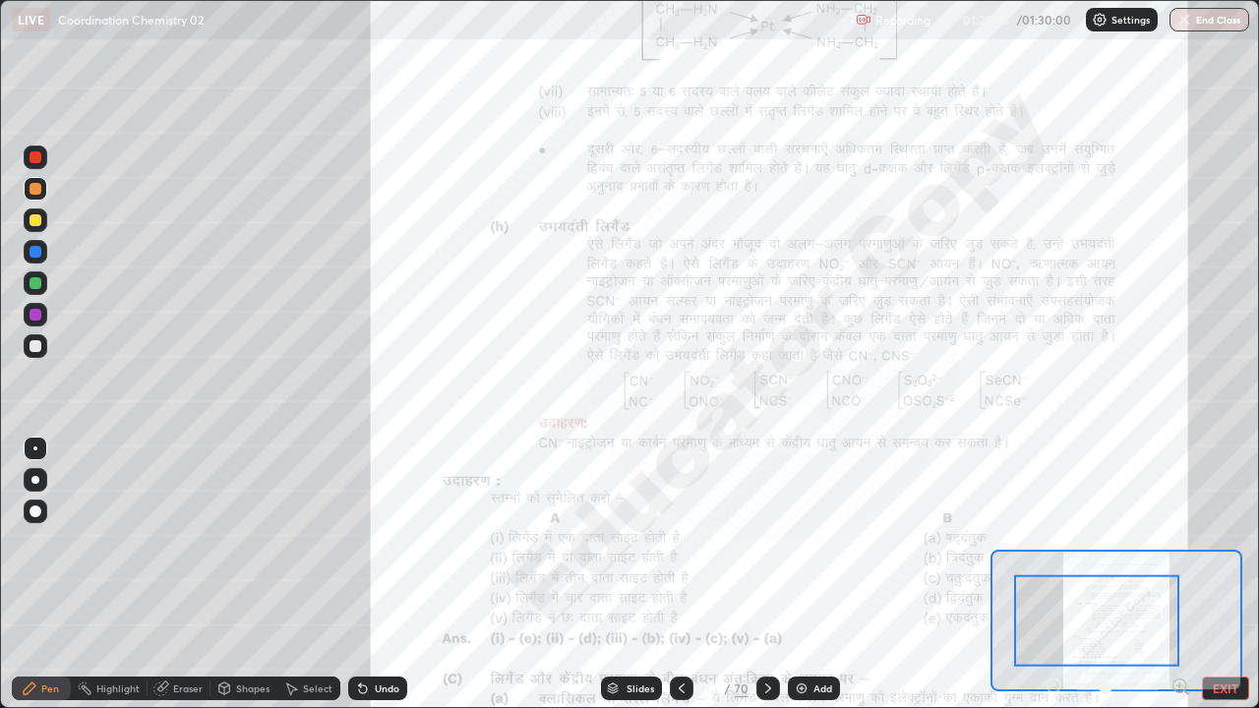
click at [37, 283] on div at bounding box center [36, 283] width 12 height 12
click at [1224, 574] on button "EXIT" at bounding box center [1225, 689] width 47 height 24
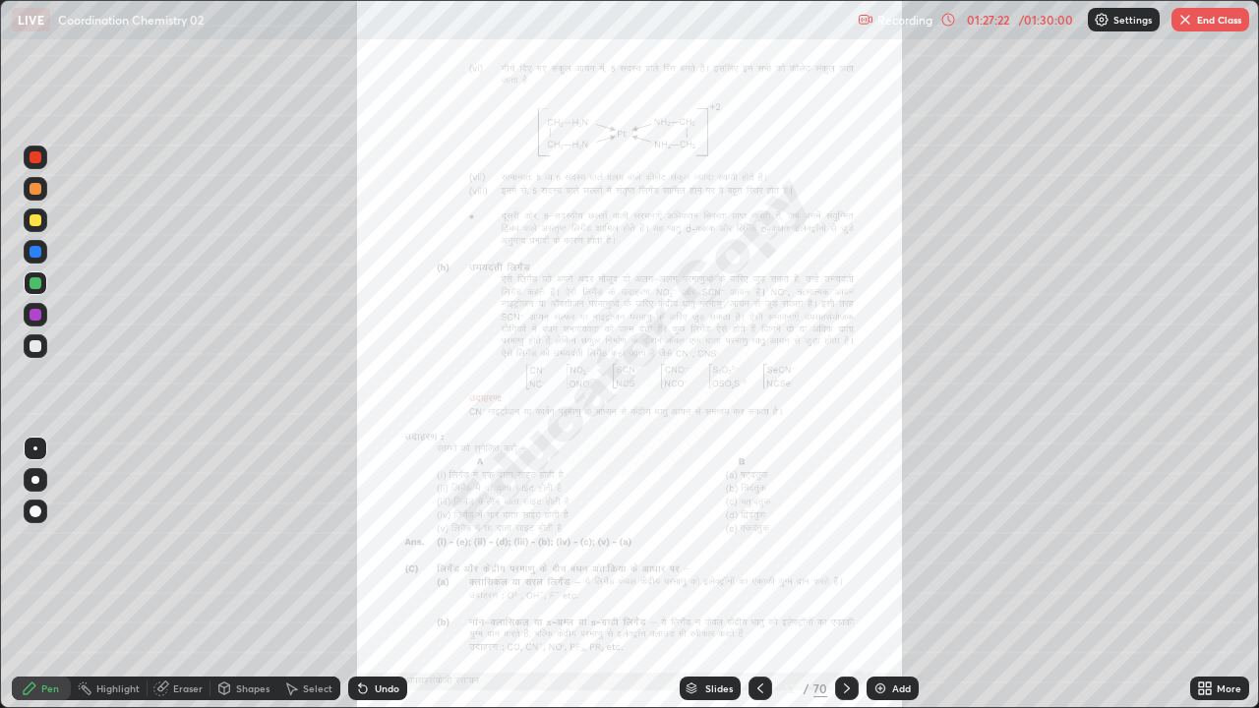
click at [1200, 574] on icon at bounding box center [1201, 691] width 5 height 5
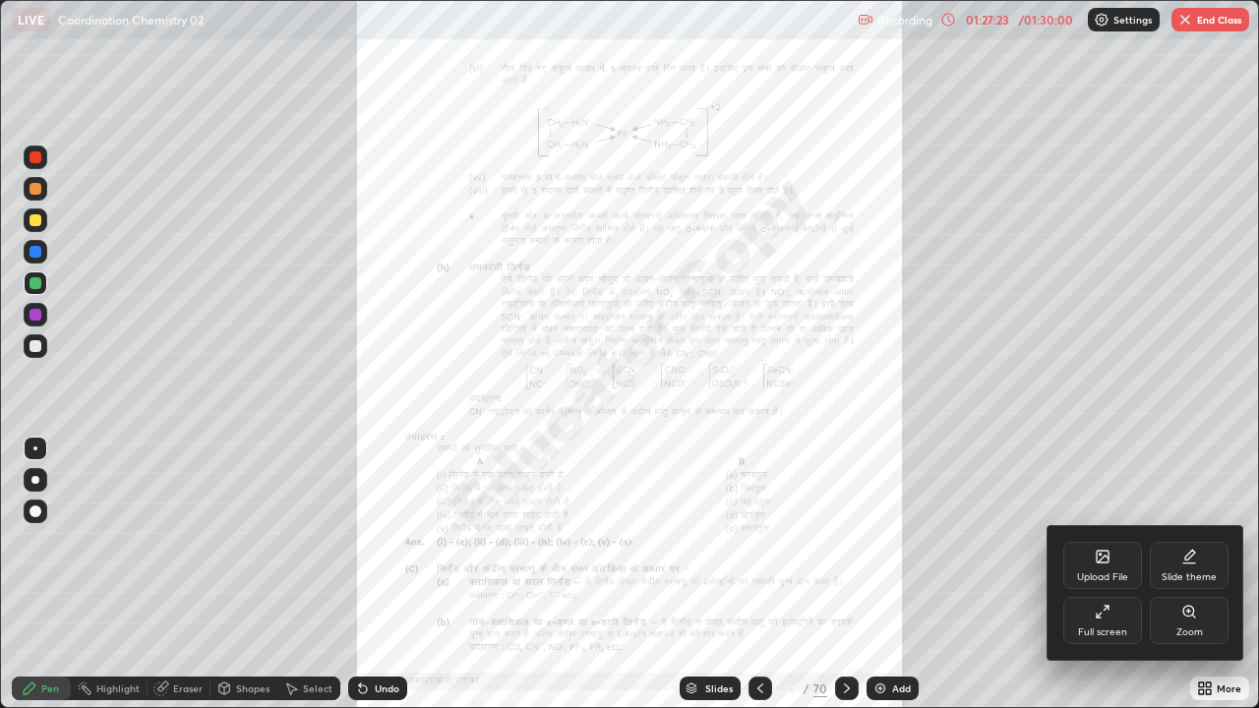
click at [1183, 574] on div "Zoom" at bounding box center [1189, 632] width 27 height 10
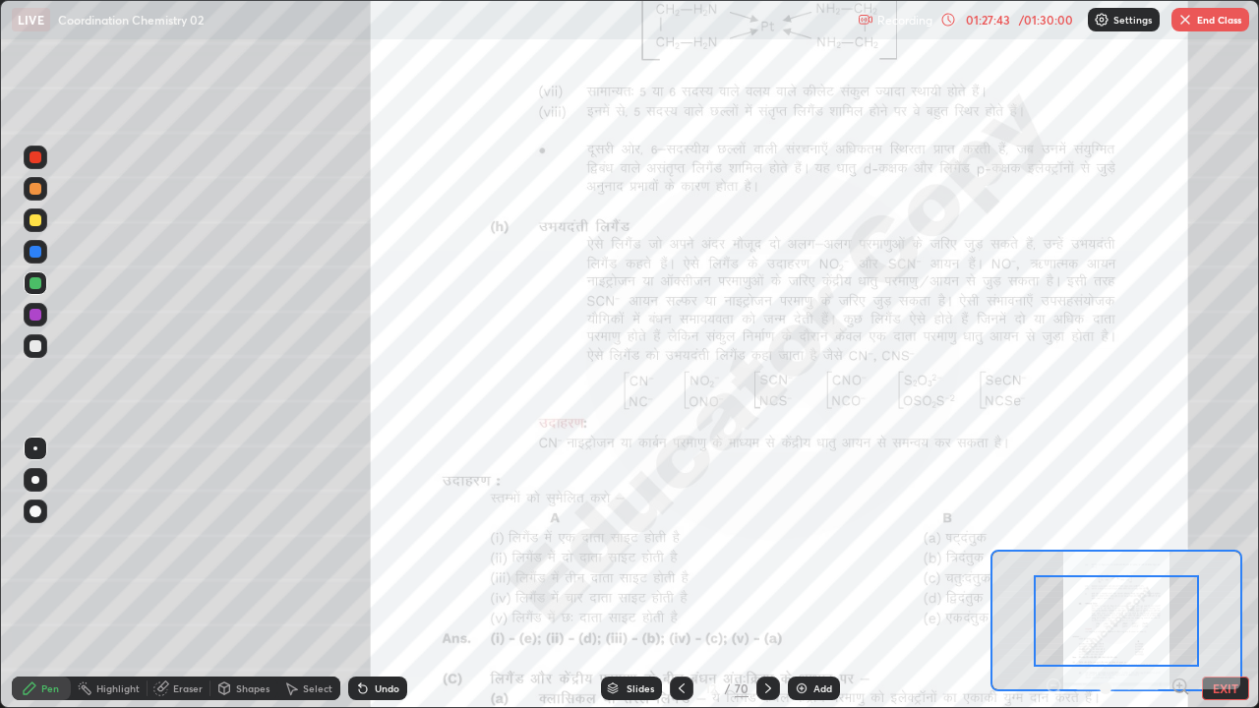
click at [36, 257] on div at bounding box center [36, 252] width 12 height 12
click at [1208, 574] on button "EXIT" at bounding box center [1225, 689] width 47 height 24
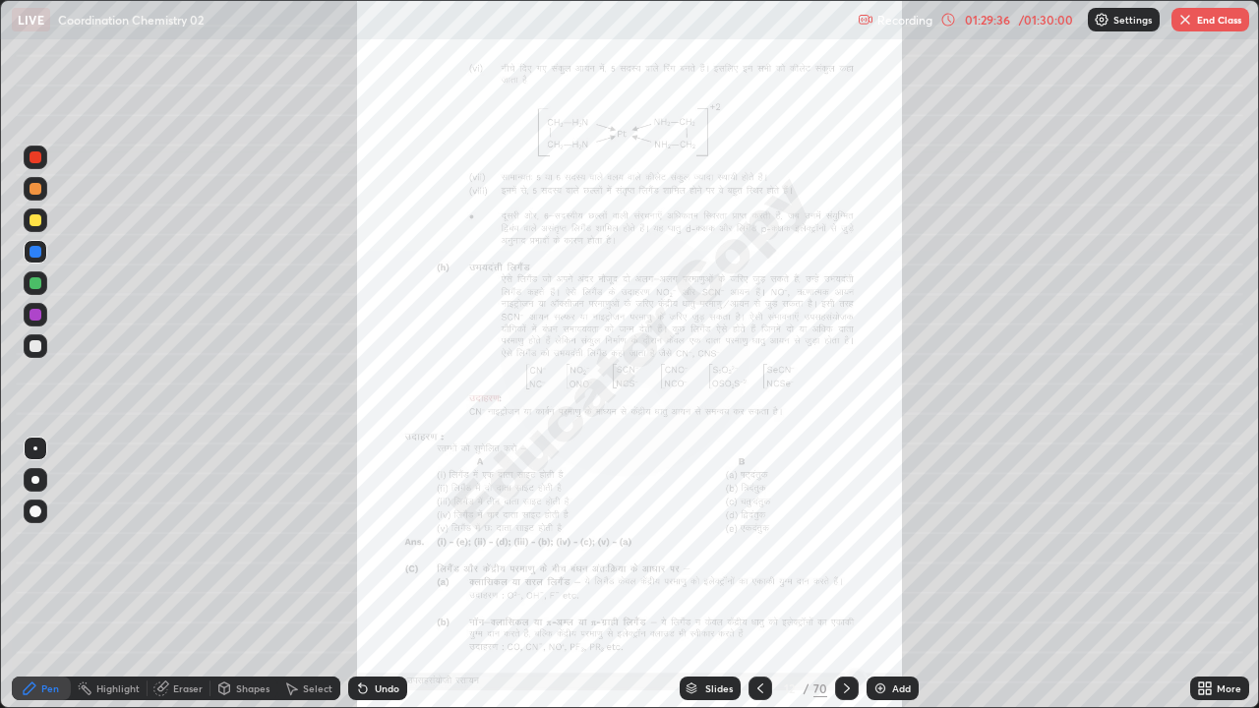
click at [1200, 574] on icon at bounding box center [1201, 691] width 5 height 5
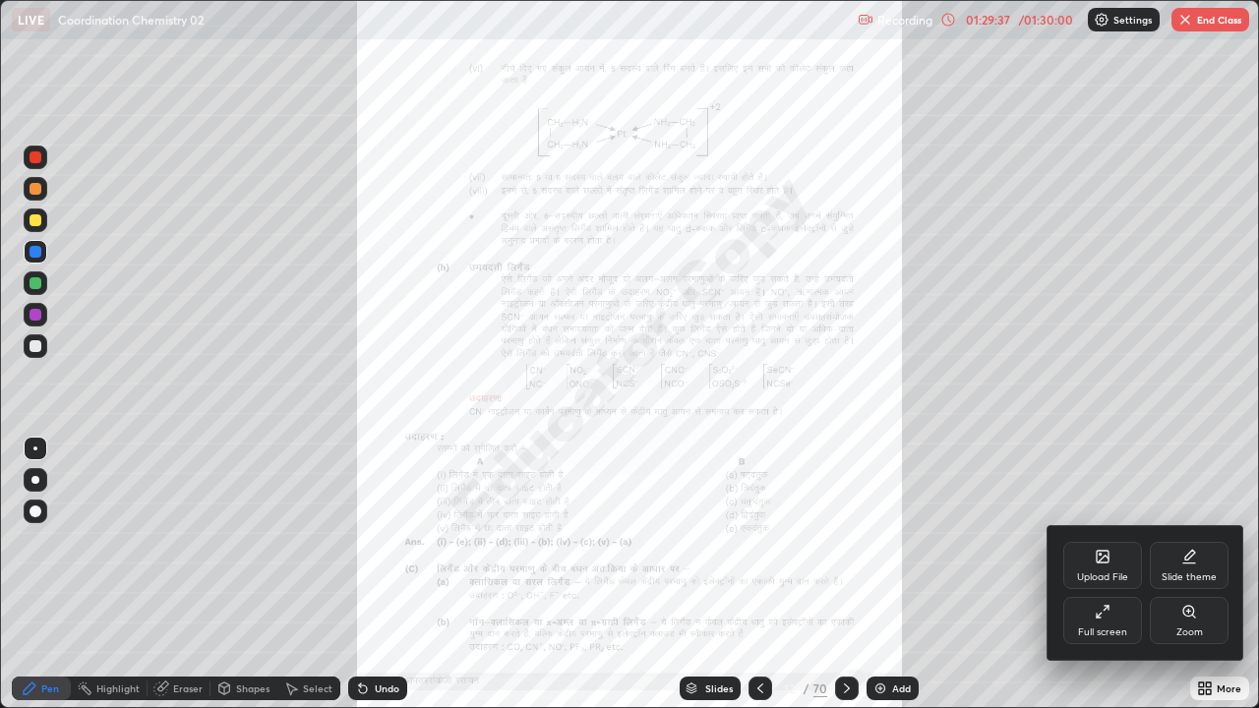
click at [1177, 574] on div "Zoom" at bounding box center [1189, 632] width 27 height 10
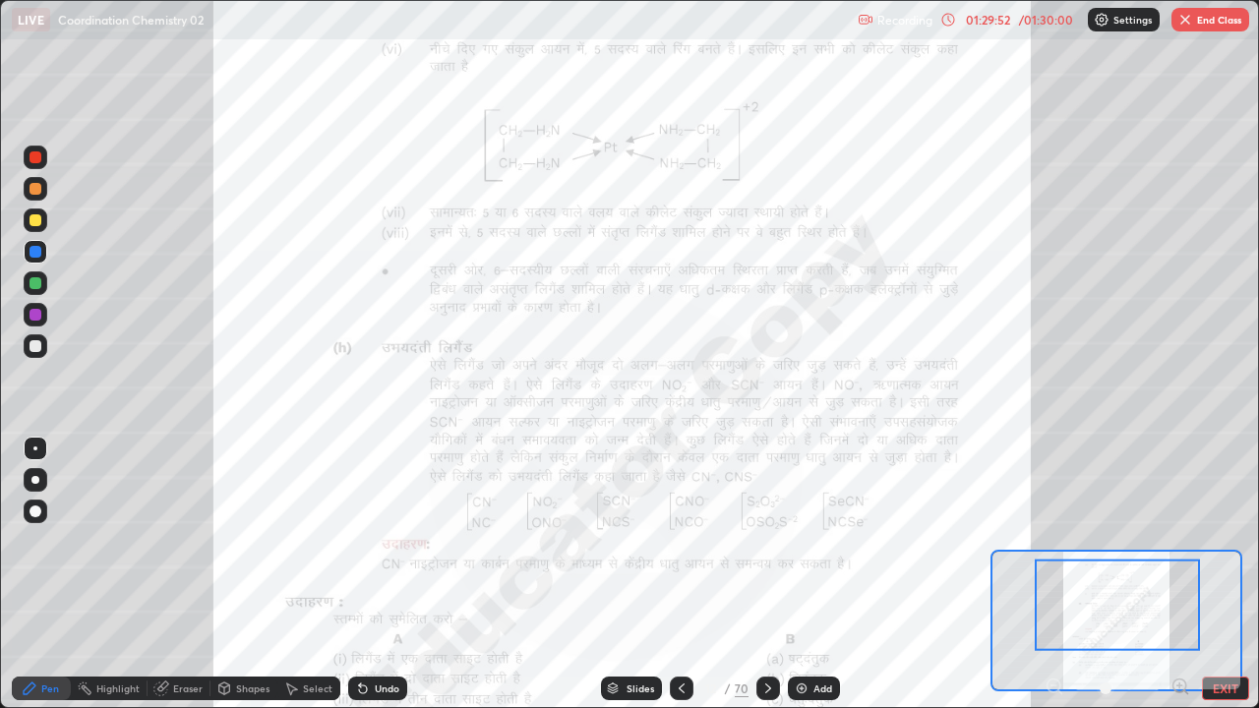
click at [1214, 574] on button "EXIT" at bounding box center [1225, 689] width 47 height 24
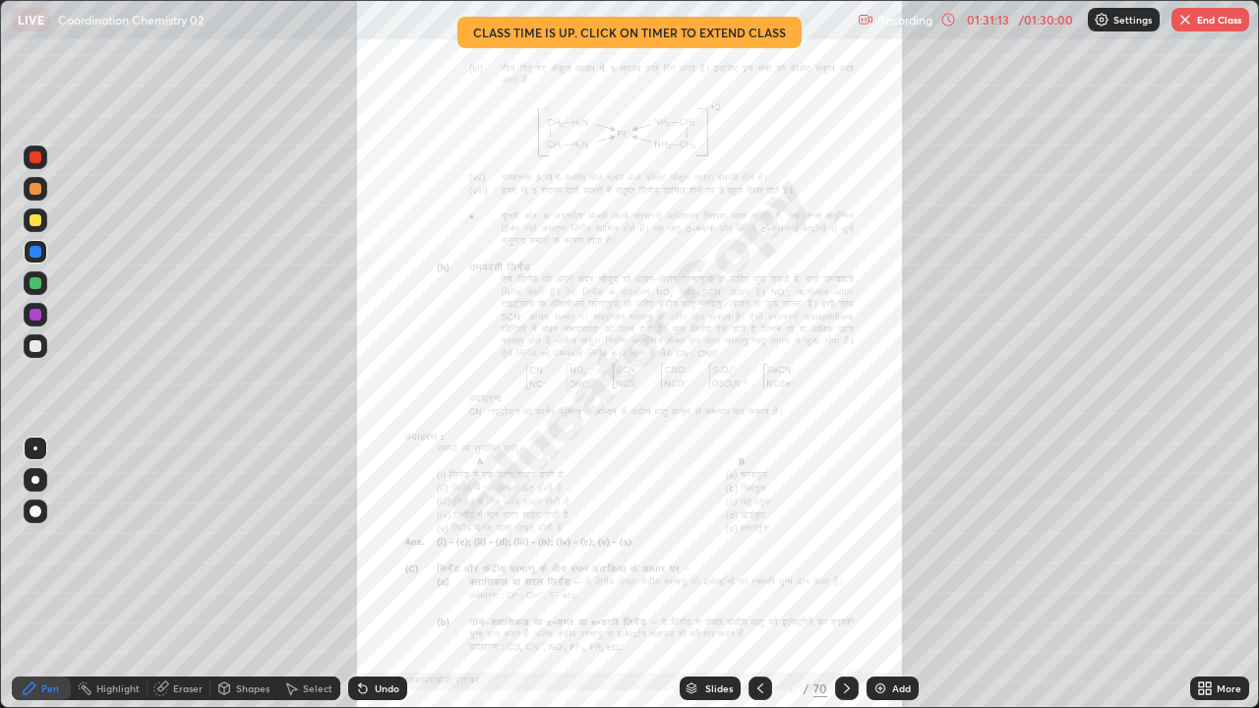
click at [1210, 574] on icon at bounding box center [1208, 685] width 5 height 5
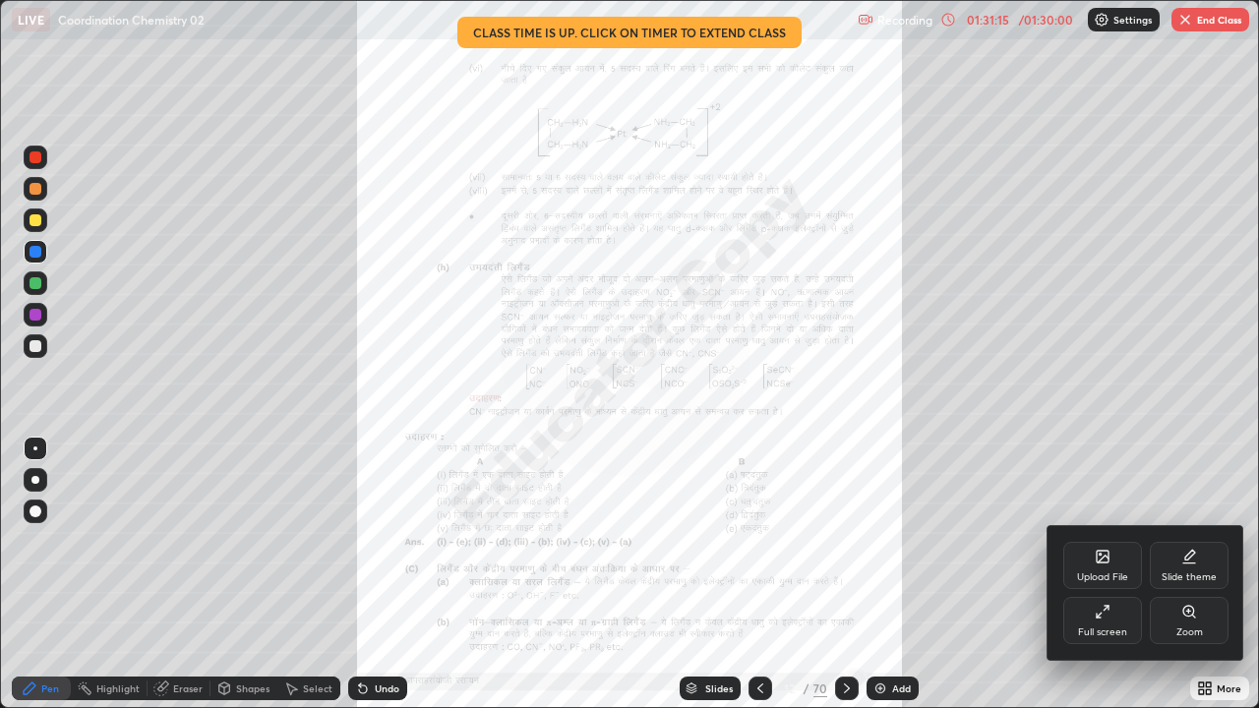
click at [1187, 574] on div "Zoom" at bounding box center [1189, 632] width 27 height 10
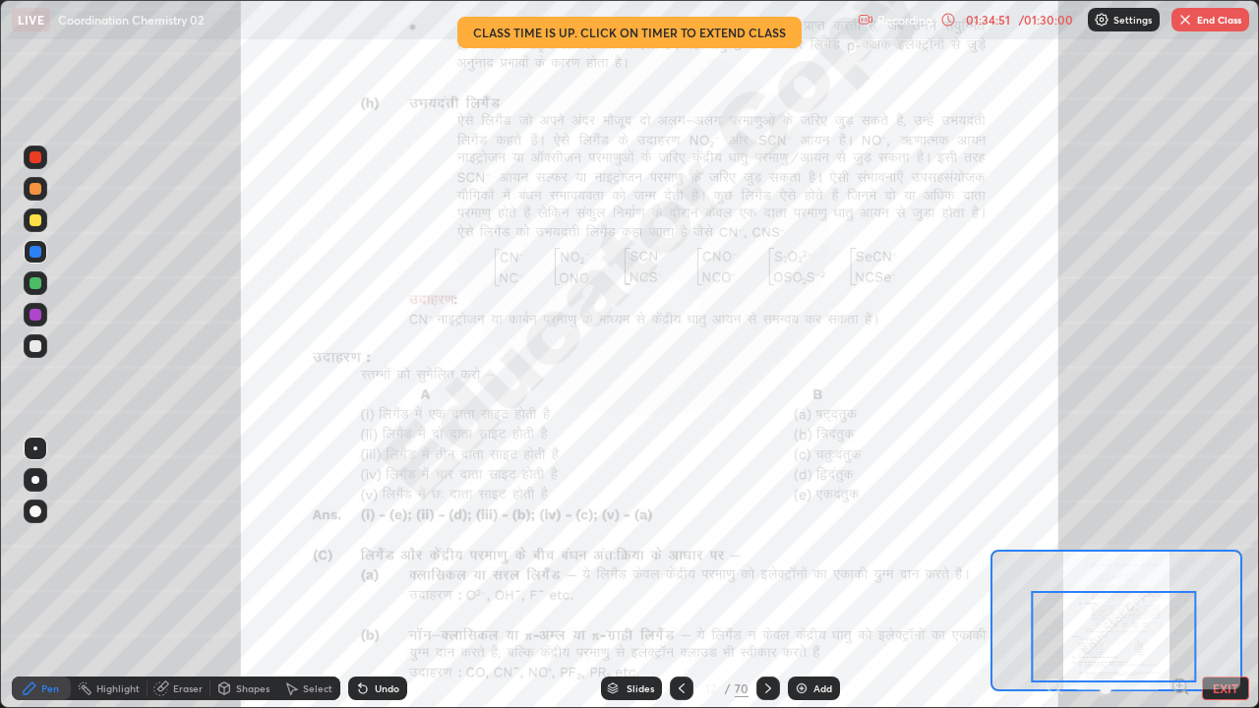
click at [1212, 574] on button "EXIT" at bounding box center [1225, 689] width 47 height 24
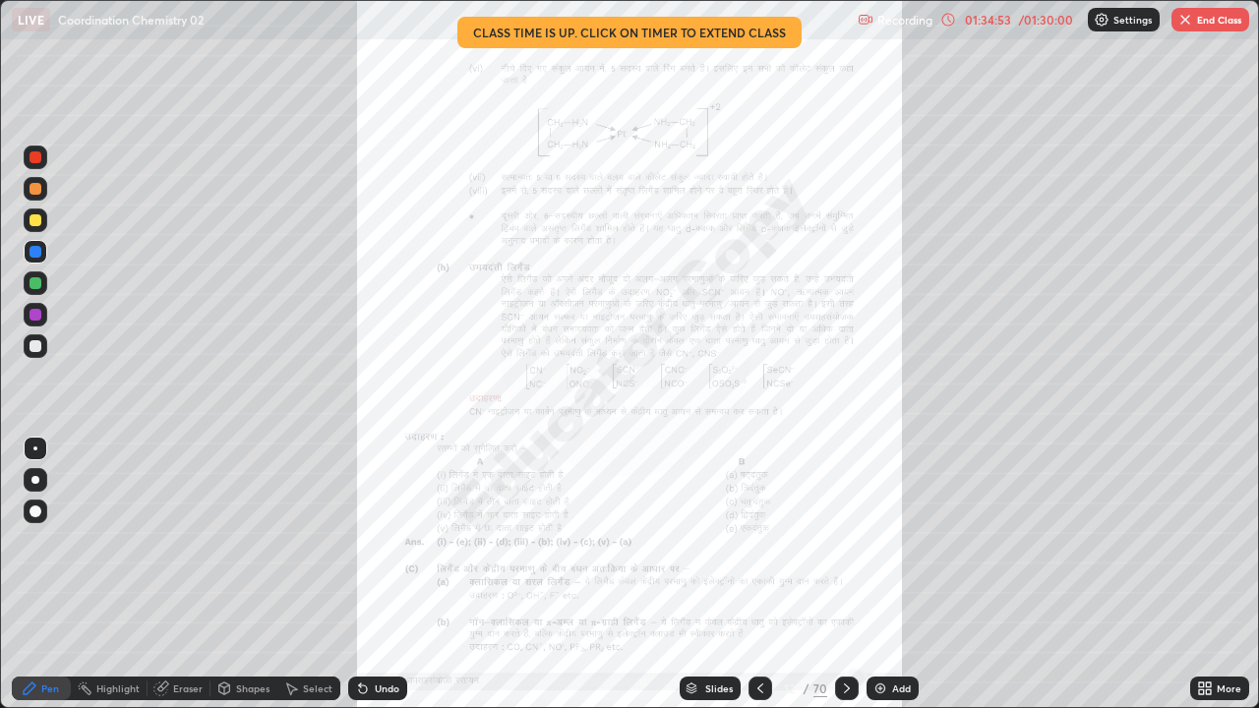
click at [843, 574] on icon at bounding box center [847, 689] width 16 height 16
click at [1211, 574] on icon at bounding box center [1208, 685] width 5 height 5
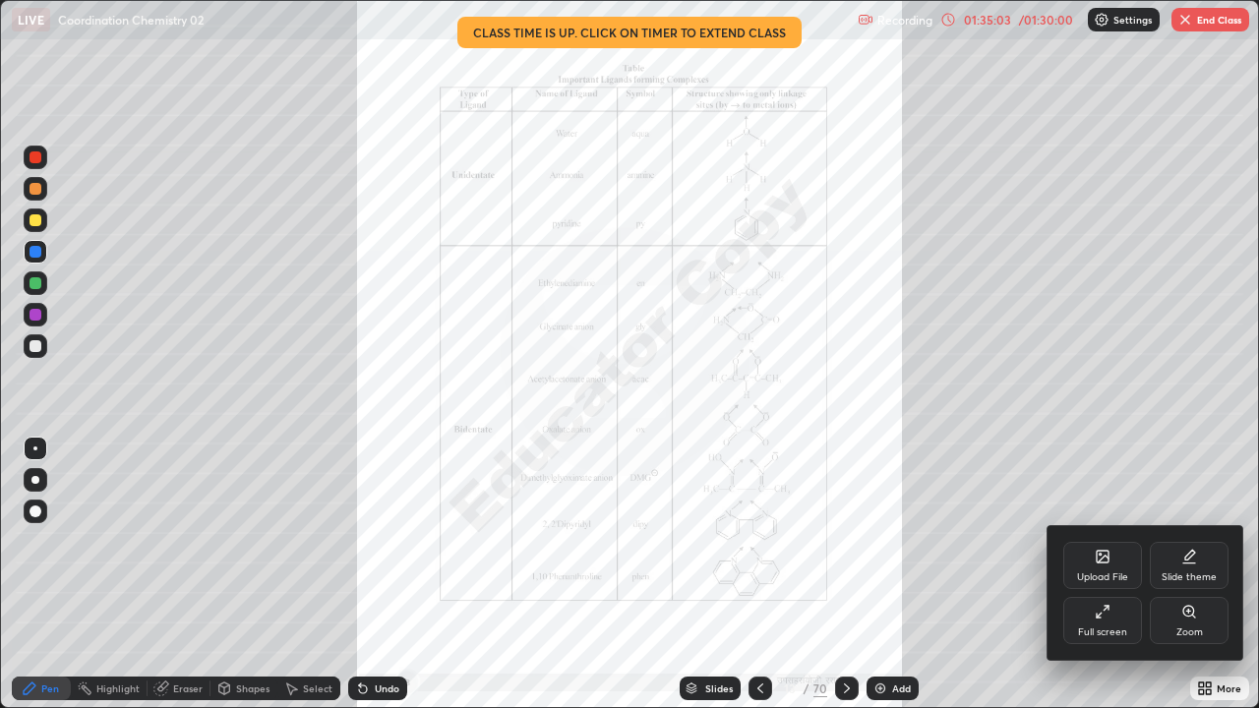
click at [1112, 574] on div "Full screen" at bounding box center [1102, 632] width 49 height 10
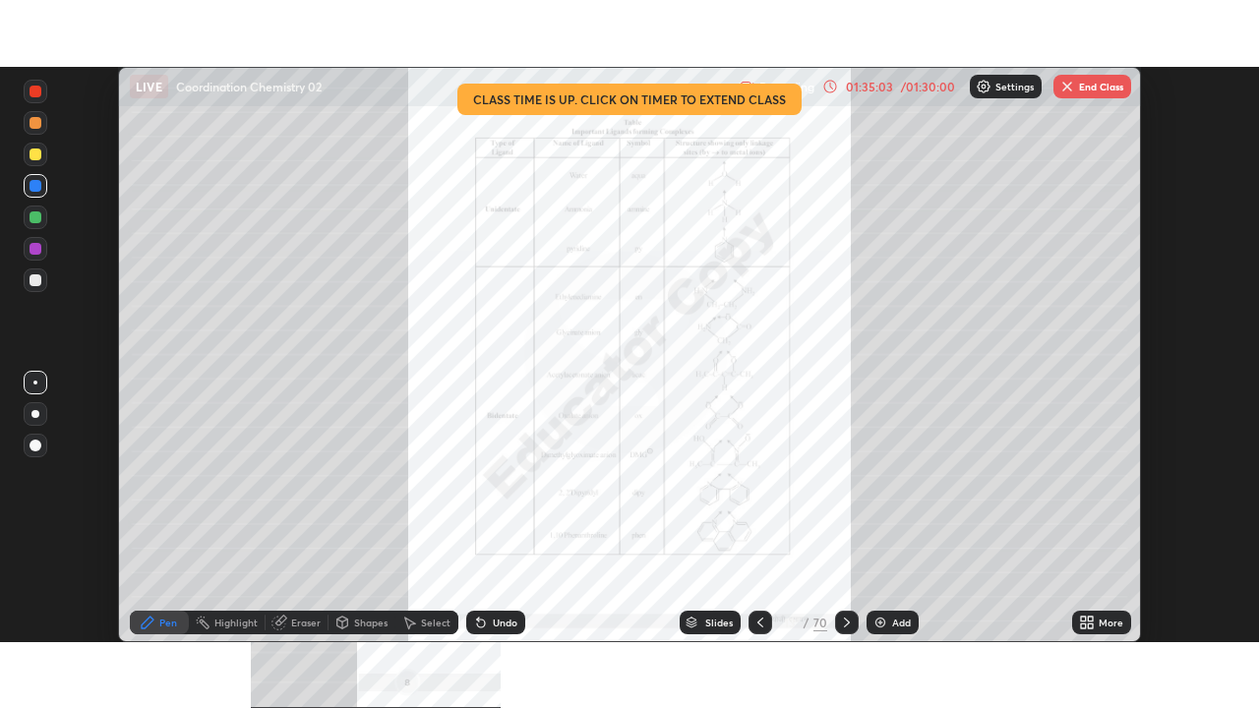
scroll to position [97778, 97095]
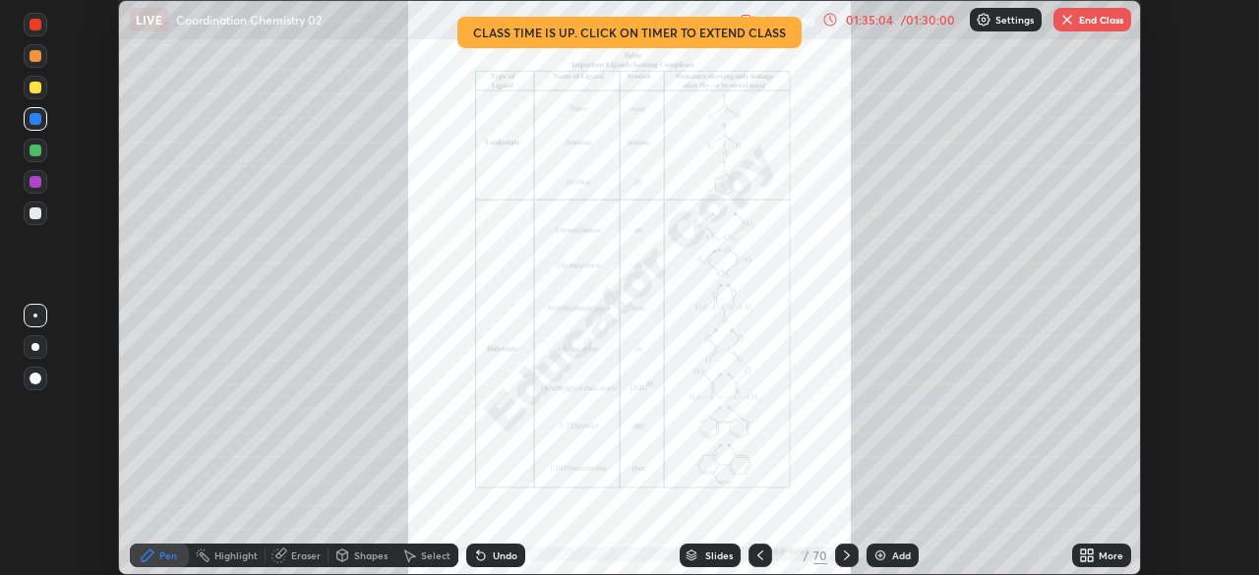
click at [1091, 554] on icon at bounding box center [1090, 552] width 5 height 5
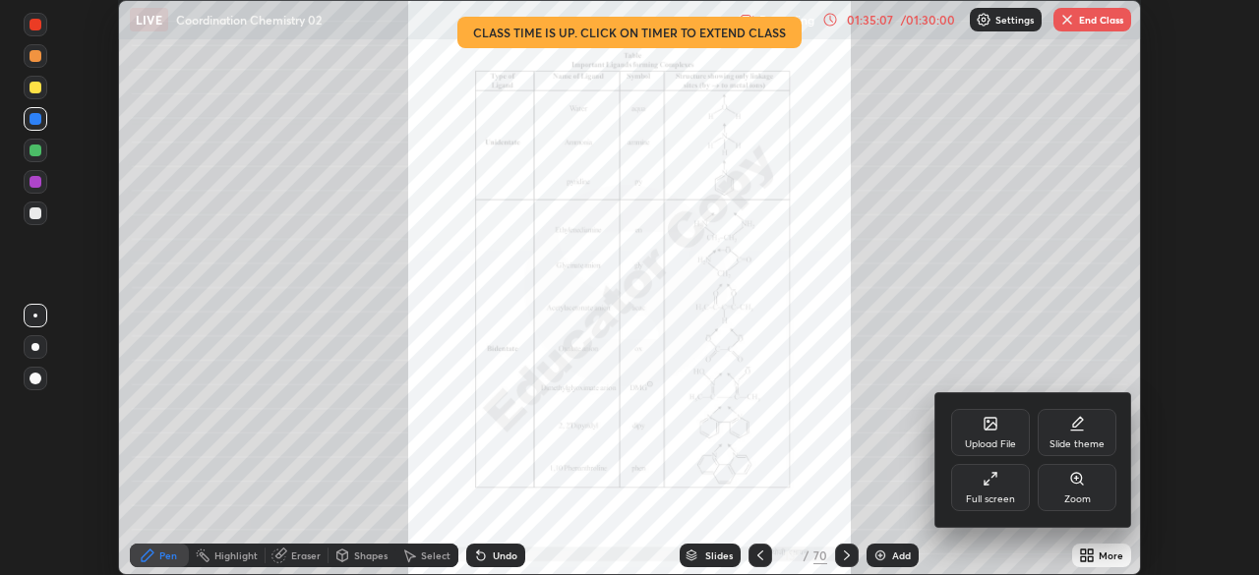
click at [882, 557] on div at bounding box center [629, 287] width 1259 height 575
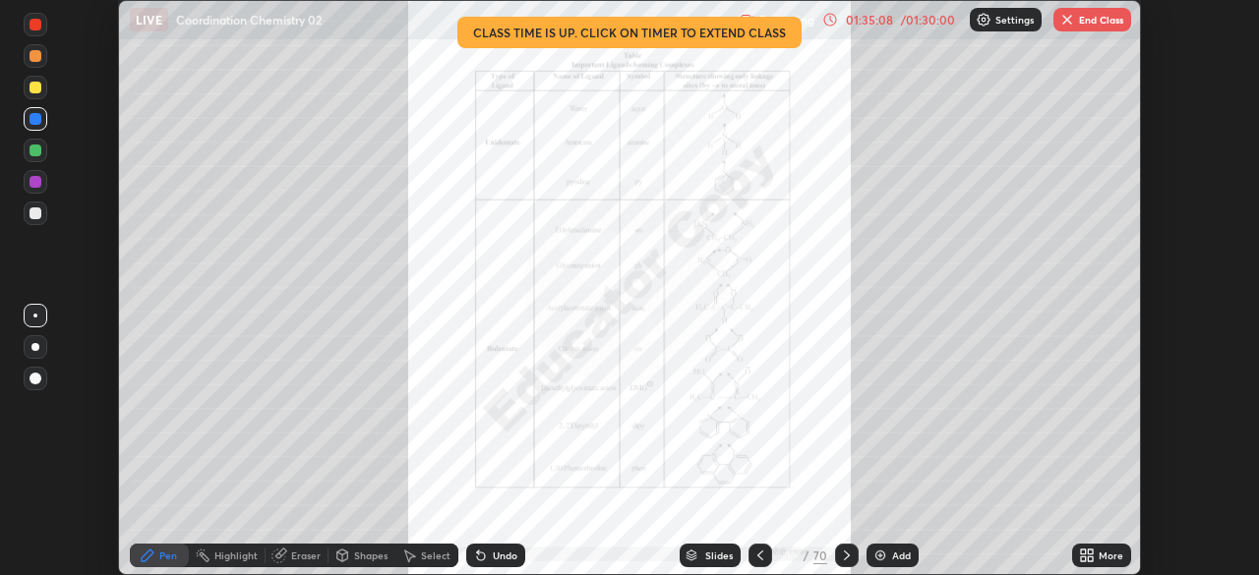
click at [880, 556] on img at bounding box center [880, 556] width 16 height 16
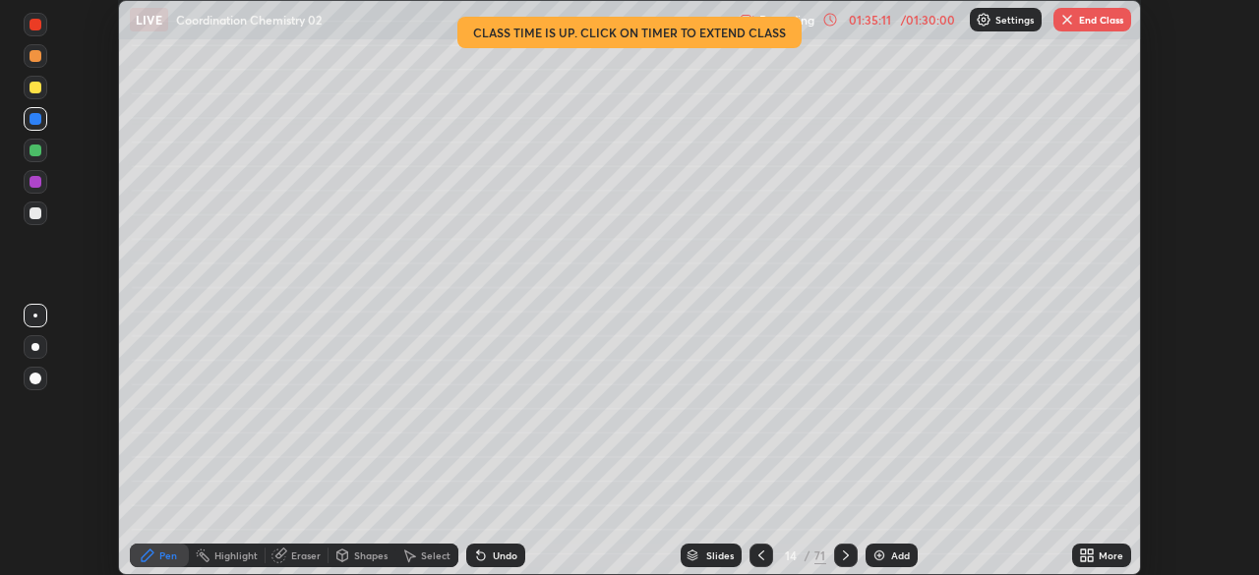
click at [1090, 559] on icon at bounding box center [1090, 559] width 5 height 5
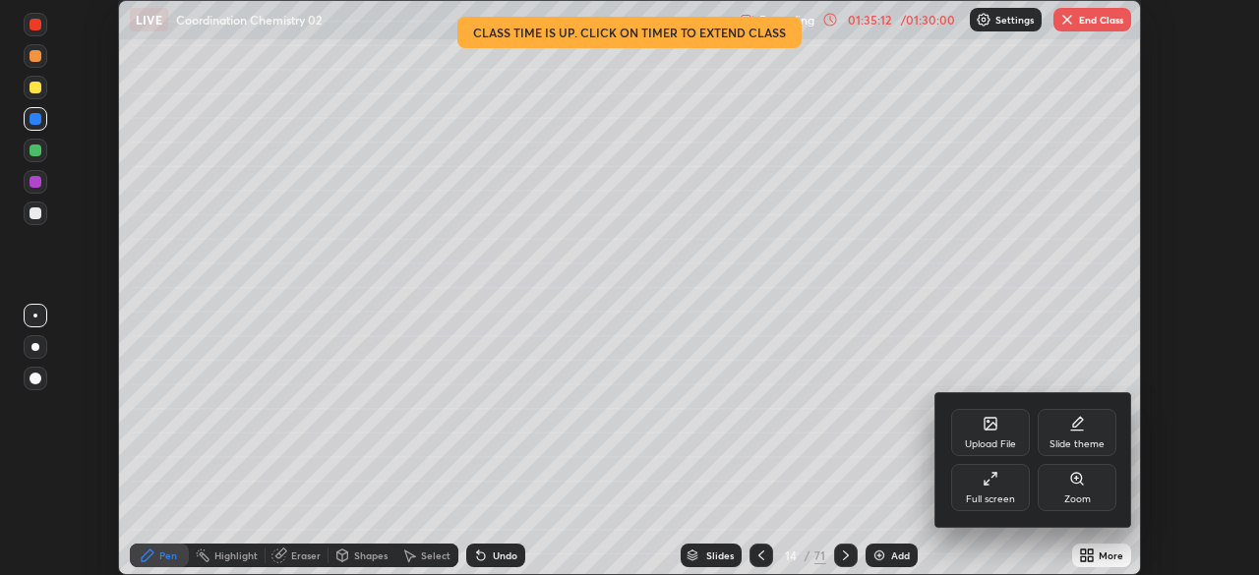
click at [1004, 495] on div "Full screen" at bounding box center [990, 500] width 49 height 10
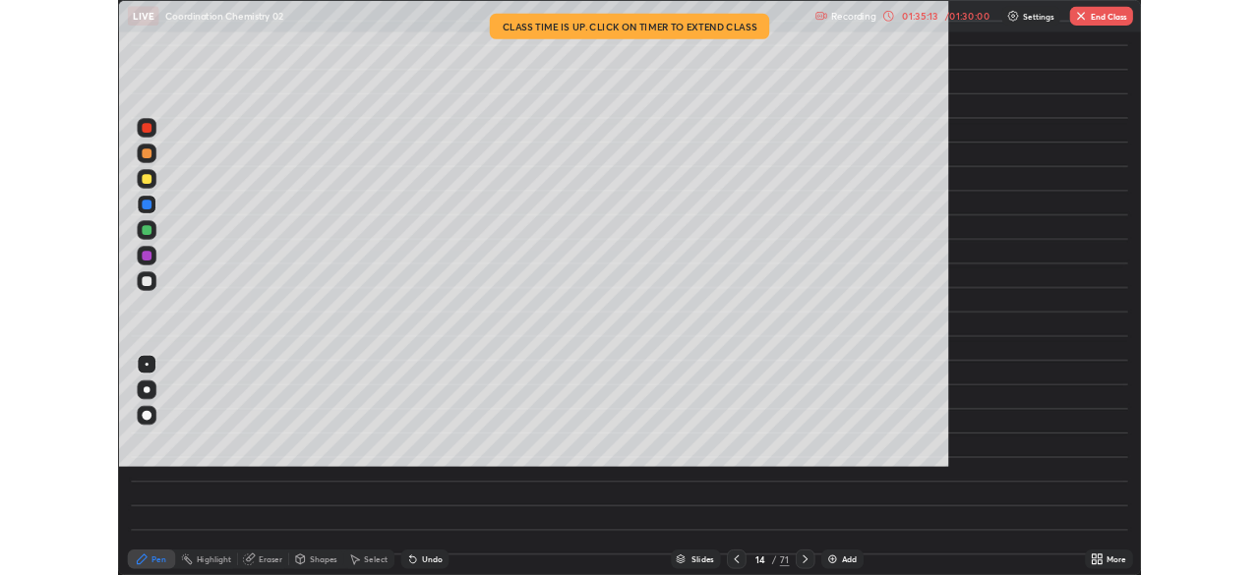
scroll to position [708, 1259]
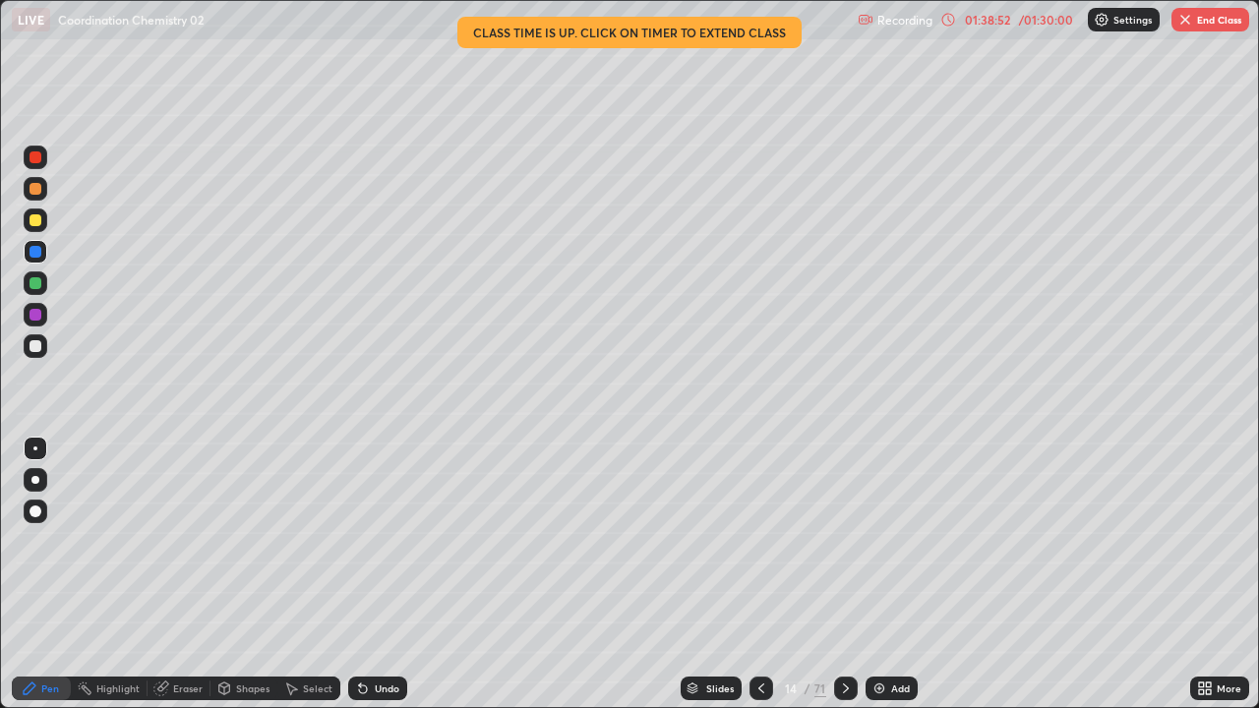
click at [313, 574] on div "Select" at bounding box center [318, 689] width 30 height 10
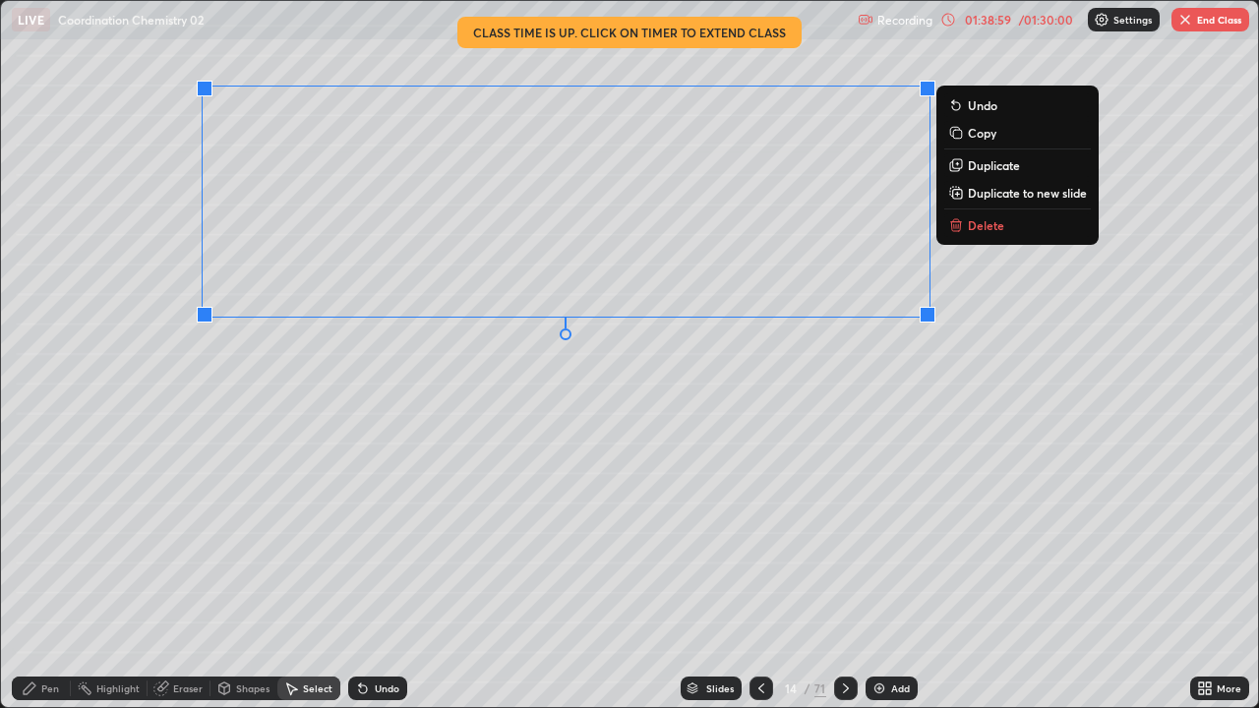
click at [305, 396] on div "0 ° Undo Copy Duplicate Duplicate to new slide Delete" at bounding box center [629, 354] width 1257 height 706
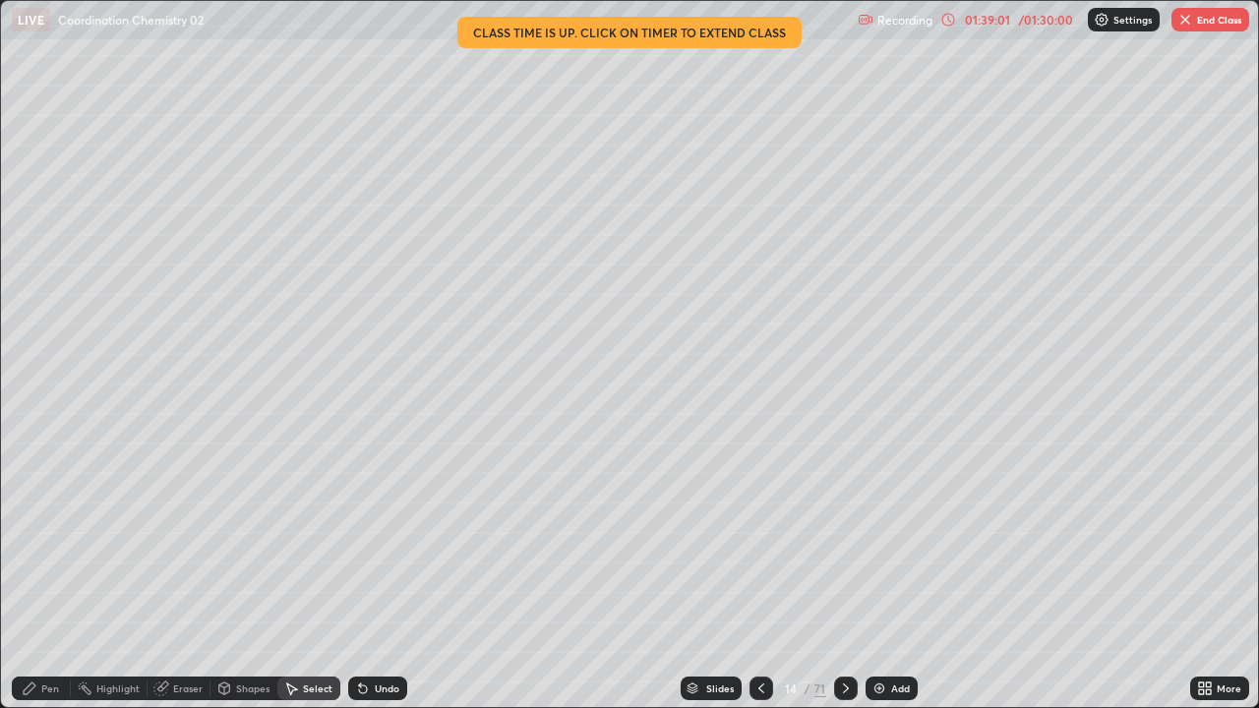
click at [57, 574] on div "Pen" at bounding box center [50, 689] width 18 height 10
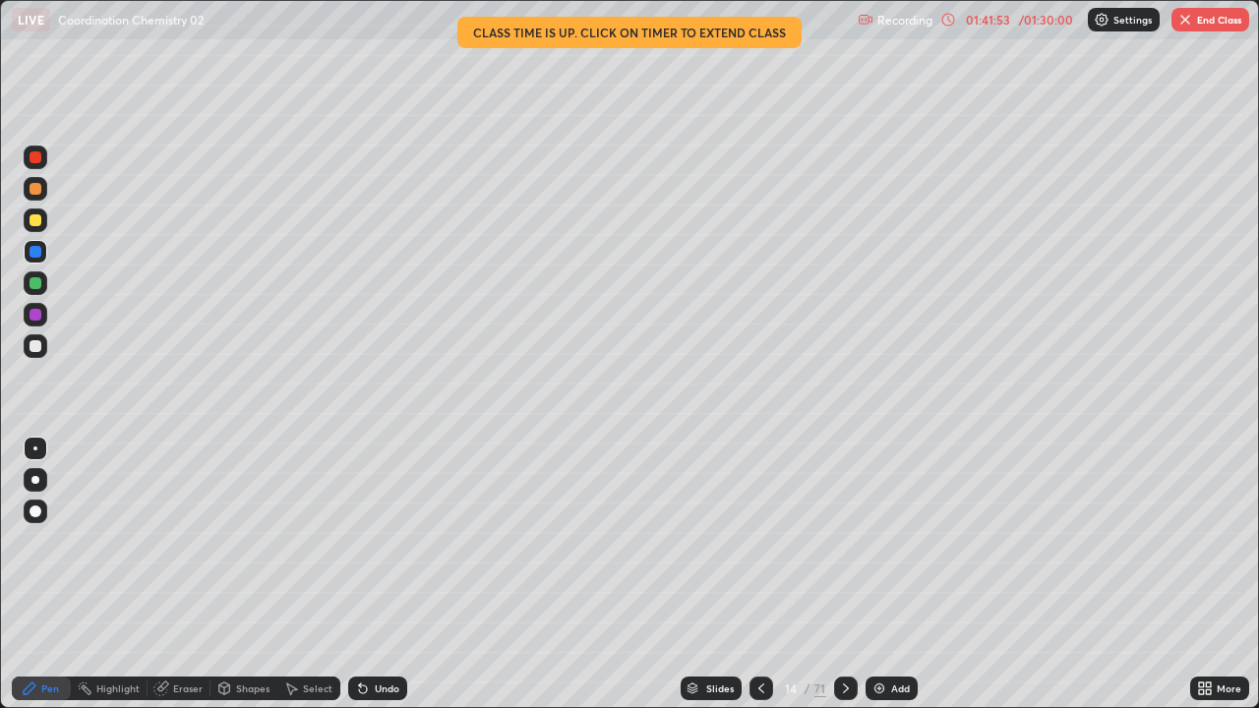
click at [758, 574] on icon at bounding box center [761, 689] width 6 height 10
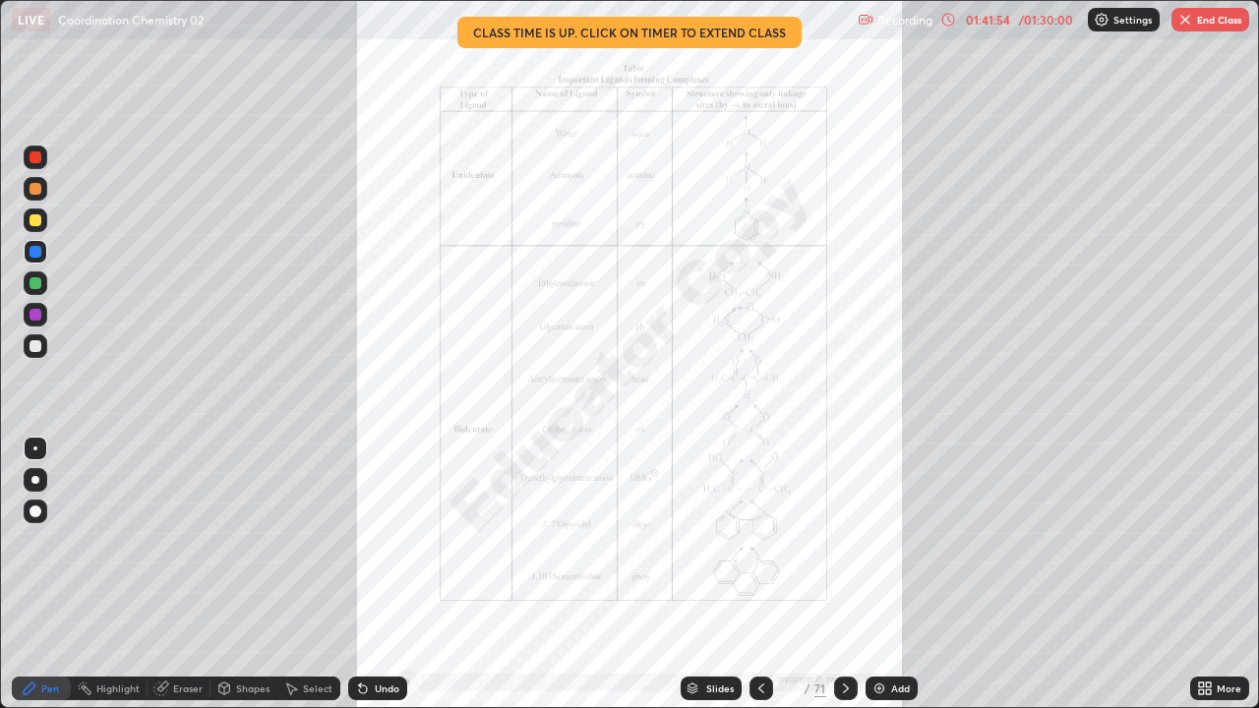
click at [846, 574] on icon at bounding box center [846, 689] width 16 height 16
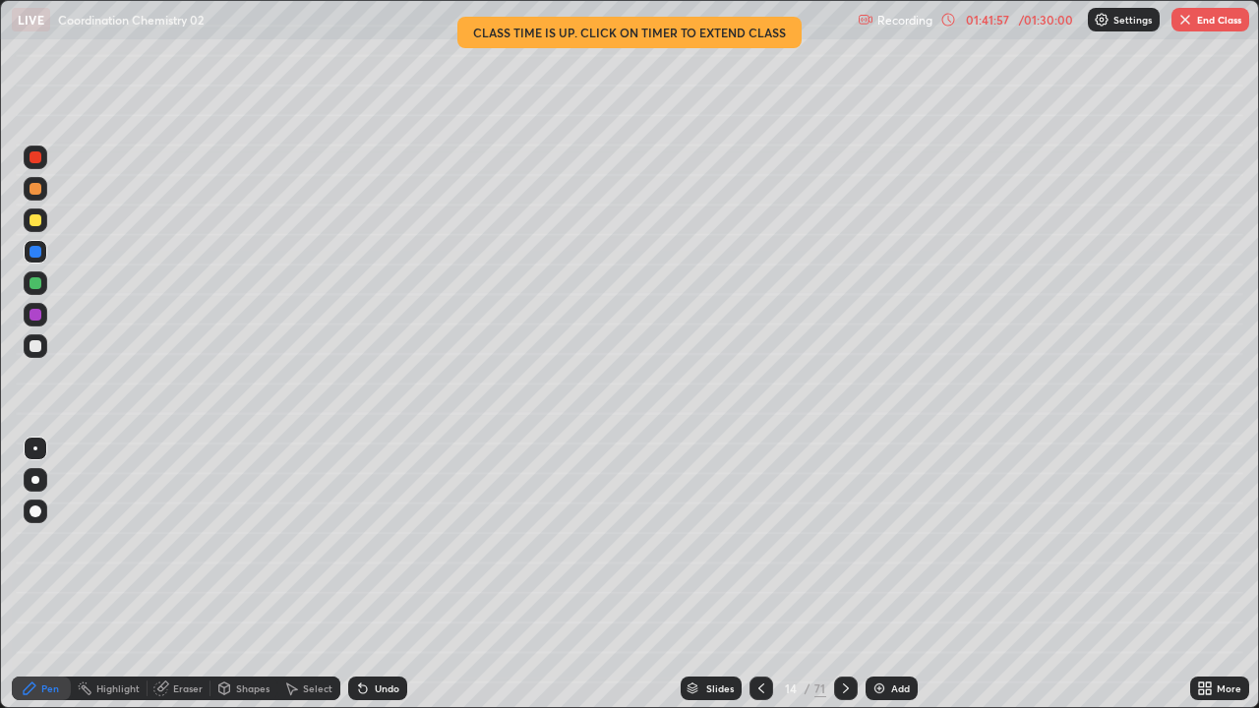
click at [1211, 574] on icon at bounding box center [1205, 689] width 16 height 16
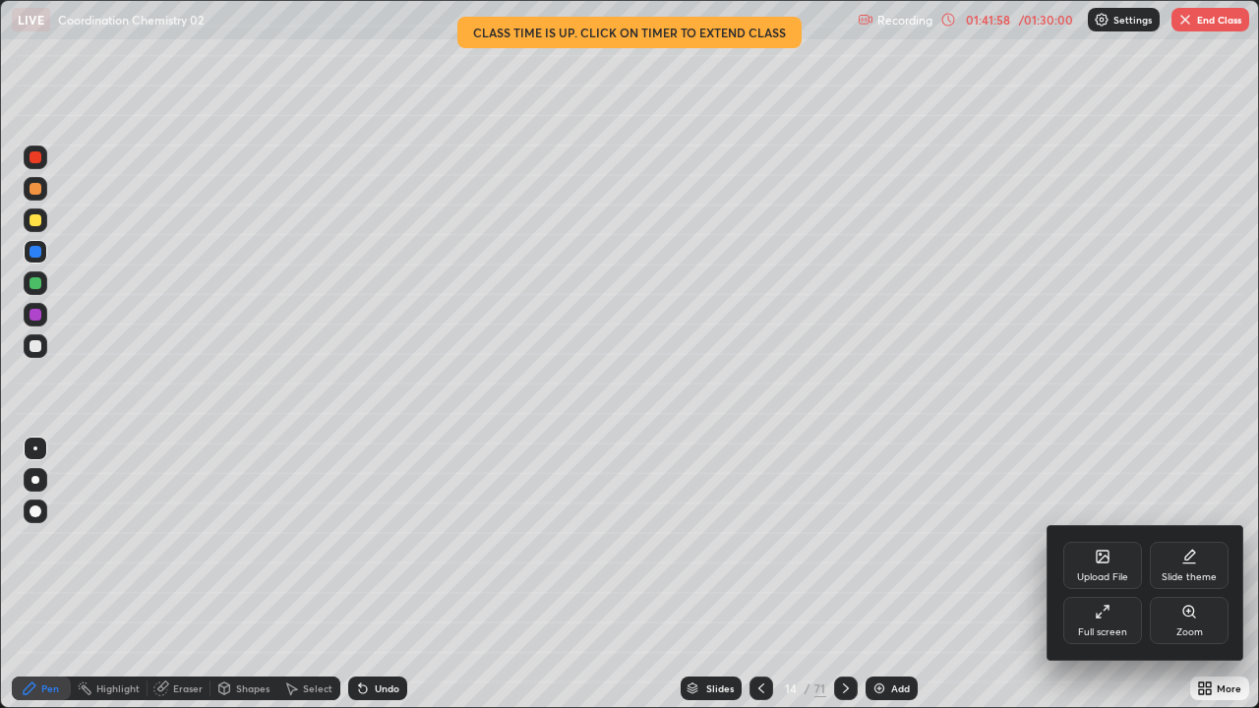
click at [376, 574] on div at bounding box center [629, 354] width 1259 height 708
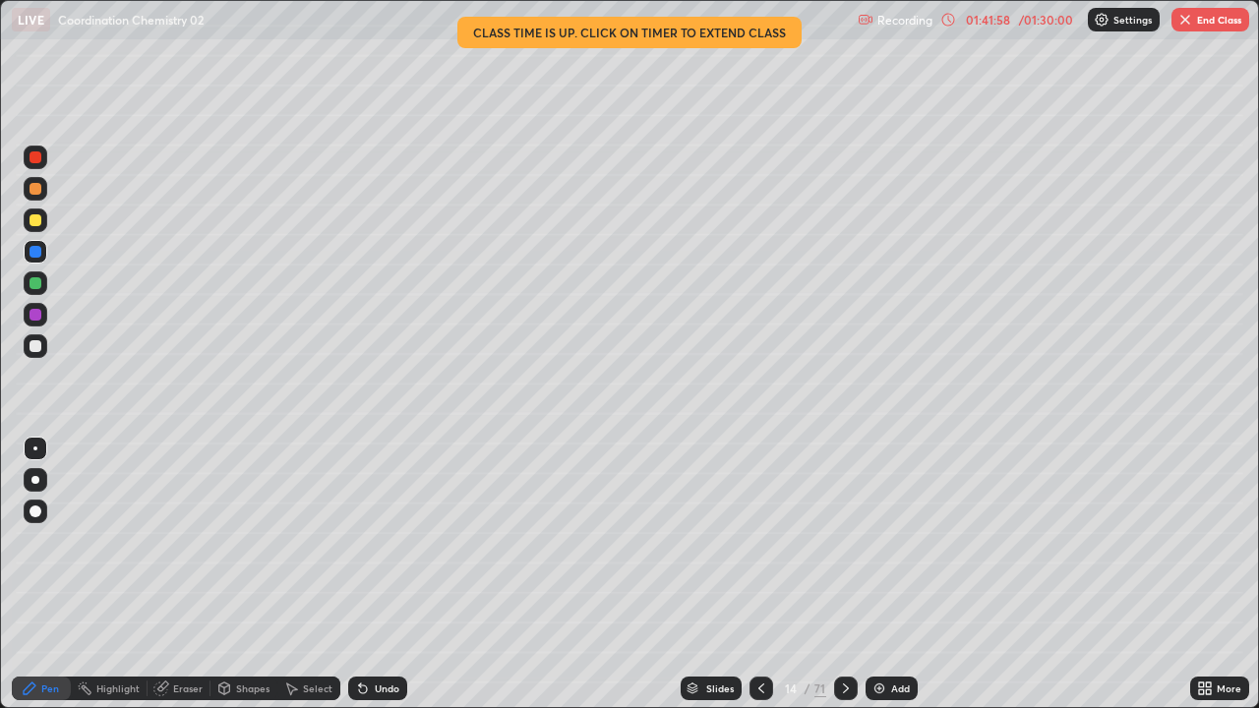
click at [381, 574] on div "Upload File Slide theme Full screen Zoom" at bounding box center [629, 354] width 1259 height 708
click at [384, 574] on div "Undo" at bounding box center [387, 689] width 25 height 10
click at [382, 574] on div "Undo" at bounding box center [387, 689] width 25 height 10
click at [379, 574] on div "Undo" at bounding box center [387, 689] width 25 height 10
click at [378, 574] on div "Undo" at bounding box center [387, 689] width 25 height 10
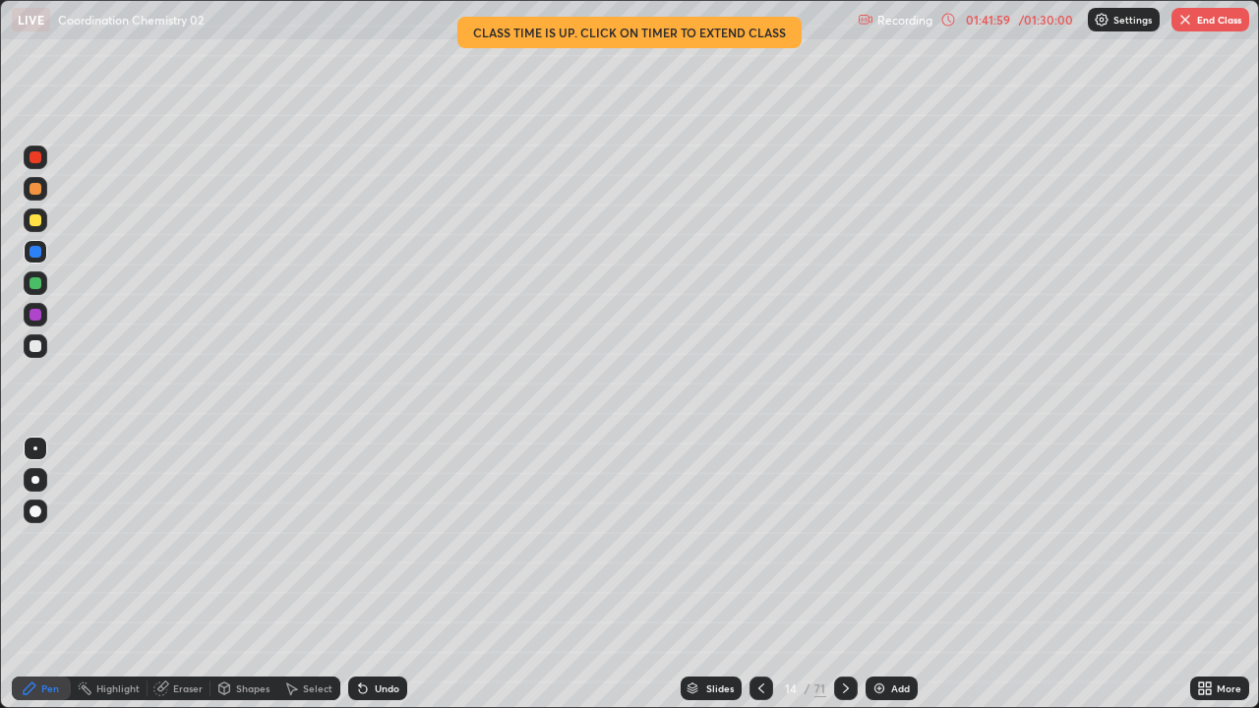
click at [367, 574] on icon at bounding box center [363, 689] width 16 height 16
click at [363, 574] on icon at bounding box center [363, 690] width 8 height 8
click at [367, 574] on icon at bounding box center [363, 689] width 16 height 16
click at [370, 574] on div "Undo" at bounding box center [377, 689] width 59 height 24
click at [1201, 574] on icon at bounding box center [1201, 691] width 5 height 5
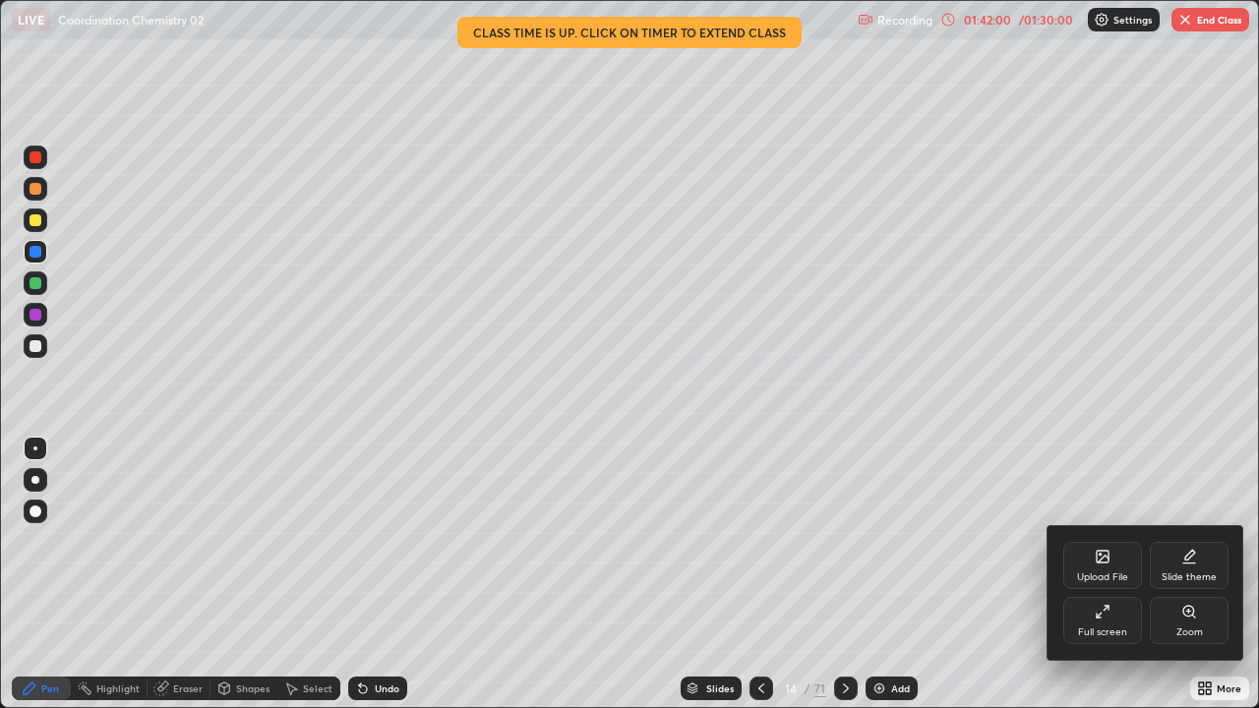
click at [1109, 574] on div "Full screen" at bounding box center [1102, 632] width 49 height 10
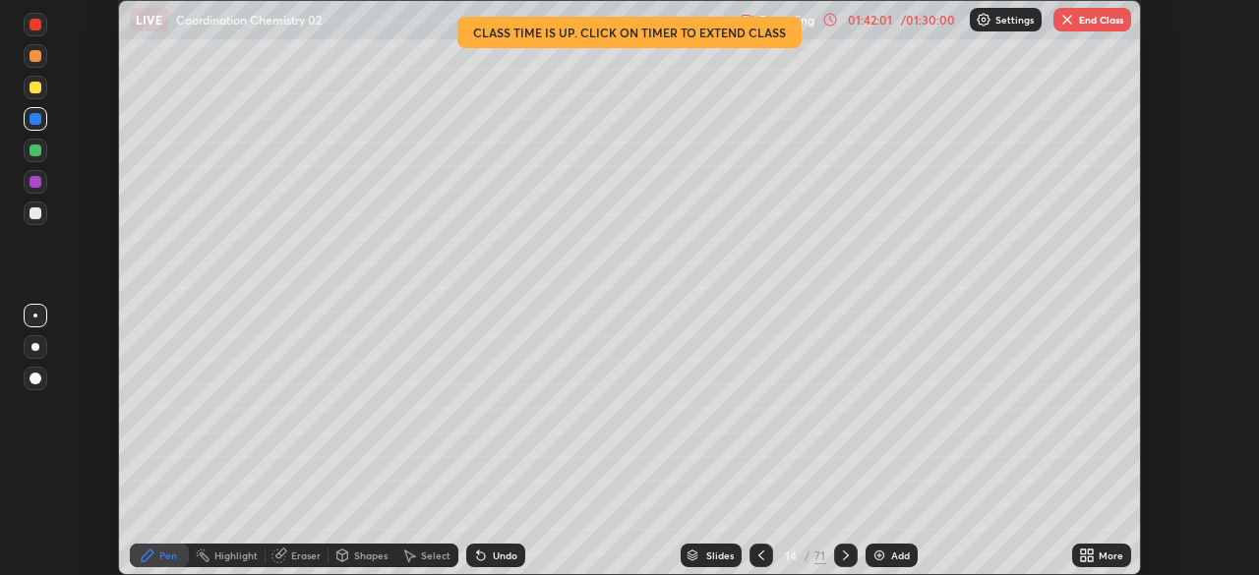
scroll to position [97778, 97095]
click at [758, 557] on icon at bounding box center [761, 556] width 6 height 10
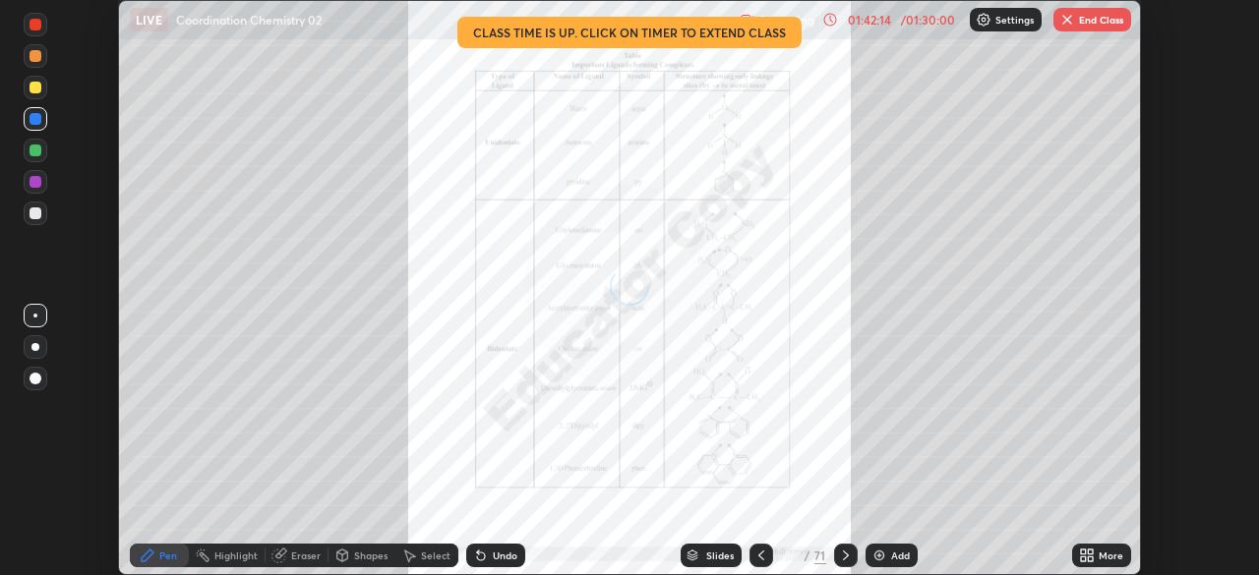
click at [756, 554] on icon at bounding box center [761, 556] width 16 height 16
click at [841, 553] on icon at bounding box center [846, 556] width 16 height 16
click at [842, 554] on icon at bounding box center [846, 556] width 16 height 16
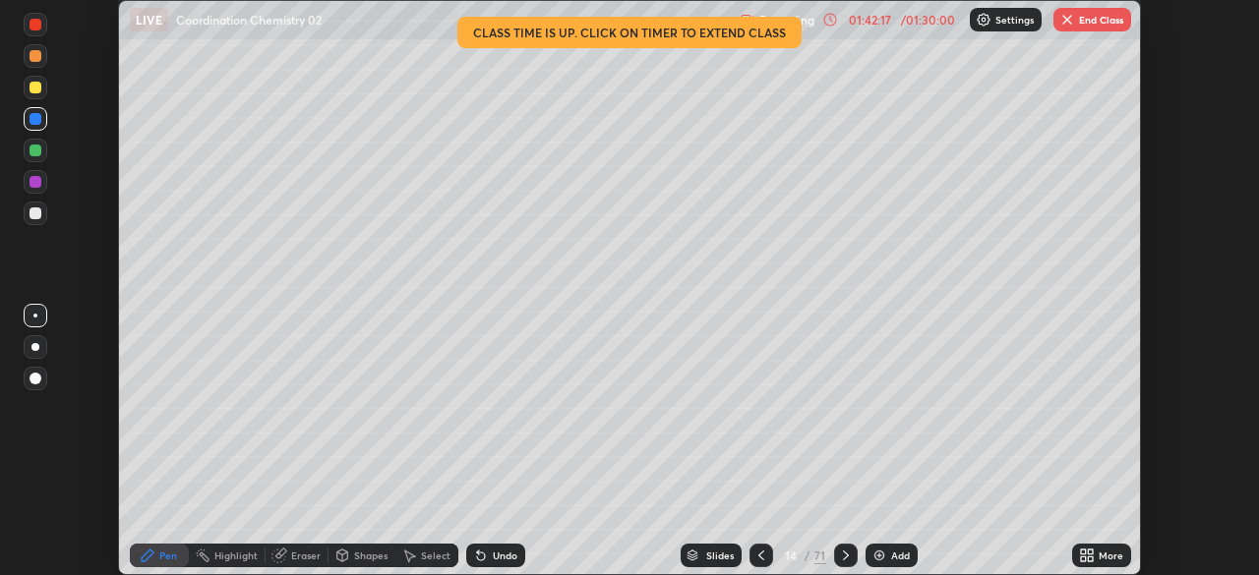
click at [762, 550] on icon at bounding box center [761, 556] width 16 height 16
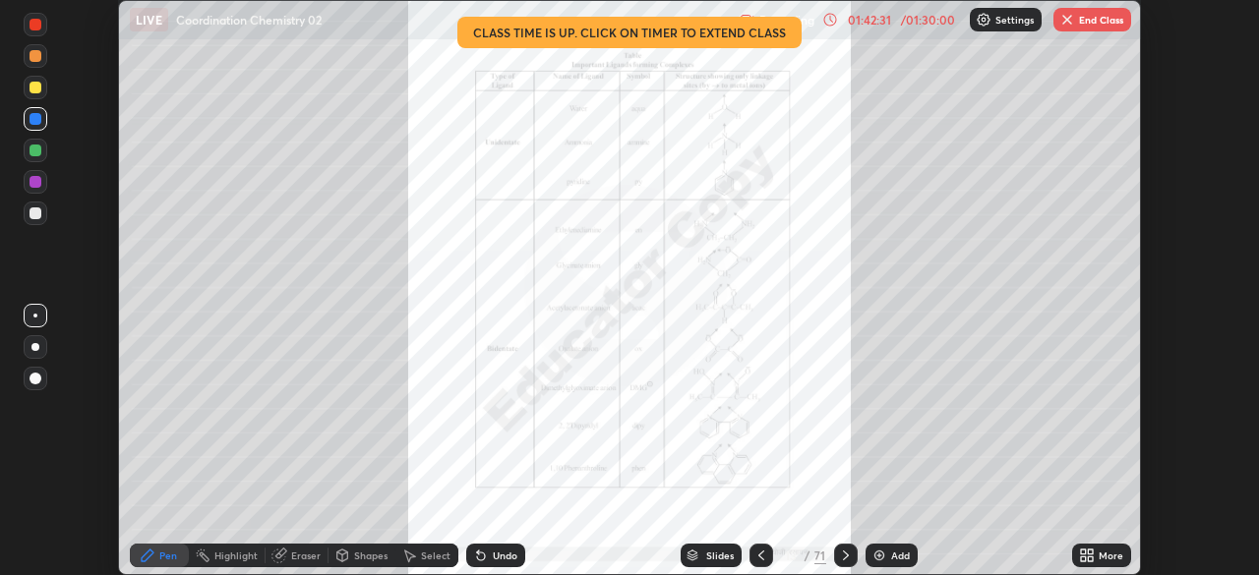
click at [1105, 20] on button "End Class" at bounding box center [1092, 20] width 78 height 24
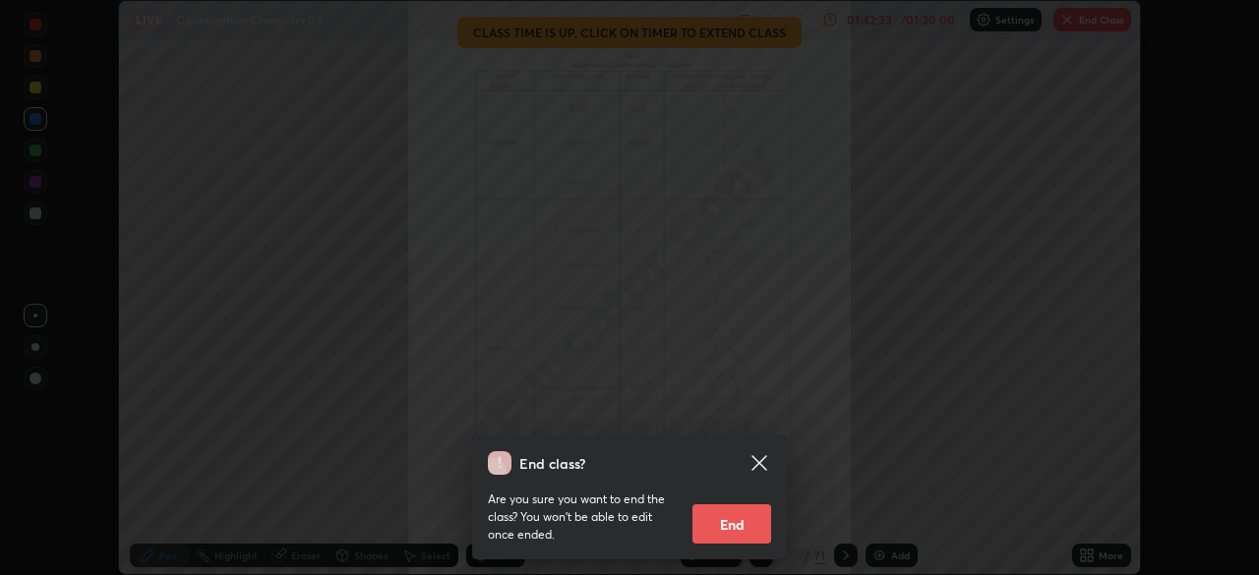
click at [747, 521] on button "End" at bounding box center [731, 524] width 79 height 39
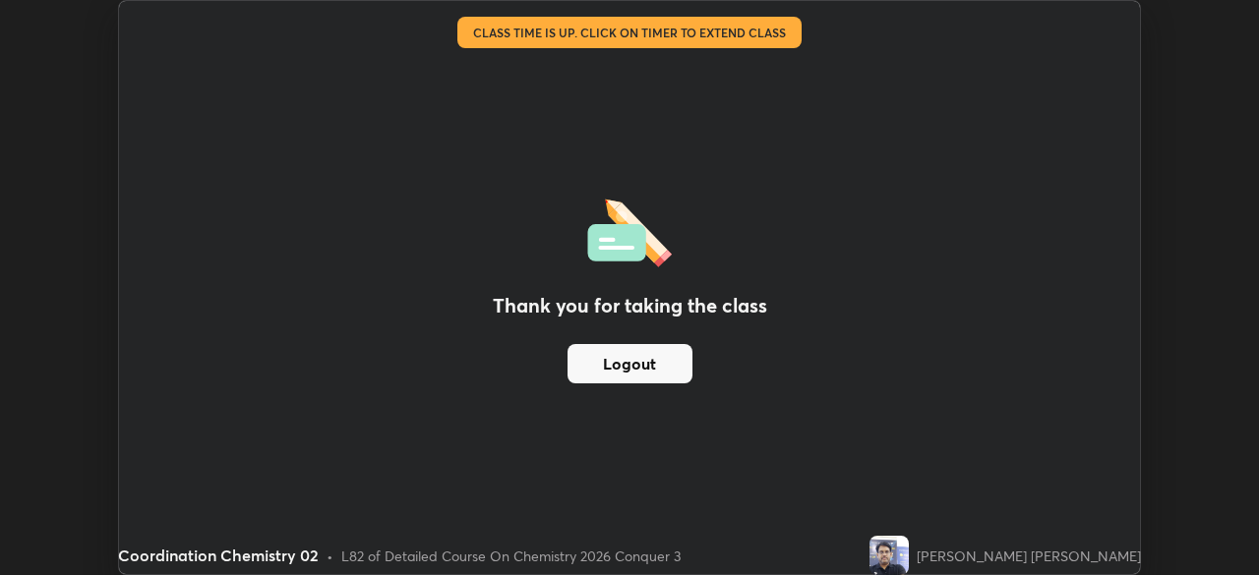
click at [668, 362] on button "Logout" at bounding box center [629, 363] width 125 height 39
click at [662, 358] on button "Logout" at bounding box center [629, 363] width 125 height 39
click at [663, 359] on button "Logout" at bounding box center [629, 363] width 125 height 39
